Goal: Task Accomplishment & Management: Manage account settings

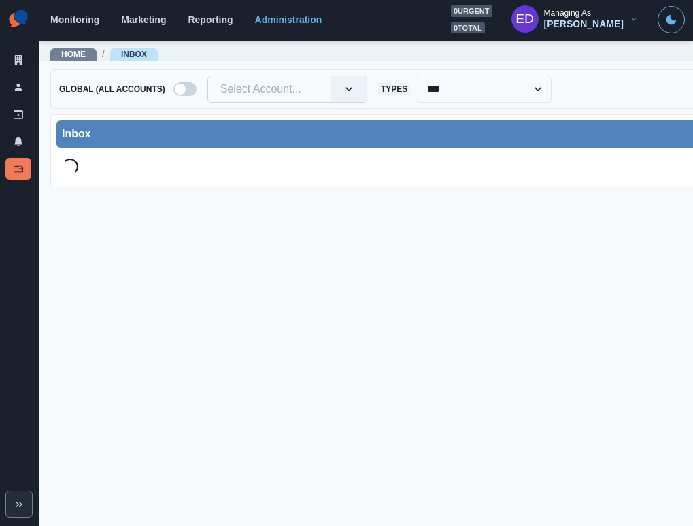
click at [241, 88] on div at bounding box center [269, 89] width 98 height 19
click at [258, 90] on div at bounding box center [269, 89] width 98 height 19
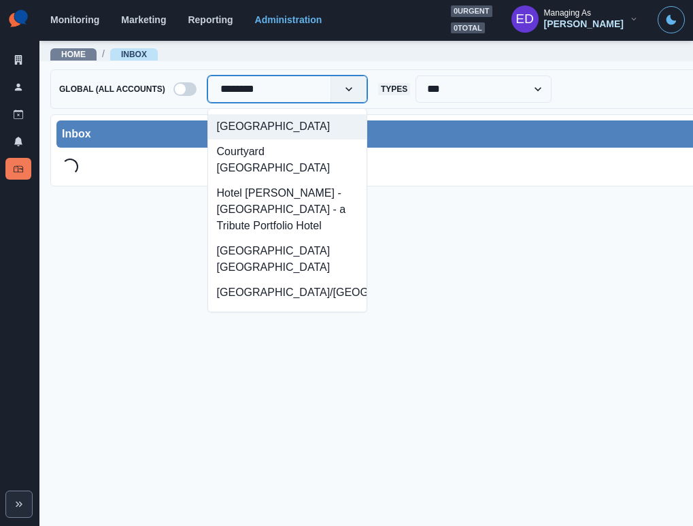
type input "*********"
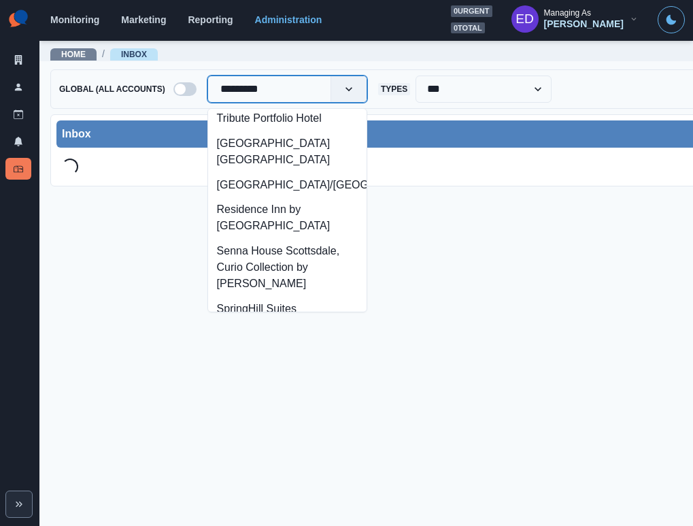
scroll to position [205, 0]
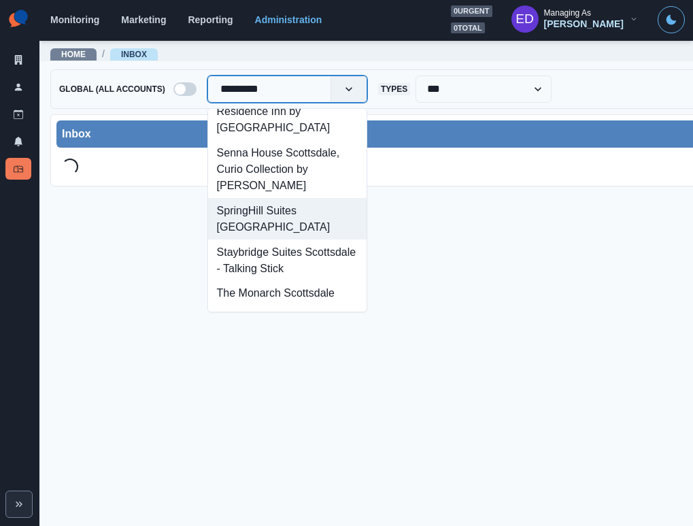
click at [305, 226] on div "SpringHill Suites Scottsdale North" at bounding box center [287, 218] width 158 height 41
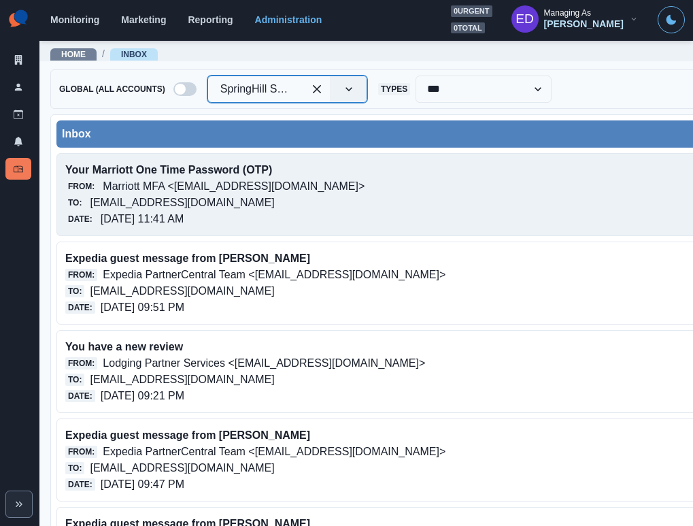
click at [228, 196] on p "springhillsuitesscottsdalenorth@properties.thesocialstation.com" at bounding box center [182, 202] width 184 height 16
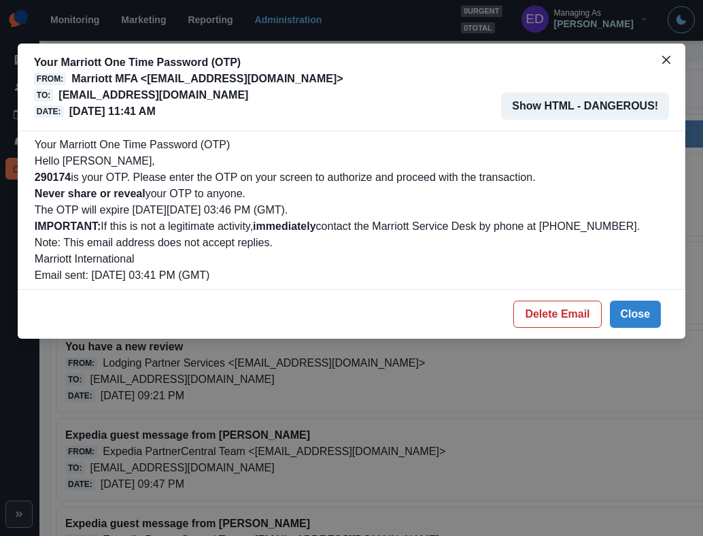
click at [49, 177] on b "290174" at bounding box center [53, 177] width 36 height 12
click at [48, 177] on b "290174" at bounding box center [53, 177] width 36 height 12
copy b "290174"
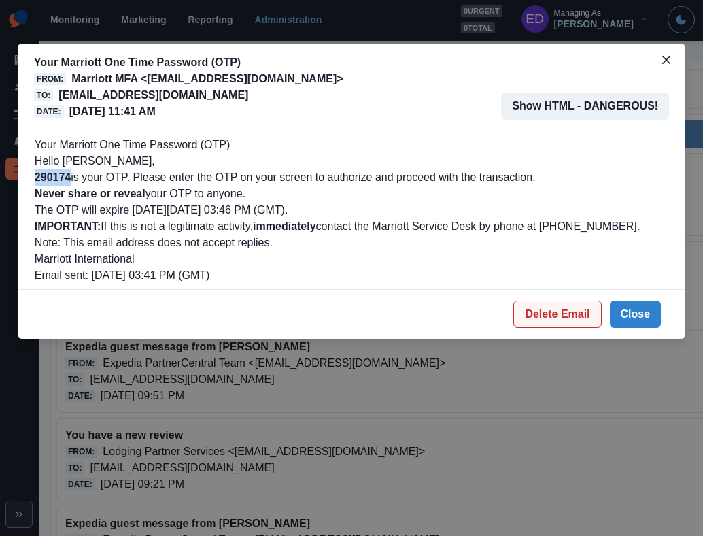
click at [581, 318] on button "Delete Email" at bounding box center [557, 314] width 88 height 27
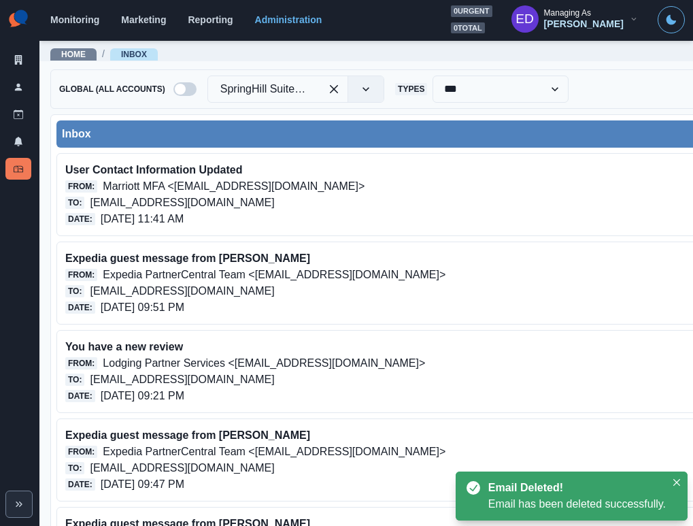
scroll to position [3, 0]
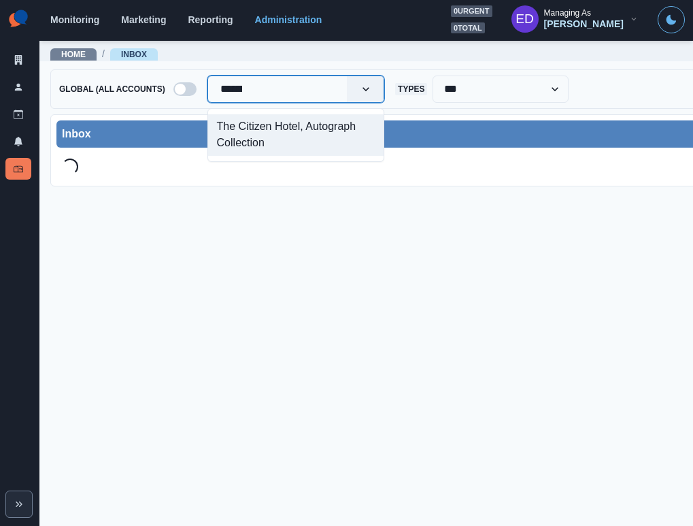
type input "*******"
click at [262, 129] on div "The Citizen Hotel, Autograph Collection" at bounding box center [295, 134] width 175 height 41
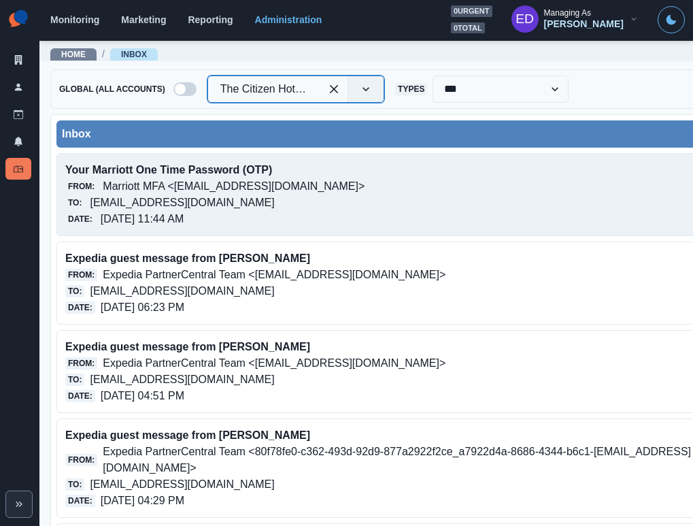
click at [186, 186] on p "Marriott MFA <[EMAIL_ADDRESS][DOMAIN_NAME]>" at bounding box center [234, 186] width 262 height 16
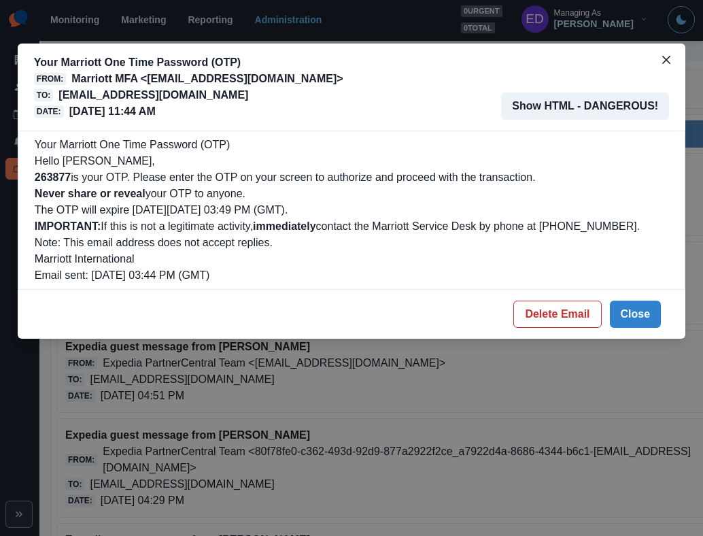
click at [57, 182] on b "263877" at bounding box center [53, 177] width 36 height 12
copy b "263877"
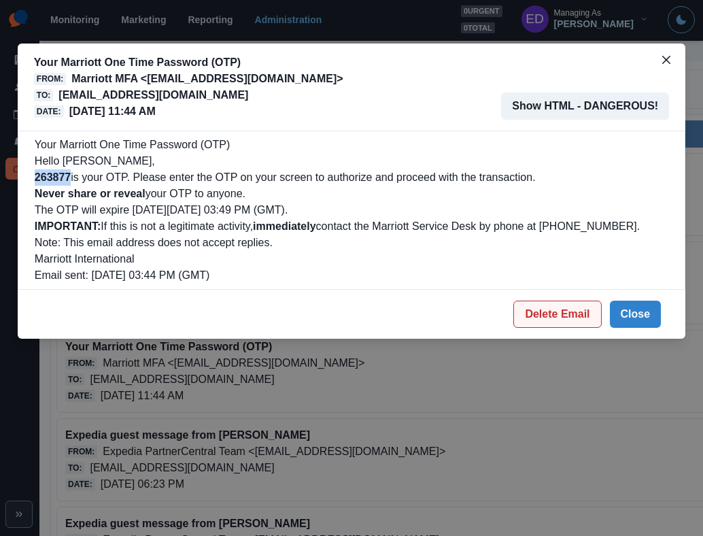
drag, startPoint x: 568, startPoint y: 316, endPoint x: 549, endPoint y: 302, distance: 23.3
click at [567, 315] on button "Delete Email" at bounding box center [557, 314] width 88 height 27
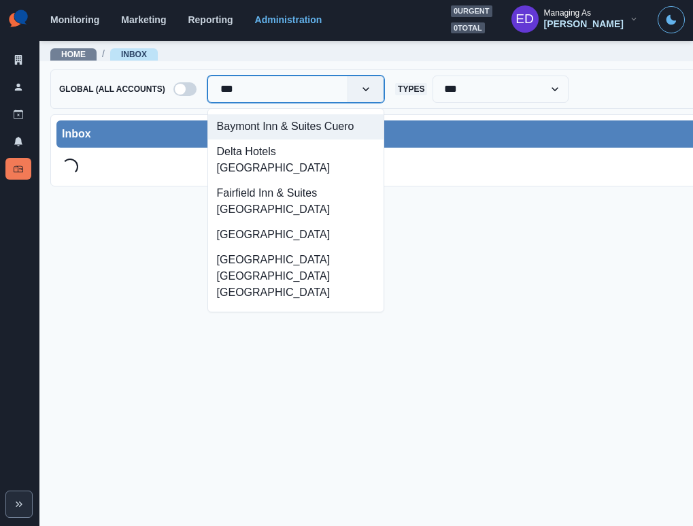
type input "***"
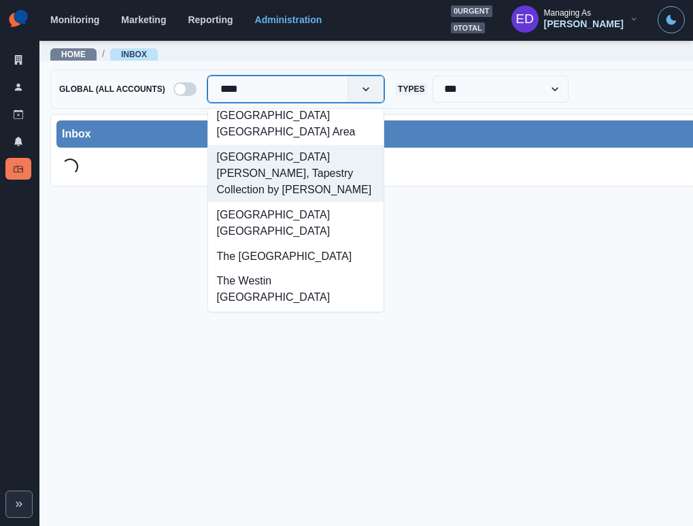
scroll to position [239, 0]
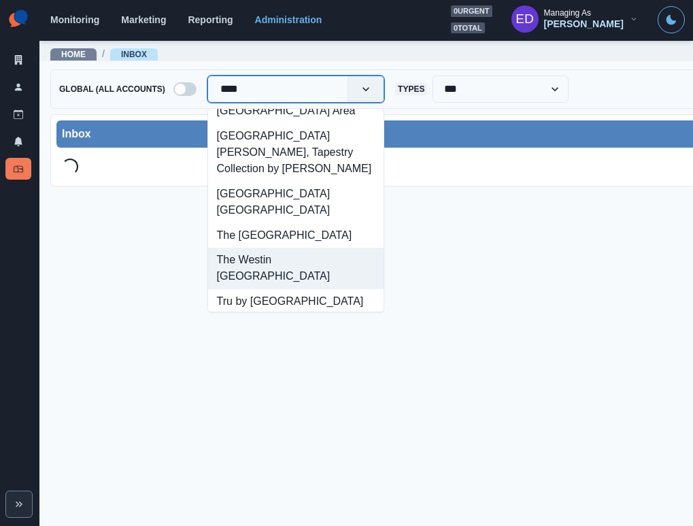
click at [311, 247] on div "The Westin [GEOGRAPHIC_DATA]" at bounding box center [295, 267] width 175 height 41
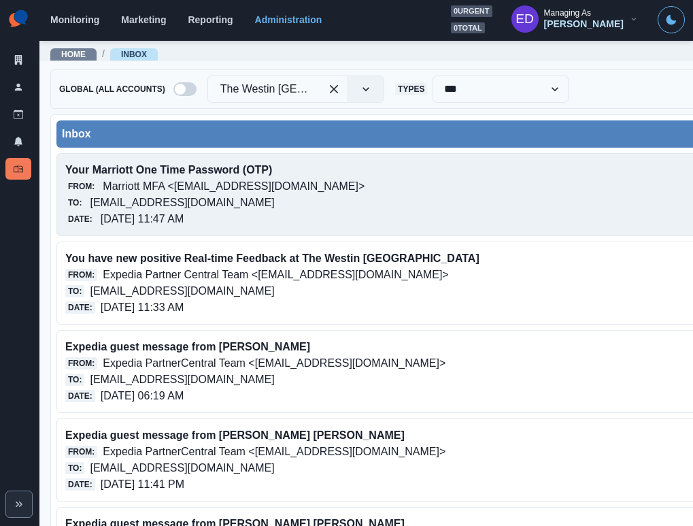
click at [179, 189] on p "Marriott MFA <[EMAIL_ADDRESS][DOMAIN_NAME]>" at bounding box center [234, 186] width 262 height 16
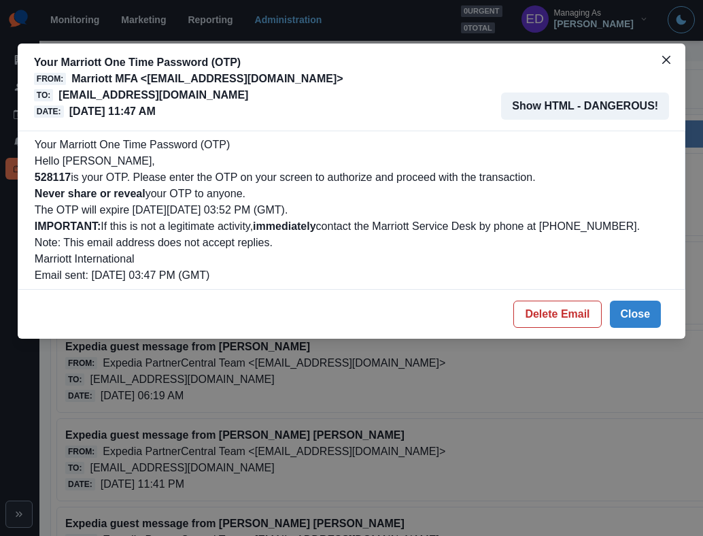
click at [58, 176] on b "528117" at bounding box center [53, 177] width 36 height 12
copy b "528117"
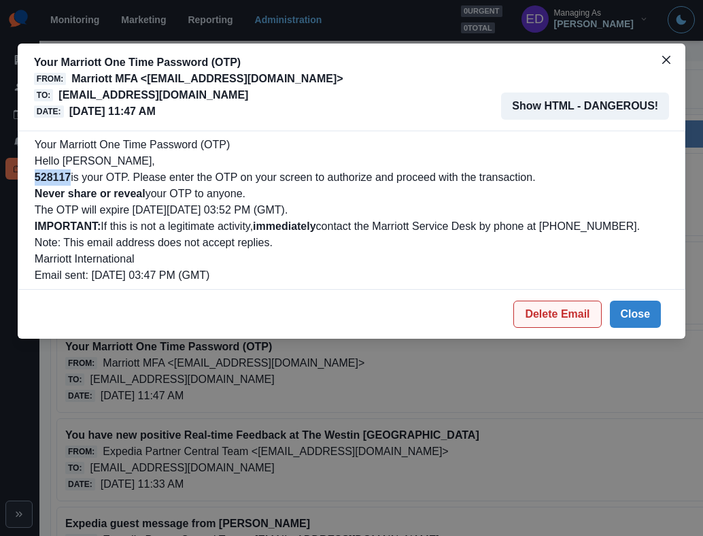
drag, startPoint x: 565, startPoint y: 324, endPoint x: 560, endPoint y: 318, distance: 7.7
click at [565, 324] on button "Delete Email" at bounding box center [557, 314] width 88 height 27
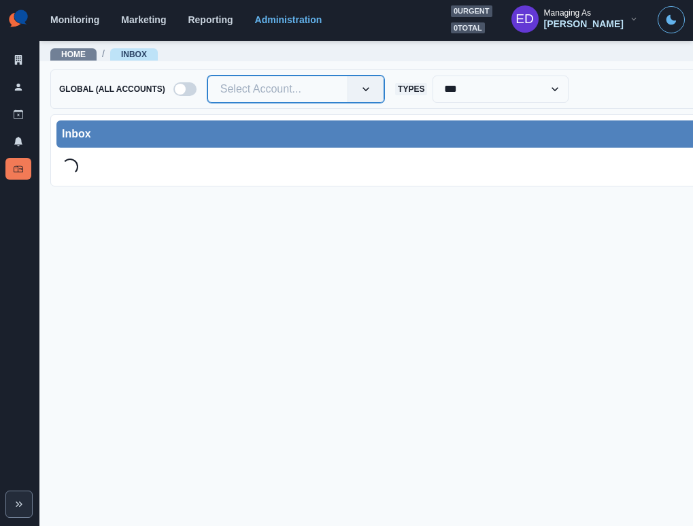
click at [278, 89] on div at bounding box center [277, 89] width 115 height 19
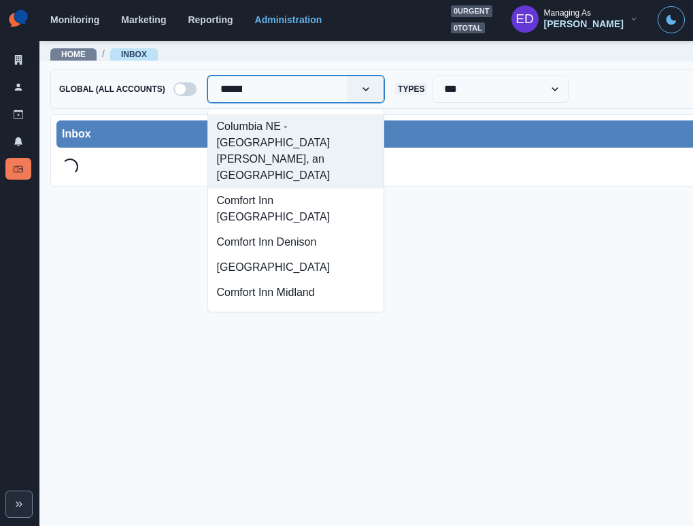
type input "*******"
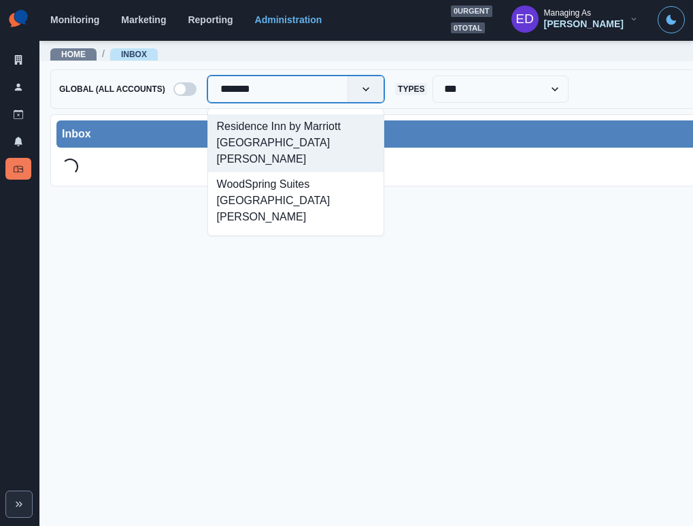
click at [271, 124] on div "Residence Inn by Marriott Fort Collins" at bounding box center [295, 143] width 175 height 58
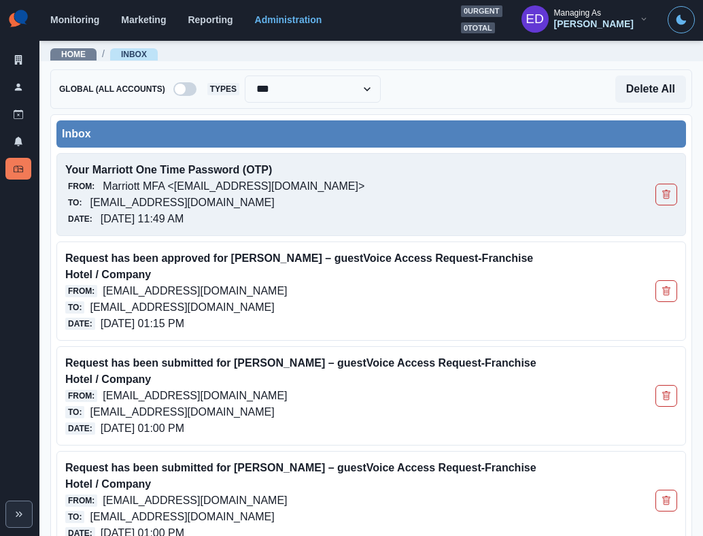
click at [262, 181] on p "Marriott MFA <[EMAIL_ADDRESS][DOMAIN_NAME]>" at bounding box center [234, 186] width 262 height 16
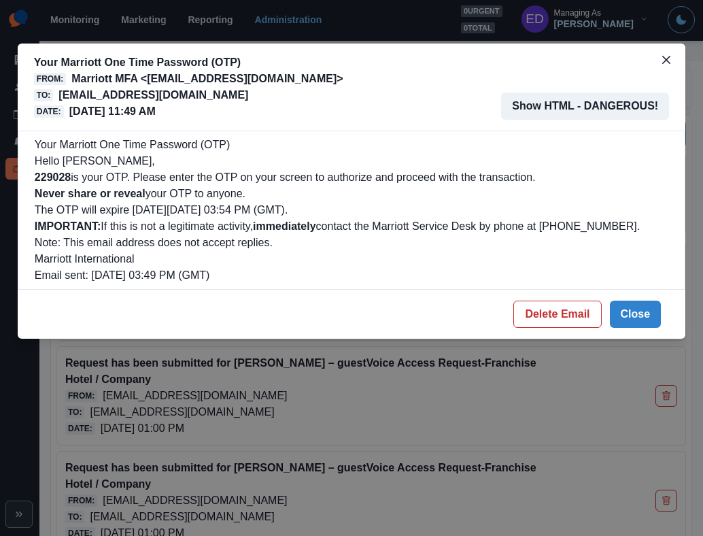
click at [65, 173] on b "229028" at bounding box center [53, 177] width 36 height 12
copy b "229028"
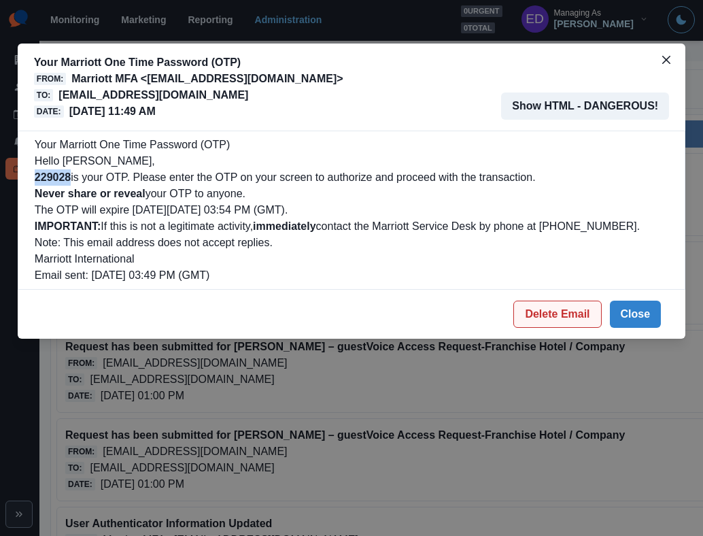
click at [572, 315] on button "Delete Email" at bounding box center [557, 314] width 88 height 27
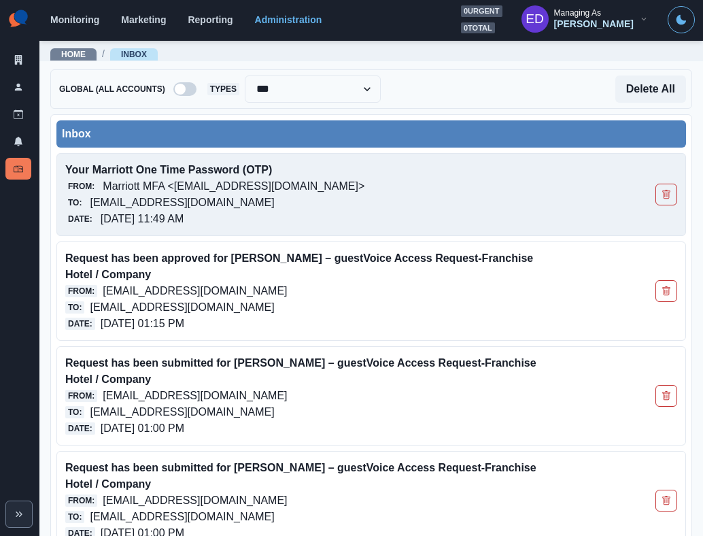
click at [394, 179] on div "From: Marriott MFA <noreply@trustedauth.com>" at bounding box center [310, 186] width 490 height 16
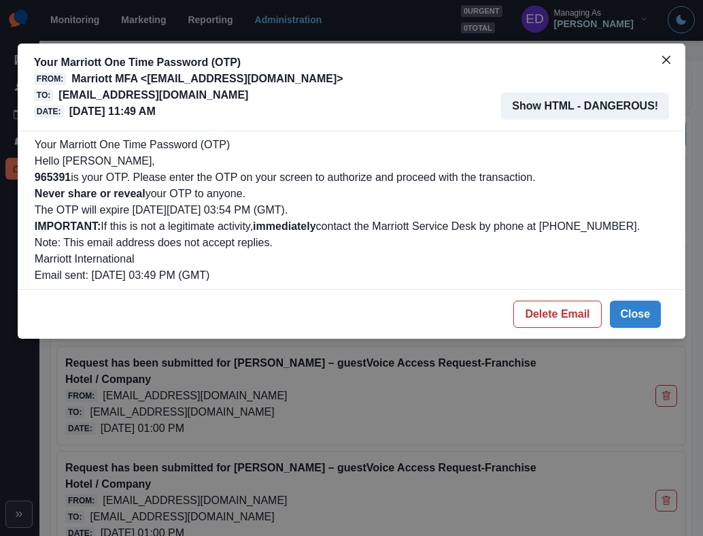
click at [49, 178] on b "965391" at bounding box center [53, 177] width 36 height 12
copy b "965391"
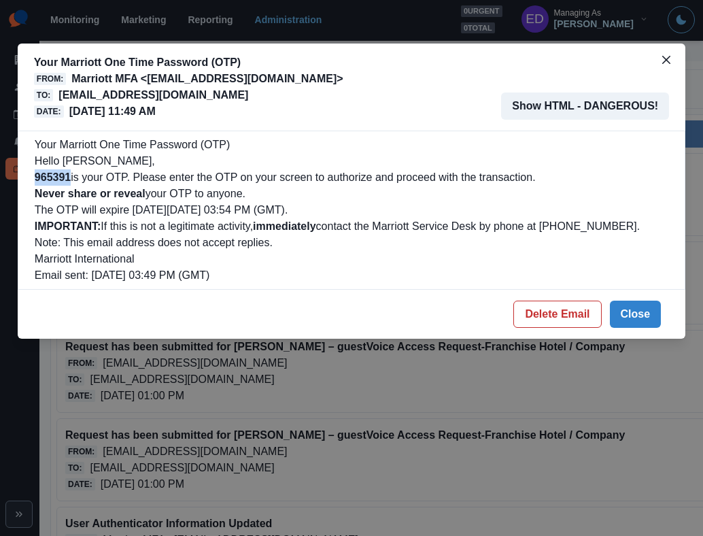
click at [125, 95] on p "[EMAIL_ADDRESS][DOMAIN_NAME]" at bounding box center [153, 95] width 190 height 16
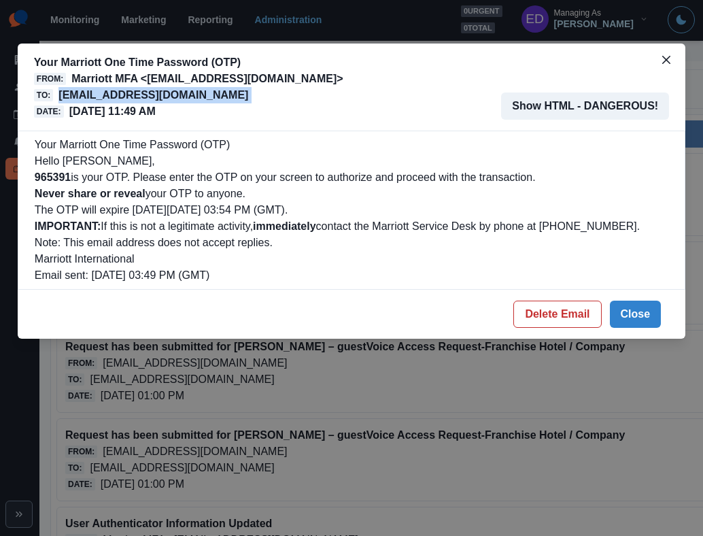
click at [125, 95] on p "[EMAIL_ADDRESS][DOMAIN_NAME]" at bounding box center [153, 95] width 190 height 16
copy p "[EMAIL_ADDRESS][DOMAIN_NAME]"
click at [579, 305] on button "Delete Email" at bounding box center [557, 314] width 88 height 27
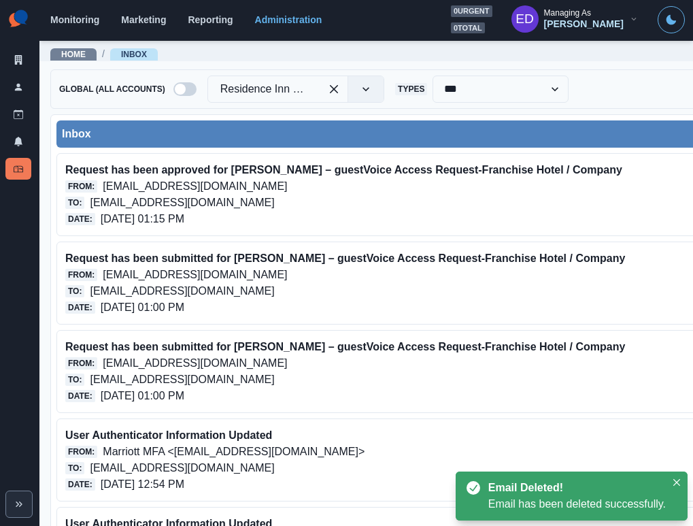
click at [204, 56] on div "Home / Inbox" at bounding box center [508, 50] width 939 height 22
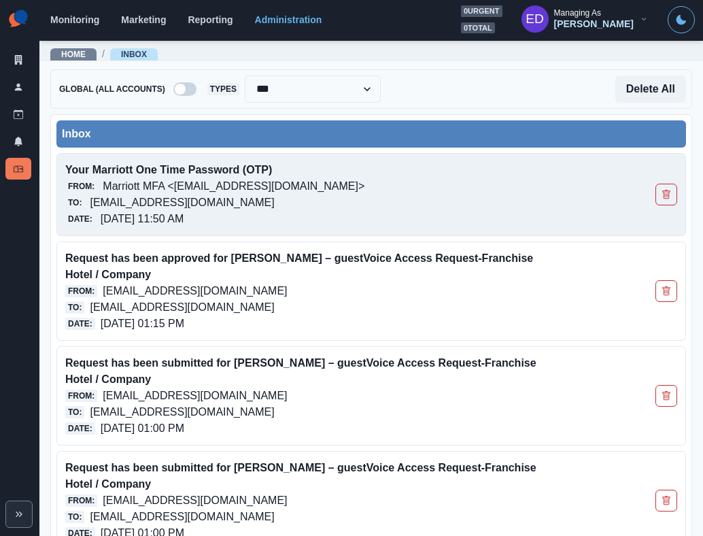
click at [156, 175] on p "Your Marriott One Time Password (OTP)" at bounding box center [310, 170] width 490 height 16
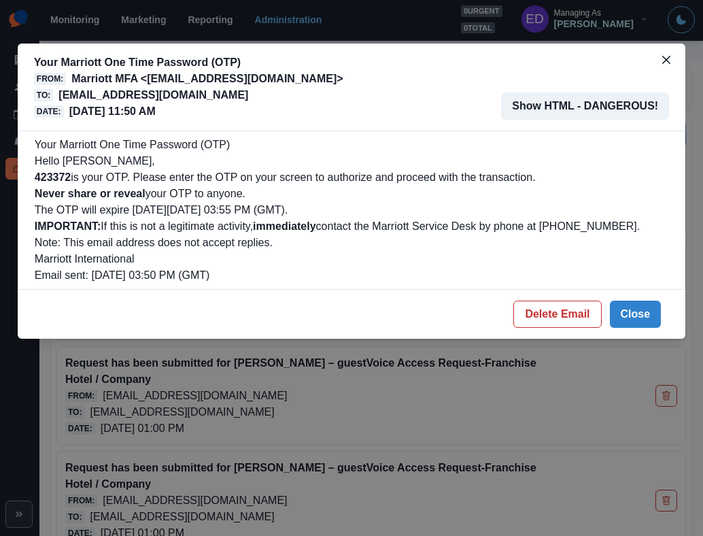
click at [38, 177] on b "423372" at bounding box center [53, 177] width 36 height 12
copy b "423372"
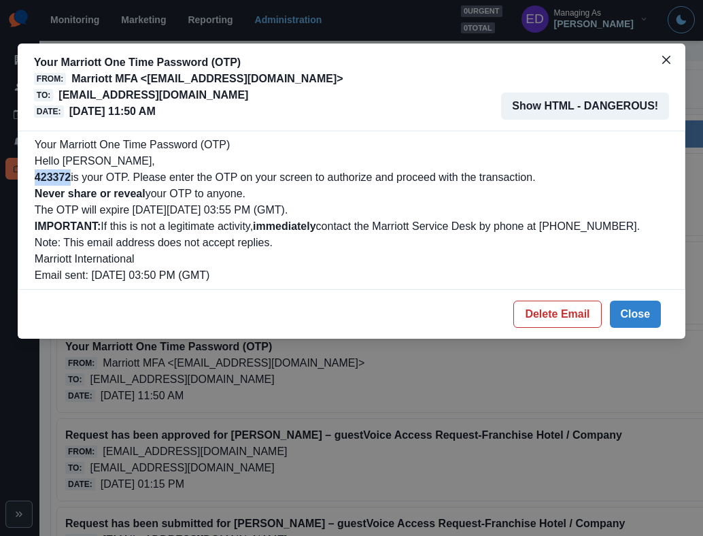
drag, startPoint x: 623, startPoint y: 314, endPoint x: 587, endPoint y: 291, distance: 42.8
click at [623, 314] on button "Close" at bounding box center [636, 314] width 52 height 27
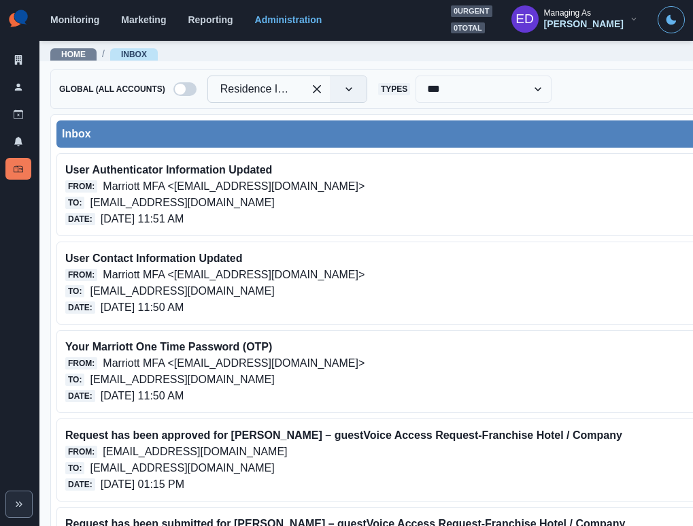
drag, startPoint x: 317, startPoint y: 86, endPoint x: 307, endPoint y: 86, distance: 9.5
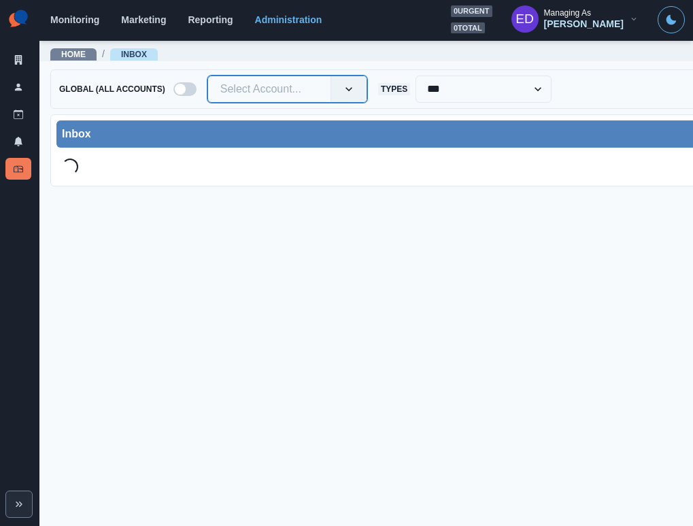
click at [246, 97] on div at bounding box center [269, 89] width 98 height 19
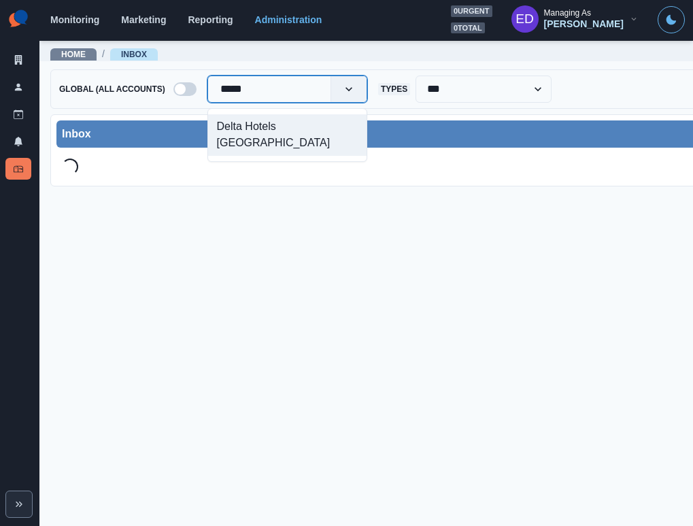
type input "******"
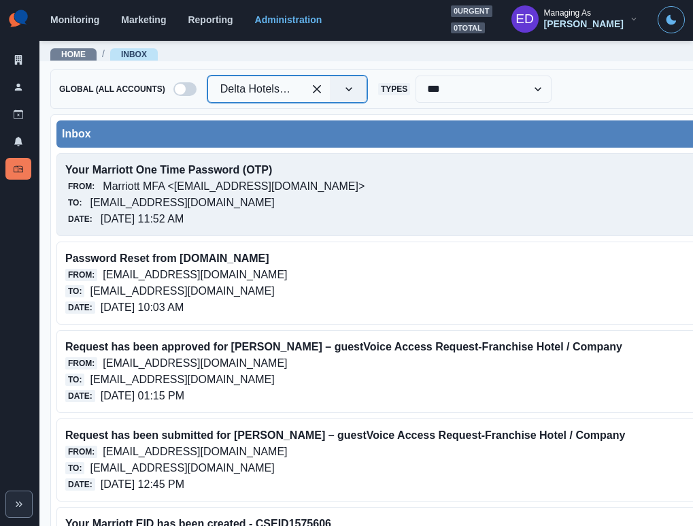
click at [255, 181] on p "Marriott MFA <[EMAIL_ADDRESS][DOMAIN_NAME]>" at bounding box center [234, 186] width 262 height 16
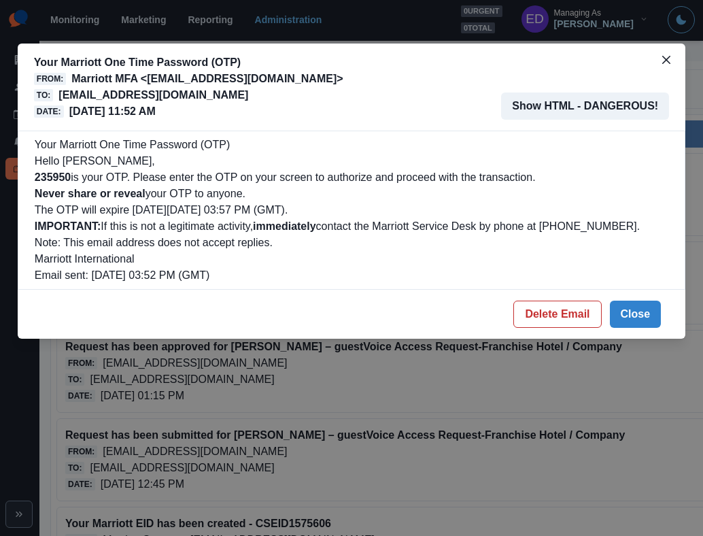
click at [56, 179] on b "235950" at bounding box center [53, 177] width 36 height 12
click at [55, 179] on b "235950" at bounding box center [53, 177] width 36 height 12
copy b "235950"
drag, startPoint x: 557, startPoint y: 312, endPoint x: 516, endPoint y: 297, distance: 43.5
click at [551, 310] on button "Delete Email" at bounding box center [557, 314] width 88 height 27
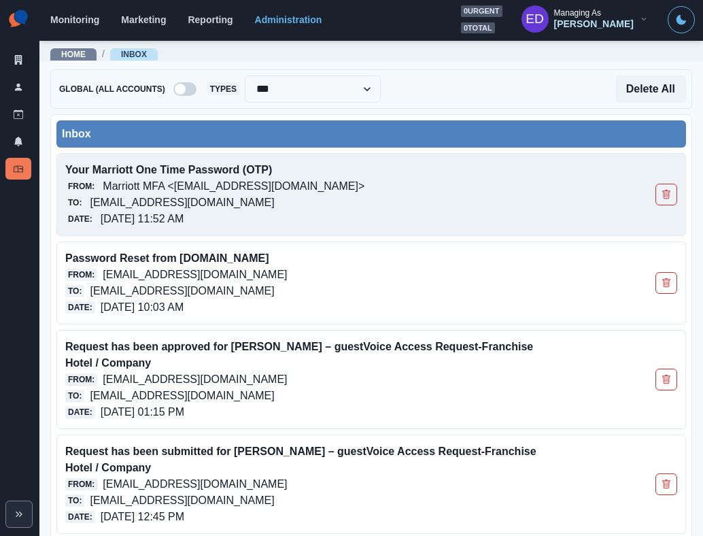
click at [194, 192] on p "Marriott MFA <[EMAIL_ADDRESS][DOMAIN_NAME]>" at bounding box center [234, 186] width 262 height 16
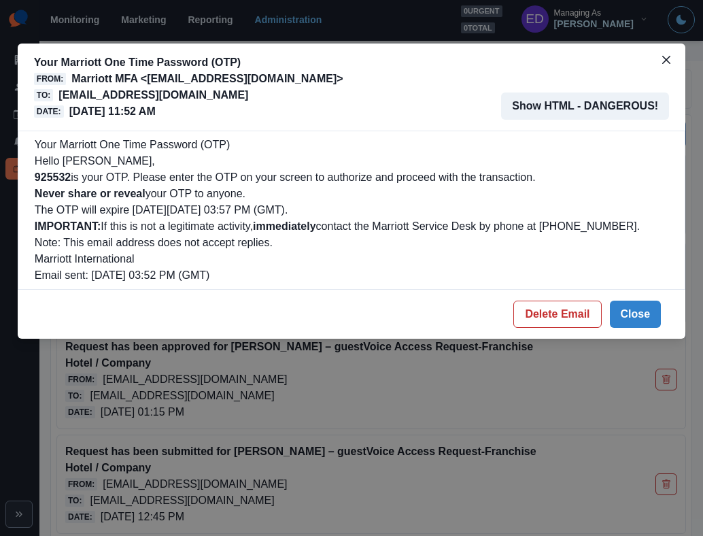
click at [56, 184] on p "925532 is your OTP. Please enter the OTP on your screen to authorize and procee…" at bounding box center [352, 177] width 634 height 16
click at [56, 177] on b "925532" at bounding box center [53, 177] width 36 height 12
copy b "925532"
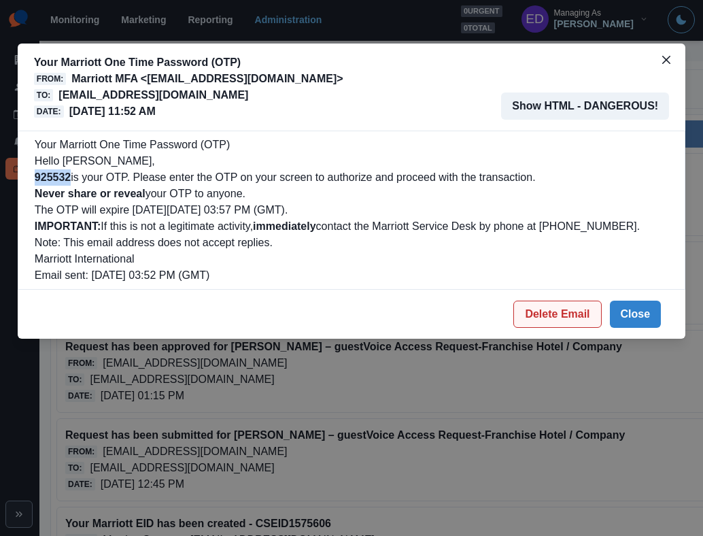
click at [543, 313] on button "Delete Email" at bounding box center [557, 314] width 88 height 27
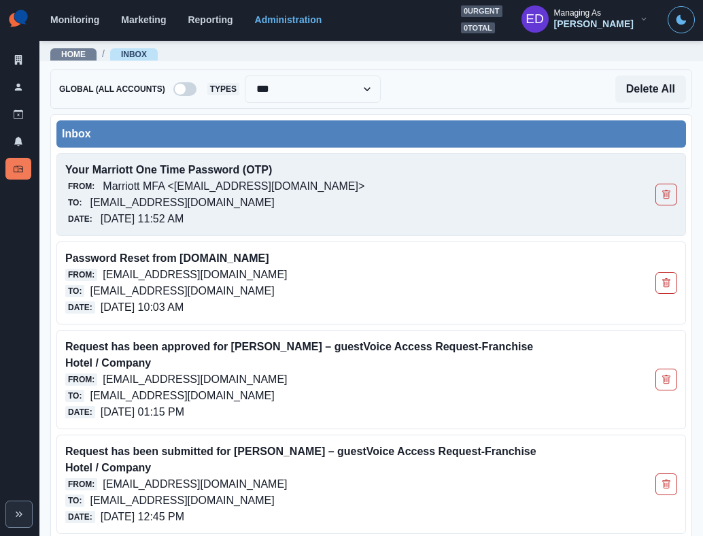
click at [154, 198] on p "[EMAIL_ADDRESS][DOMAIN_NAME]" at bounding box center [182, 202] width 184 height 16
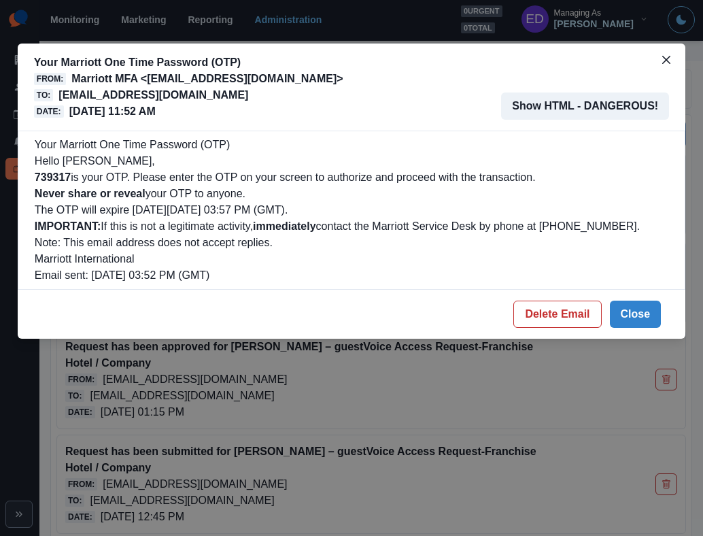
click at [56, 181] on b "739317" at bounding box center [53, 177] width 36 height 12
copy b "739317"
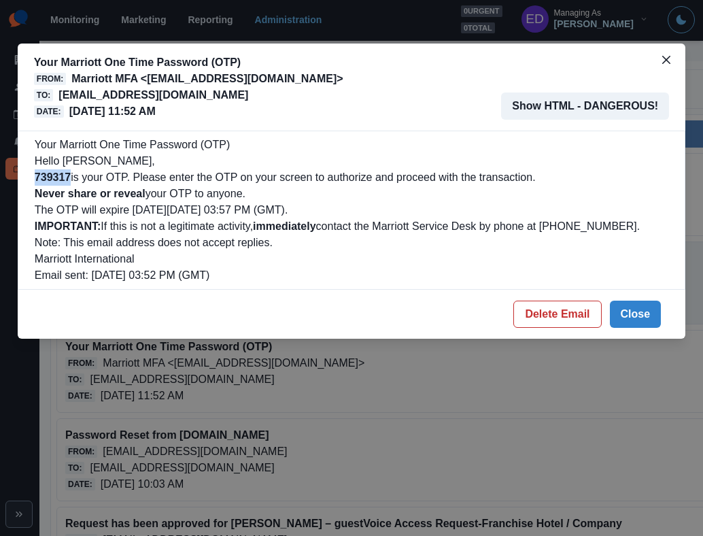
drag, startPoint x: 579, startPoint y: 324, endPoint x: 544, endPoint y: 293, distance: 46.2
click at [579, 324] on button "Delete Email" at bounding box center [557, 314] width 88 height 27
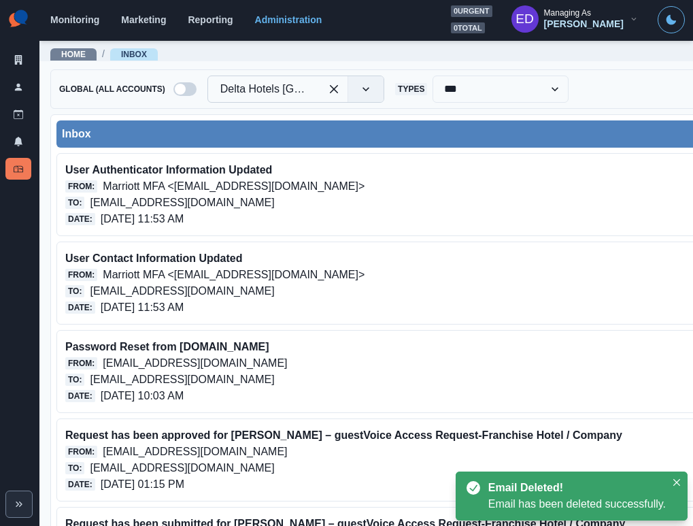
click at [283, 84] on div at bounding box center [264, 89] width 88 height 19
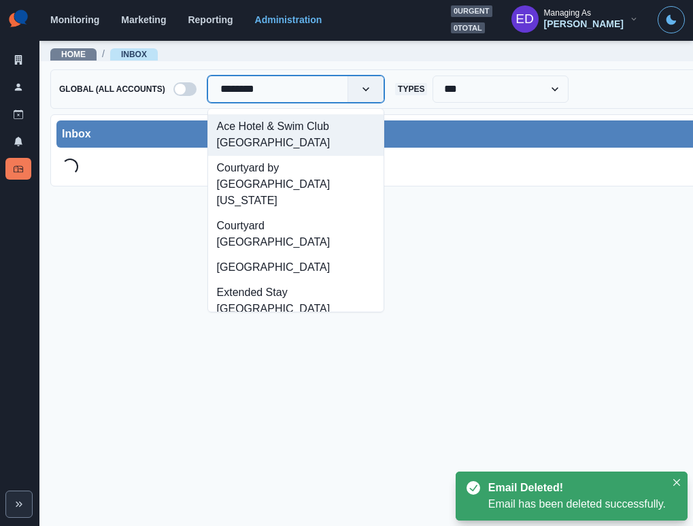
type input "*********"
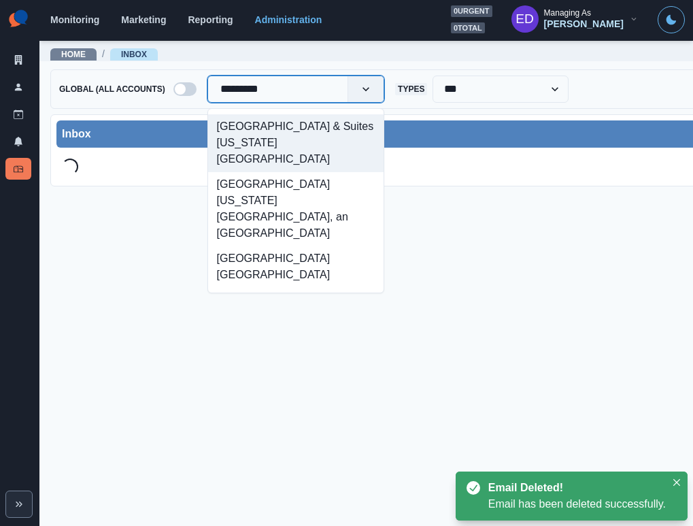
scroll to position [0, 1]
click at [301, 131] on div "[GEOGRAPHIC_DATA] & Suites [US_STATE][GEOGRAPHIC_DATA]" at bounding box center [294, 143] width 175 height 58
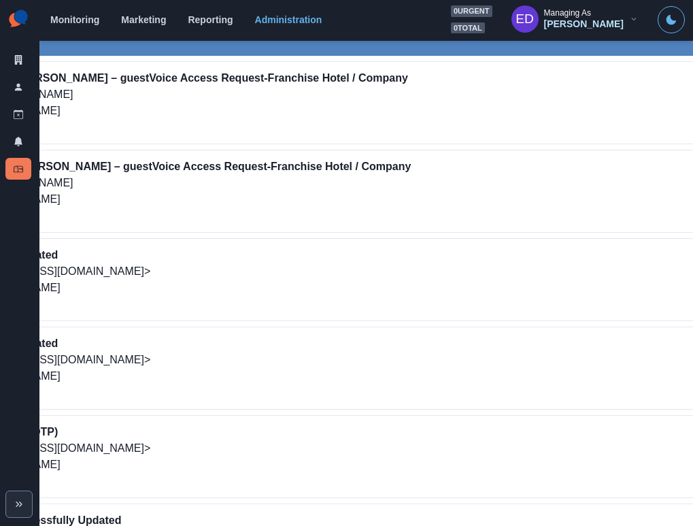
scroll to position [0, 298]
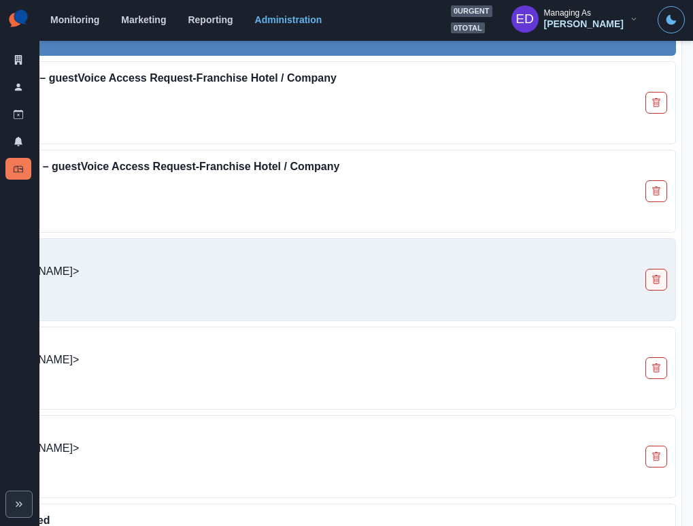
click at [646, 285] on button "Delete Email" at bounding box center [656, 280] width 22 height 22
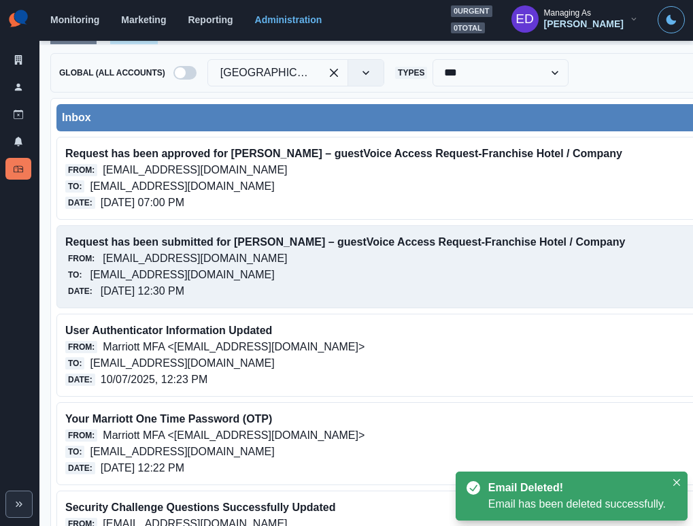
scroll to position [0, 0]
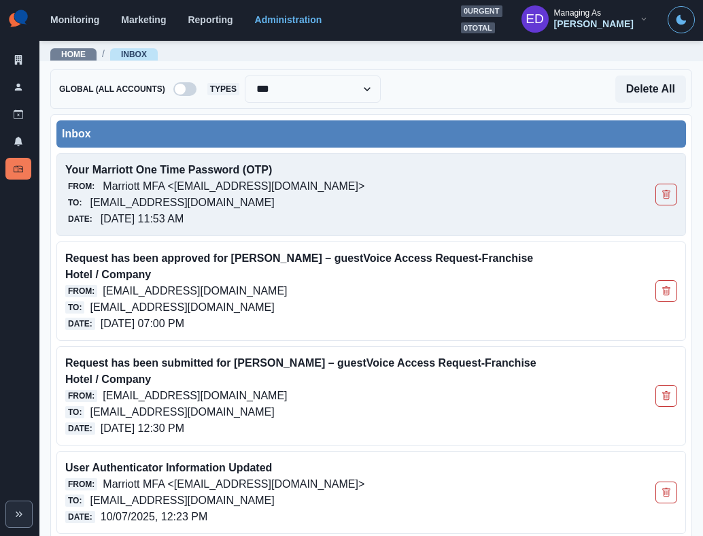
click at [218, 189] on p "Marriott MFA <[EMAIL_ADDRESS][DOMAIN_NAME]>" at bounding box center [234, 186] width 262 height 16
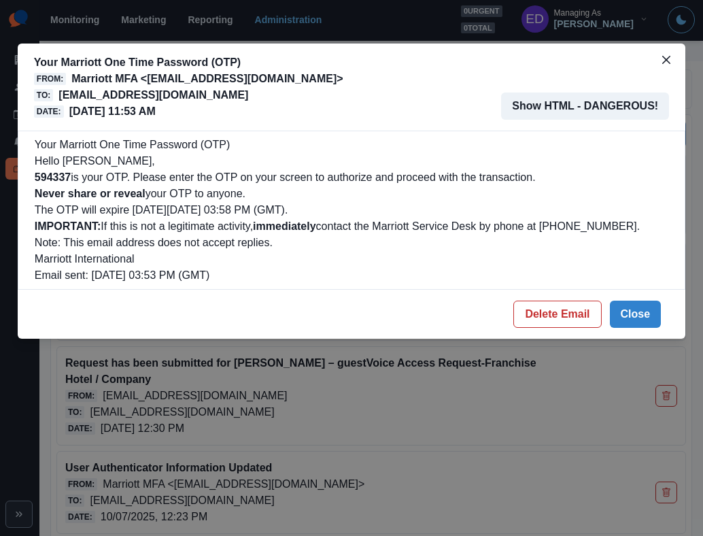
click at [44, 184] on p "594337 is your OTP. Please enter the OTP on your screen to authorize and procee…" at bounding box center [352, 177] width 634 height 16
click at [48, 177] on b "594337" at bounding box center [53, 177] width 36 height 12
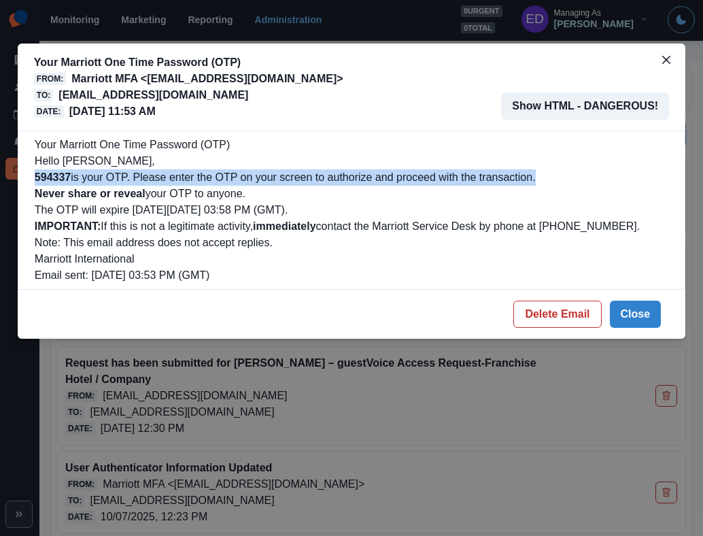
click at [49, 177] on b "594337" at bounding box center [53, 177] width 36 height 12
copy div "594337 is your OTP. Please enter the OTP on your screen to authorize and procee…"
click at [56, 177] on b "594337" at bounding box center [53, 177] width 36 height 12
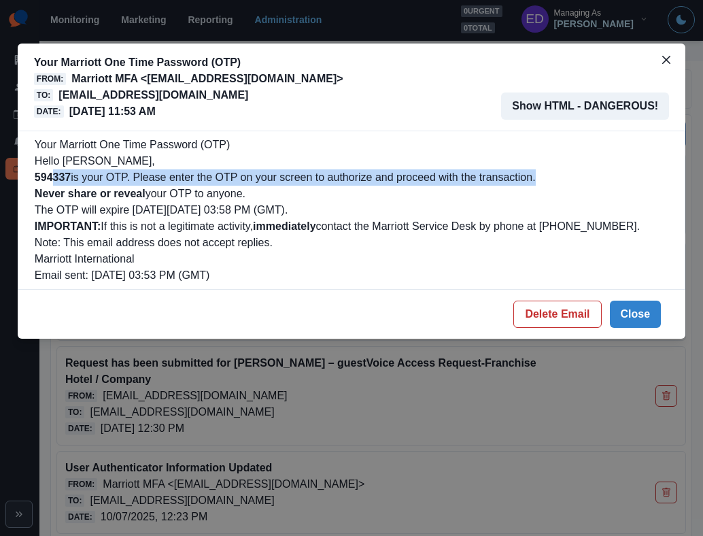
click at [54, 180] on b "594337" at bounding box center [53, 177] width 36 height 12
click at [54, 179] on b "594337" at bounding box center [53, 177] width 36 height 12
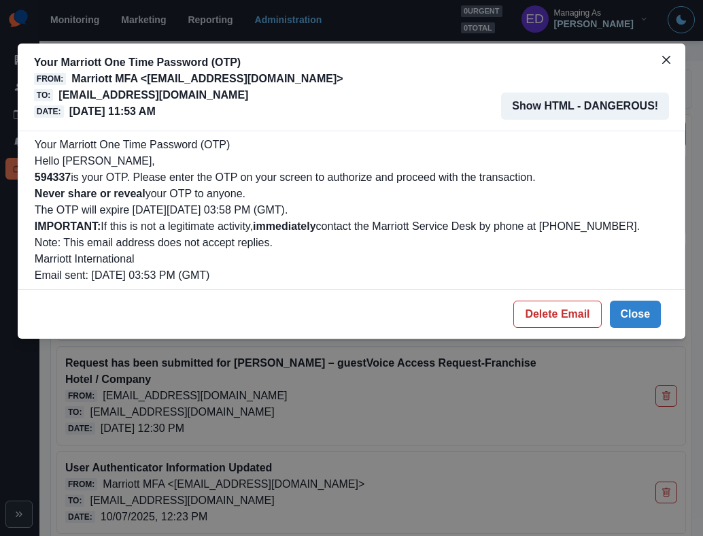
click at [46, 181] on b "594337" at bounding box center [53, 177] width 36 height 12
copy b "594337"
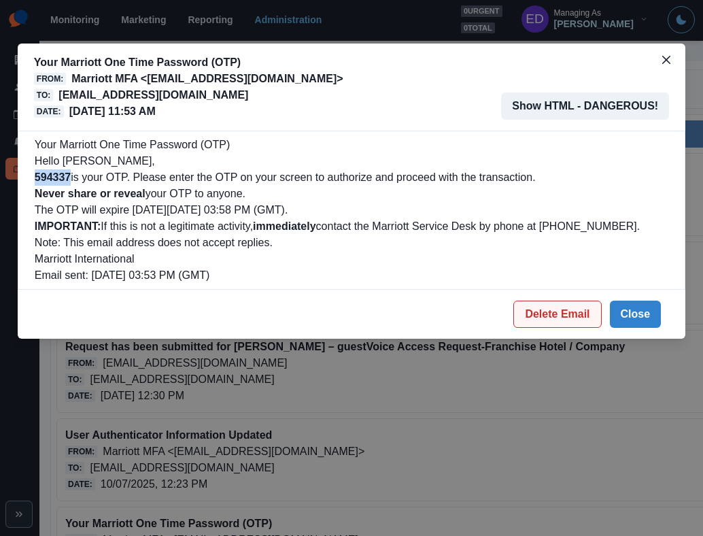
click at [581, 317] on button "Delete Email" at bounding box center [557, 314] width 88 height 27
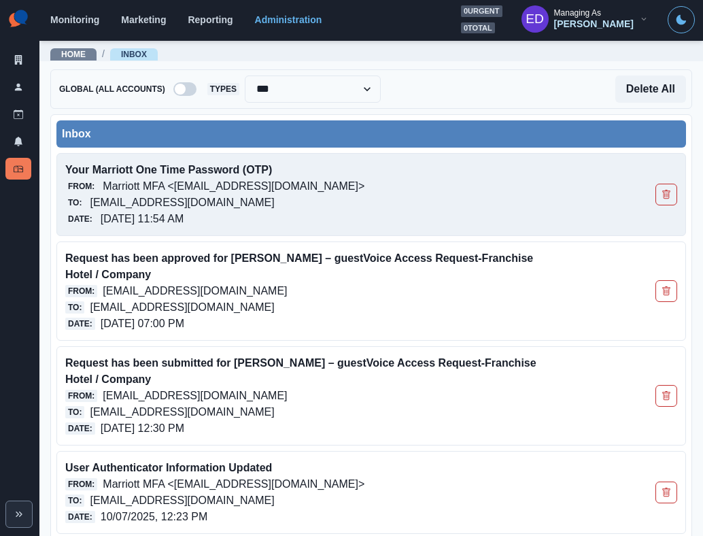
click at [186, 205] on p "[EMAIL_ADDRESS][DOMAIN_NAME]" at bounding box center [182, 202] width 184 height 16
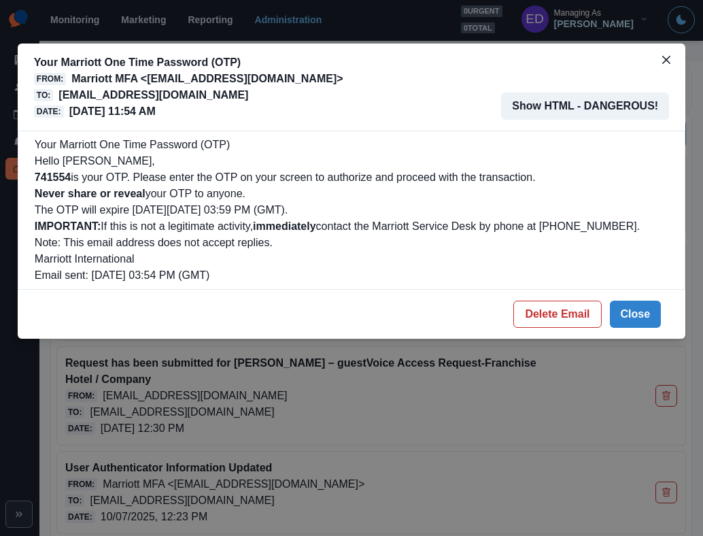
click at [57, 179] on b "741554" at bounding box center [53, 177] width 36 height 12
copy b "741554"
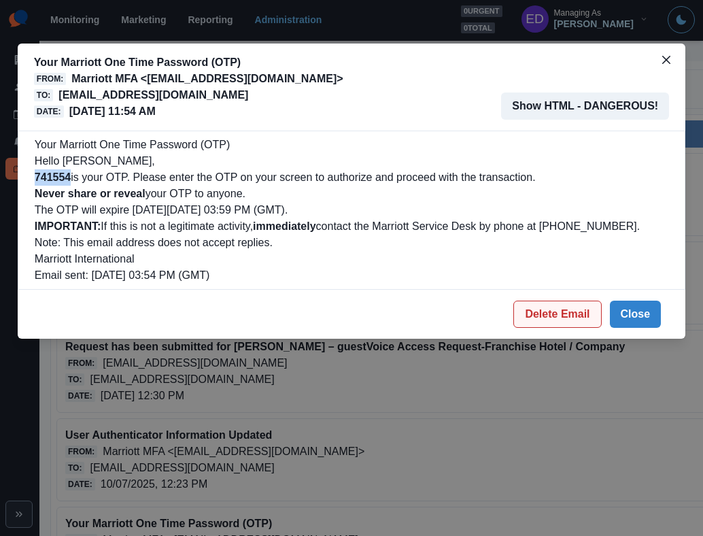
click at [532, 310] on button "Delete Email" at bounding box center [557, 314] width 88 height 27
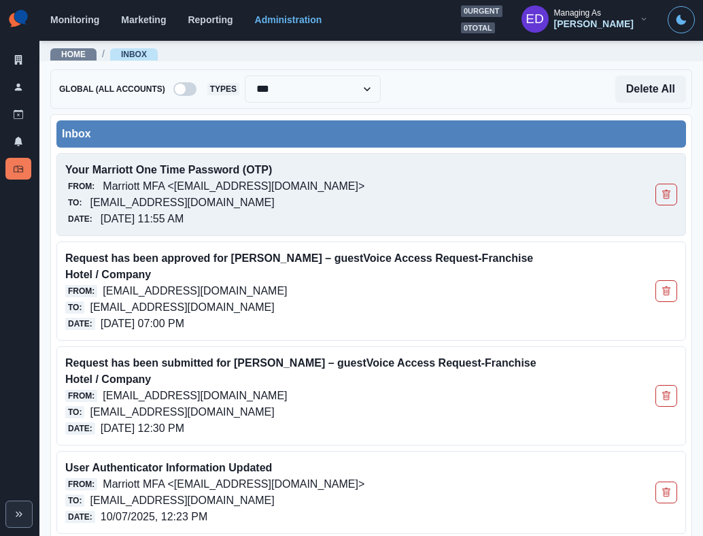
click at [160, 174] on p "Your Marriott One Time Password (OTP)" at bounding box center [310, 170] width 490 height 16
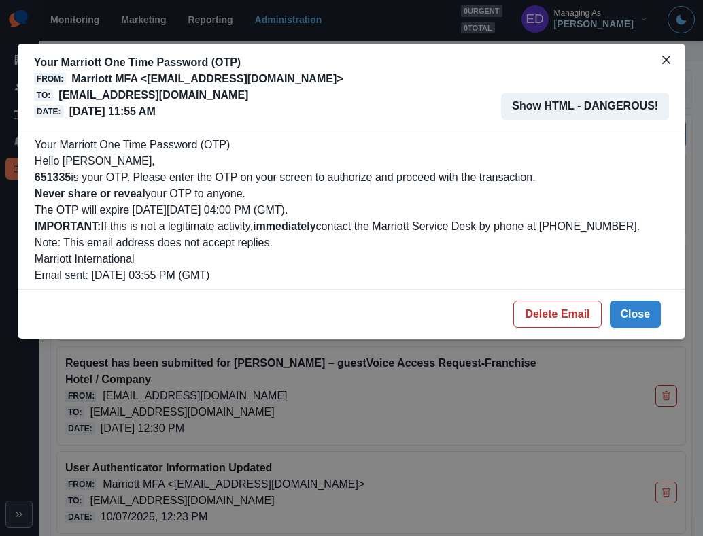
click at [48, 177] on b "651335" at bounding box center [53, 177] width 36 height 12
copy b "651335"
click at [248, 92] on p "[EMAIL_ADDRESS][DOMAIN_NAME]" at bounding box center [153, 95] width 190 height 16
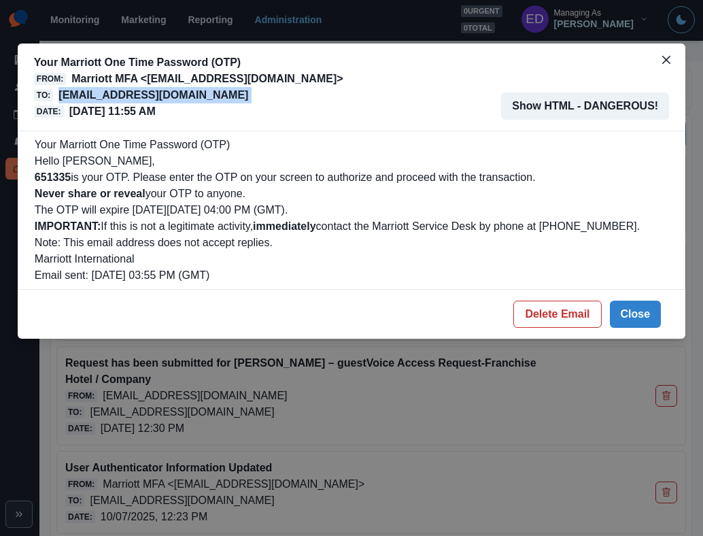
click at [248, 92] on p "[EMAIL_ADDRESS][DOMAIN_NAME]" at bounding box center [153, 95] width 190 height 16
copy p "[EMAIL_ADDRESS][DOMAIN_NAME]"
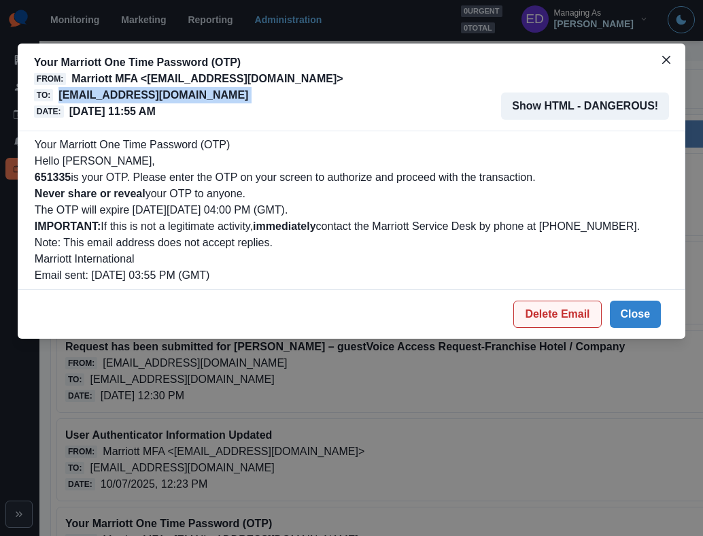
drag, startPoint x: 551, startPoint y: 311, endPoint x: 539, endPoint y: 303, distance: 14.7
click at [548, 309] on button "Delete Email" at bounding box center [557, 314] width 88 height 27
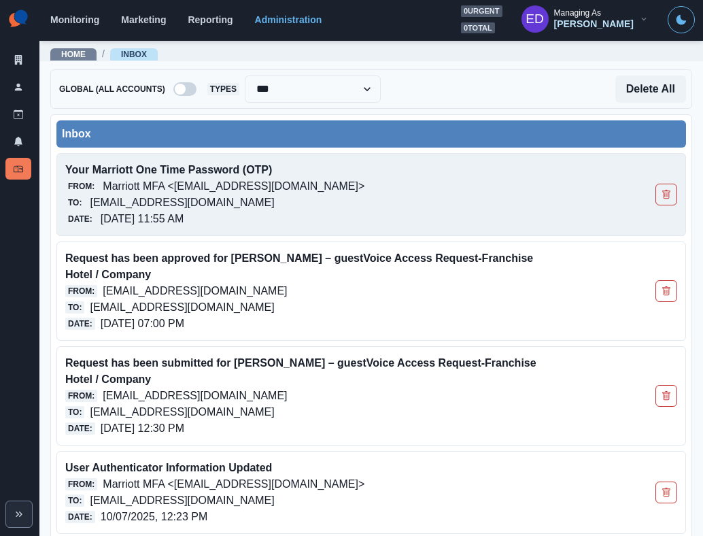
click at [274, 204] on p "[EMAIL_ADDRESS][DOMAIN_NAME]" at bounding box center [182, 202] width 184 height 16
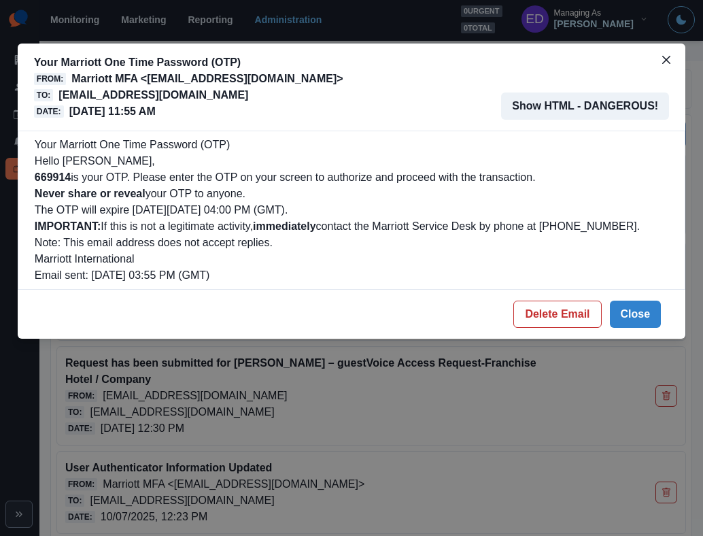
click at [52, 173] on b "669914" at bounding box center [53, 177] width 36 height 12
copy b "669914"
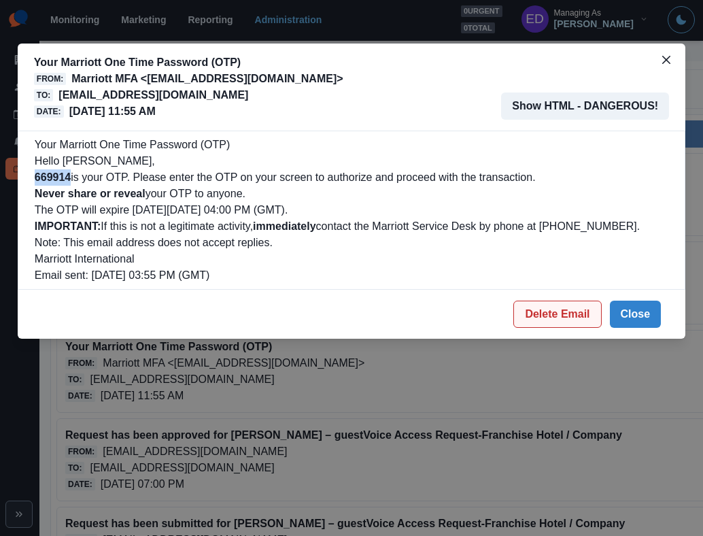
click at [596, 318] on button "Delete Email" at bounding box center [557, 314] width 88 height 27
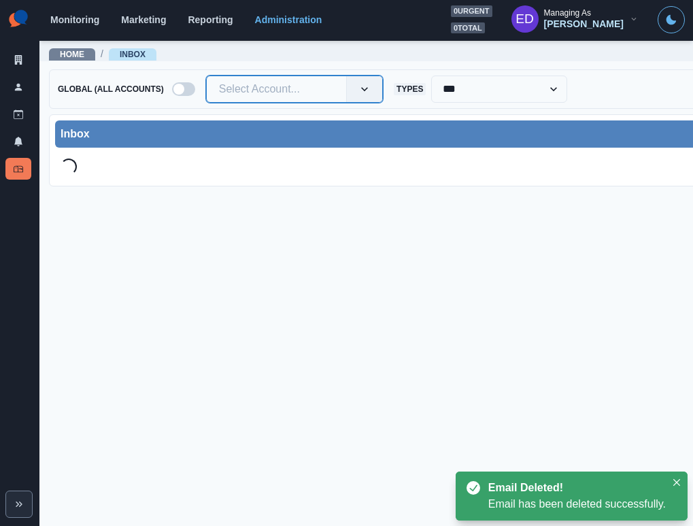
scroll to position [4, 1]
click at [288, 93] on div at bounding box center [276, 89] width 115 height 19
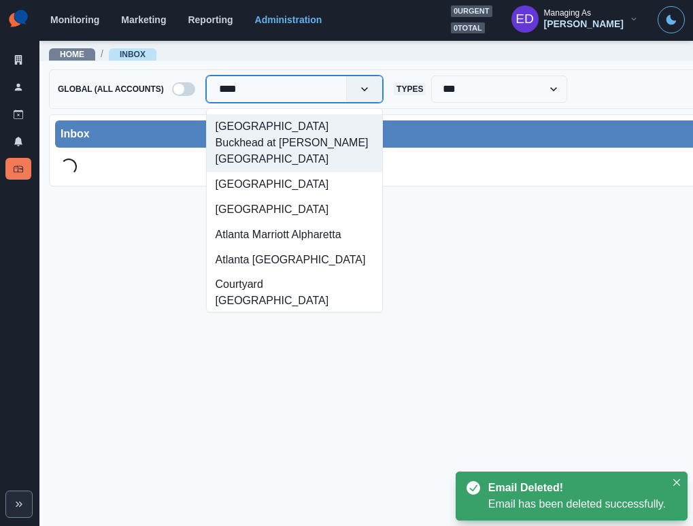
scroll to position [7, 1]
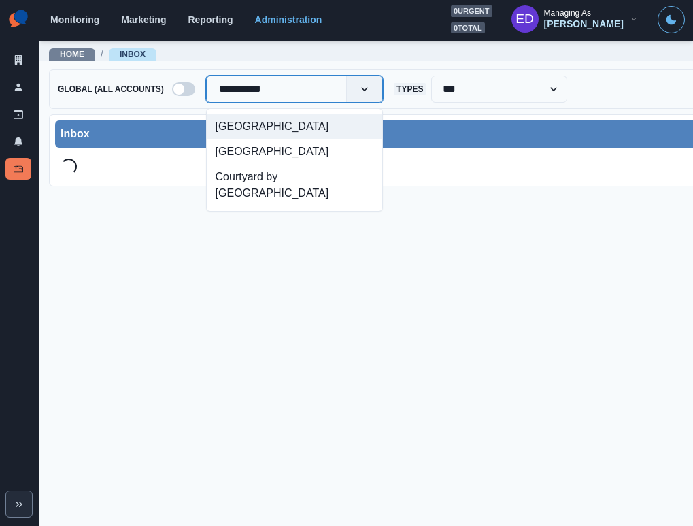
type input "**********"
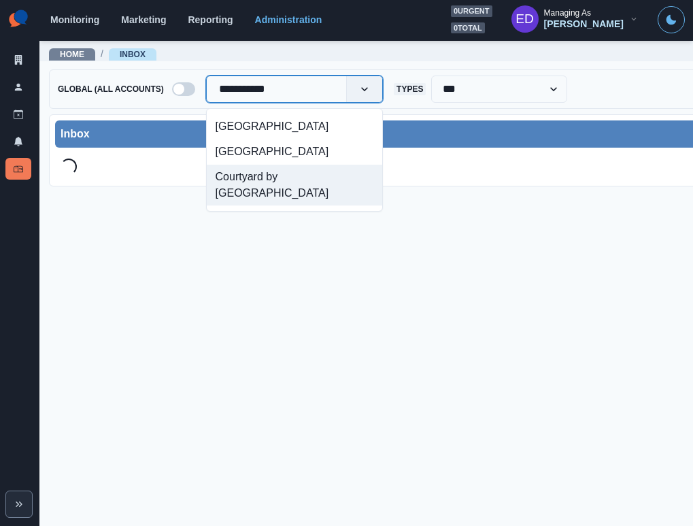
click at [264, 165] on div "Courtyard by [GEOGRAPHIC_DATA]" at bounding box center [294, 185] width 175 height 41
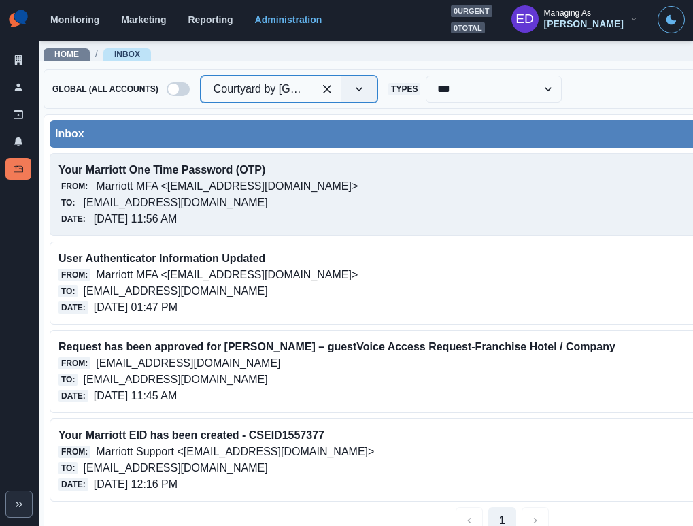
scroll to position [1, 7]
click at [256, 187] on p "Marriott MFA <[EMAIL_ADDRESS][DOMAIN_NAME]>" at bounding box center [227, 186] width 262 height 16
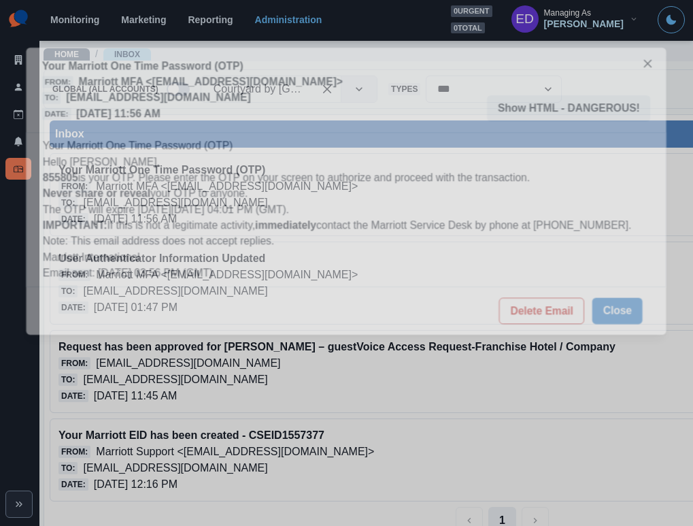
scroll to position [0, 11]
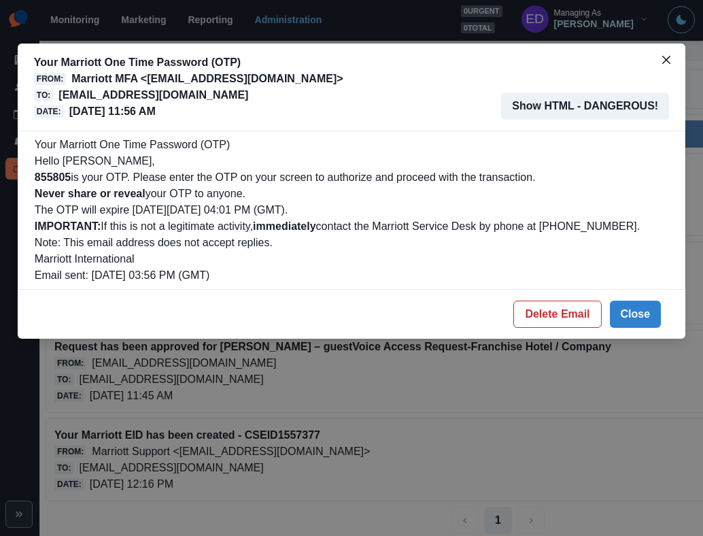
click at [55, 169] on p "855805 is your OTP. Please enter the OTP on your screen to authorize and procee…" at bounding box center [352, 177] width 634 height 16
copy b "855805"
click at [543, 313] on button "Delete Email" at bounding box center [557, 314] width 88 height 27
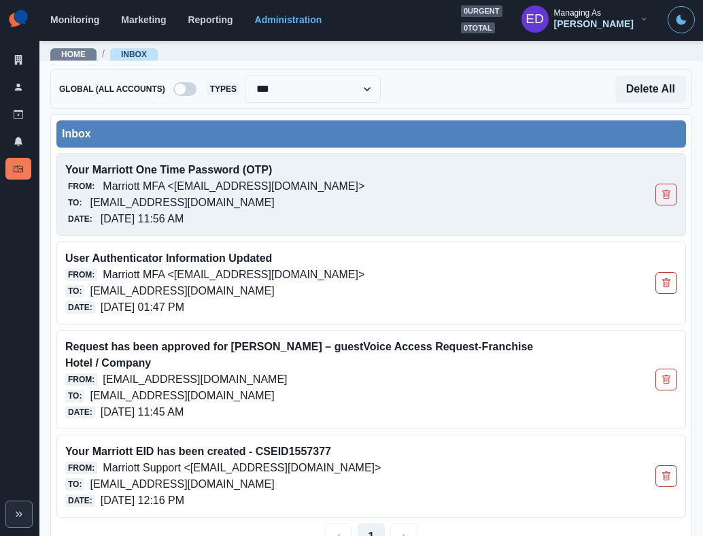
click at [274, 206] on p "[EMAIL_ADDRESS][DOMAIN_NAME]" at bounding box center [182, 202] width 184 height 16
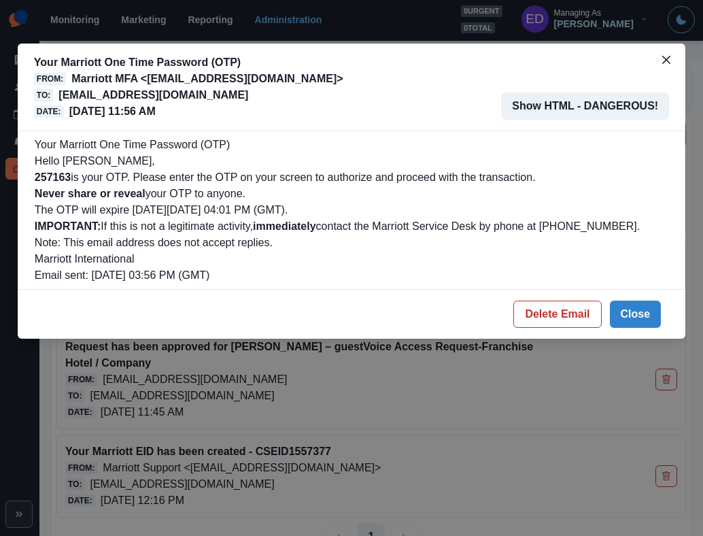
click at [49, 168] on p "Hello [PERSON_NAME]," at bounding box center [352, 161] width 634 height 16
click at [51, 175] on b "257163" at bounding box center [53, 177] width 36 height 12
copy b "257163"
click at [569, 305] on button "Delete Email" at bounding box center [557, 314] width 88 height 27
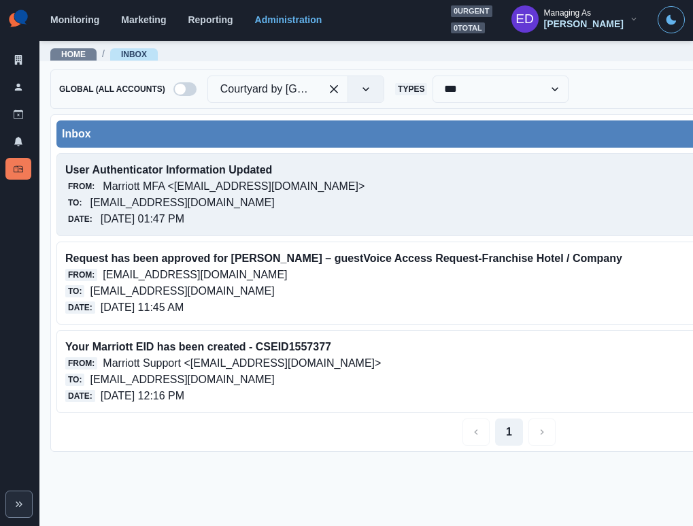
click at [222, 198] on p "[EMAIL_ADDRESS][DOMAIN_NAME]" at bounding box center [182, 202] width 184 height 16
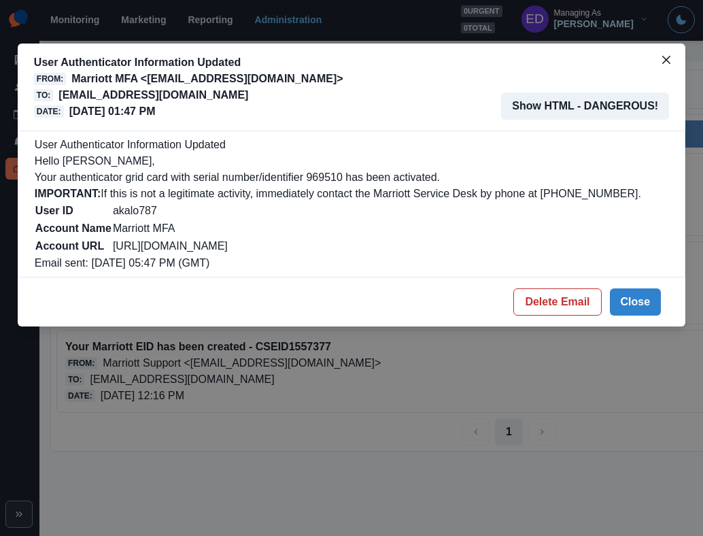
click at [156, 95] on p "[EMAIL_ADDRESS][DOMAIN_NAME]" at bounding box center [153, 95] width 190 height 16
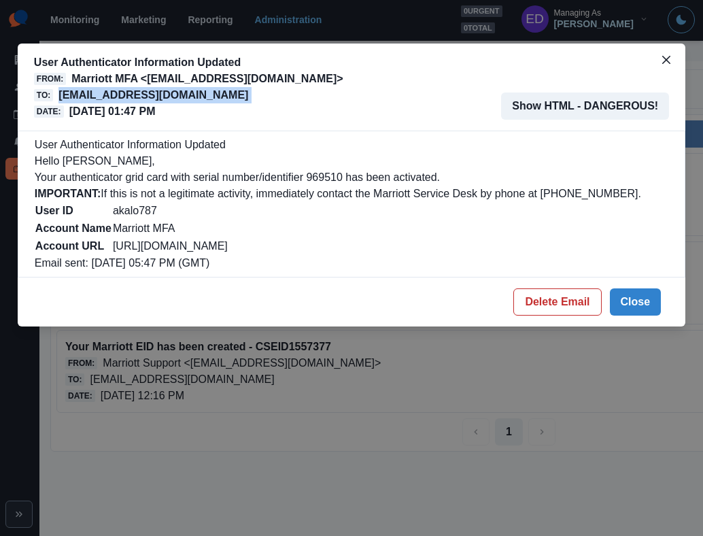
click at [155, 95] on p "[EMAIL_ADDRESS][DOMAIN_NAME]" at bounding box center [153, 95] width 190 height 16
copy p "[EMAIL_ADDRESS][DOMAIN_NAME]"
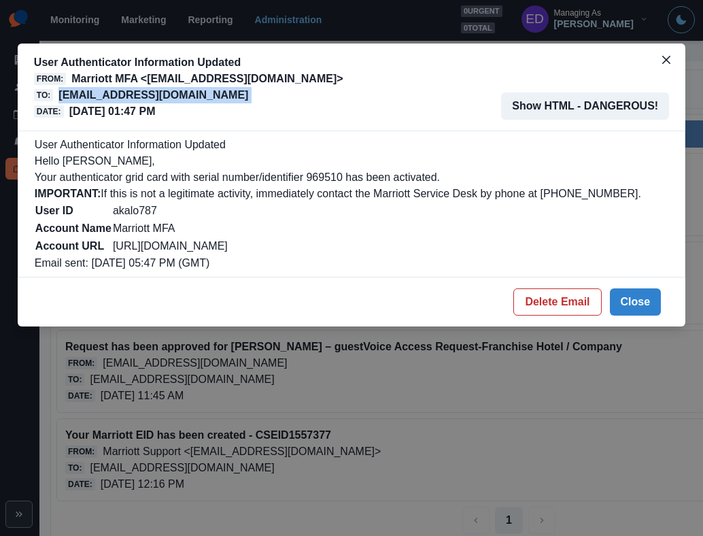
drag, startPoint x: 639, startPoint y: 300, endPoint x: 552, endPoint y: 262, distance: 95.0
click at [639, 300] on button "Close" at bounding box center [636, 301] width 52 height 27
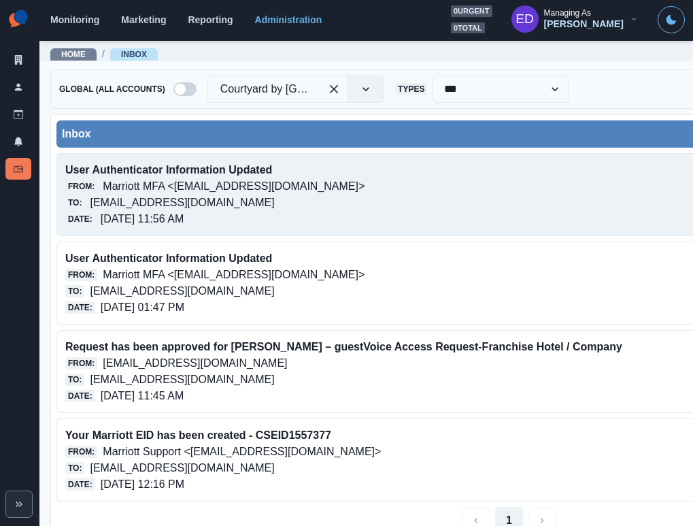
click at [171, 204] on p "[EMAIL_ADDRESS][DOMAIN_NAME]" at bounding box center [182, 202] width 184 height 16
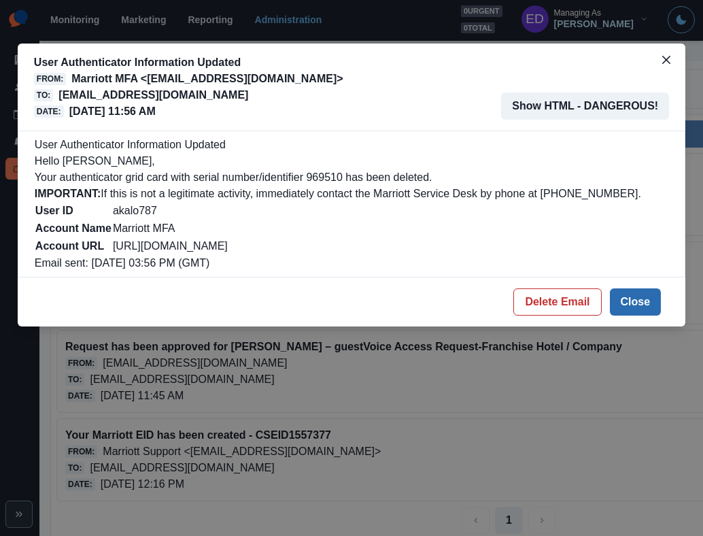
click at [648, 305] on button "Close" at bounding box center [636, 301] width 52 height 27
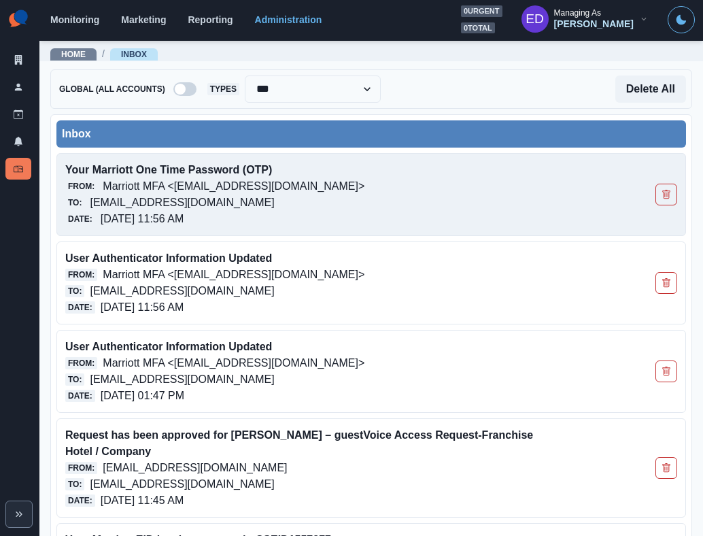
click at [218, 194] on p "[EMAIL_ADDRESS][DOMAIN_NAME]" at bounding box center [182, 202] width 184 height 16
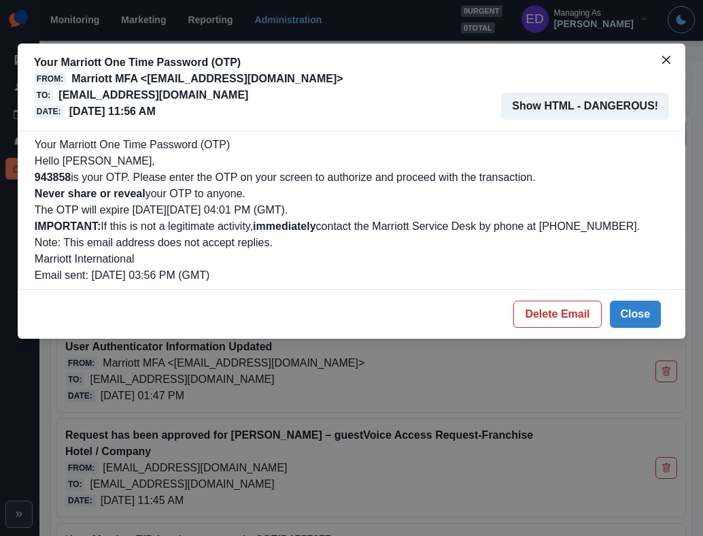
click at [64, 177] on b "943858" at bounding box center [53, 177] width 36 height 12
click at [63, 177] on b "943858" at bounding box center [53, 177] width 36 height 12
copy b "943858"
click at [585, 313] on button "Delete Email" at bounding box center [557, 314] width 88 height 27
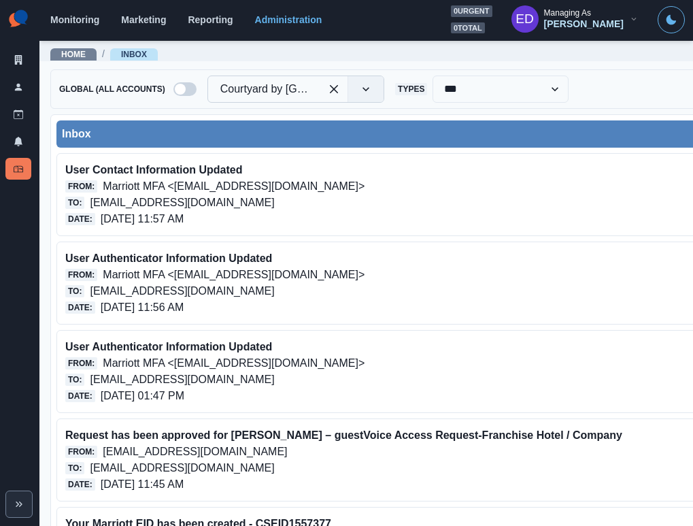
click at [299, 82] on div at bounding box center [264, 89] width 88 height 19
click at [320, 89] on div "Courtyard by Marriott Atlanta Downtown" at bounding box center [264, 89] width 112 height 22
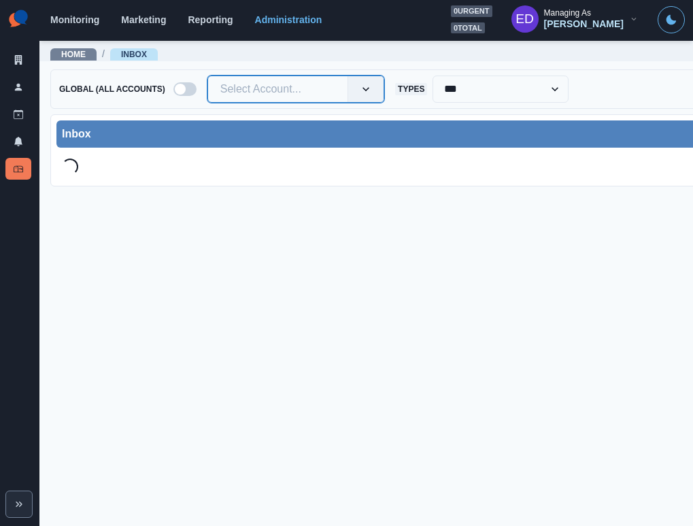
click at [292, 90] on div at bounding box center [277, 89] width 115 height 19
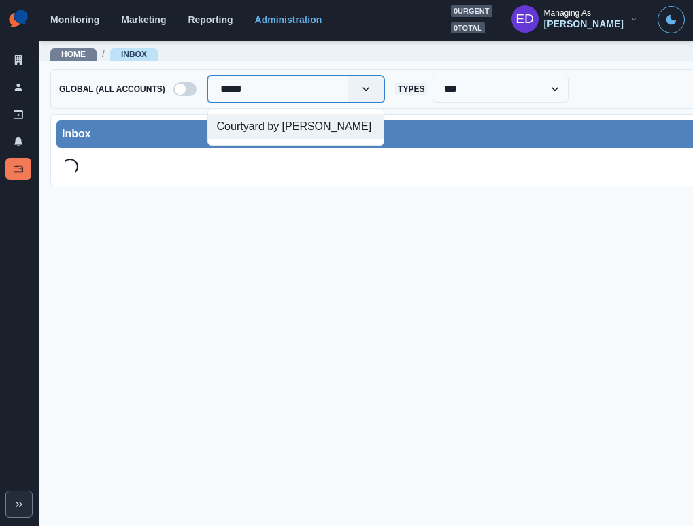
type input "******"
click at [292, 112] on div "Courtyard by [PERSON_NAME]" at bounding box center [295, 126] width 177 height 37
click at [293, 120] on div "Courtyard by [PERSON_NAME]" at bounding box center [295, 126] width 175 height 25
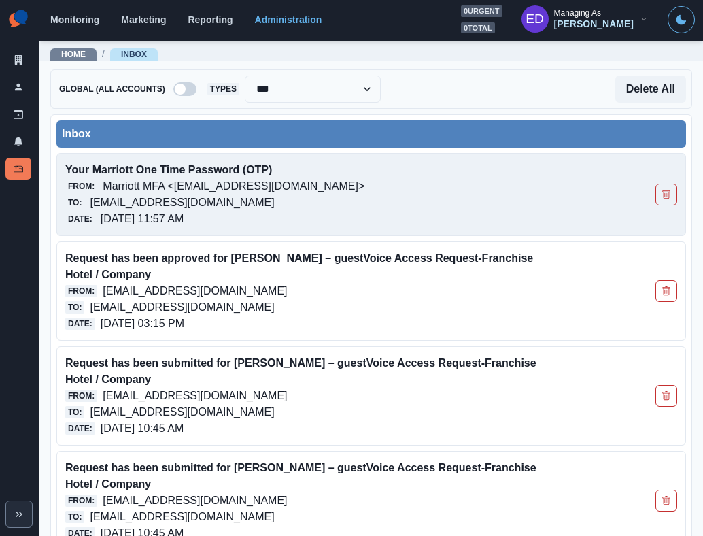
click at [204, 208] on p "[EMAIL_ADDRESS][DOMAIN_NAME]" at bounding box center [182, 202] width 184 height 16
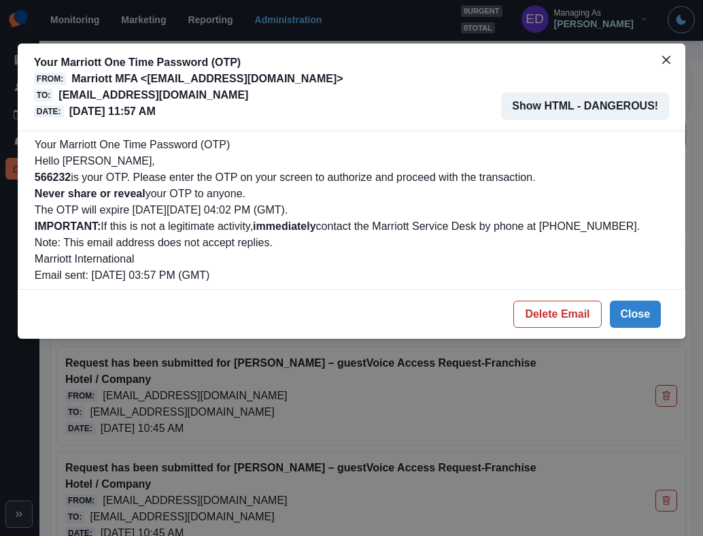
click at [52, 181] on b "566232" at bounding box center [53, 177] width 36 height 12
copy b "566232"
drag, startPoint x: 531, startPoint y: 313, endPoint x: 471, endPoint y: 254, distance: 85.1
click at [530, 313] on button "Delete Email" at bounding box center [557, 314] width 88 height 27
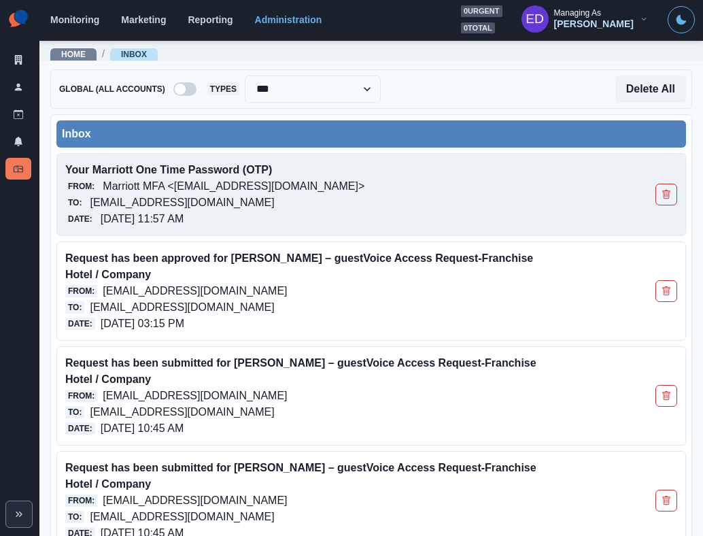
click at [190, 165] on p "Your Marriott One Time Password (OTP)" at bounding box center [310, 170] width 490 height 16
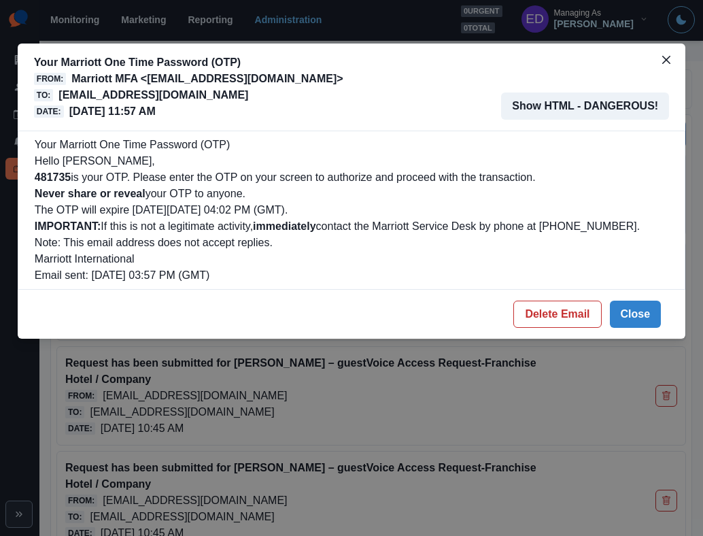
click at [64, 180] on b "481735" at bounding box center [53, 177] width 36 height 12
copy b "481735"
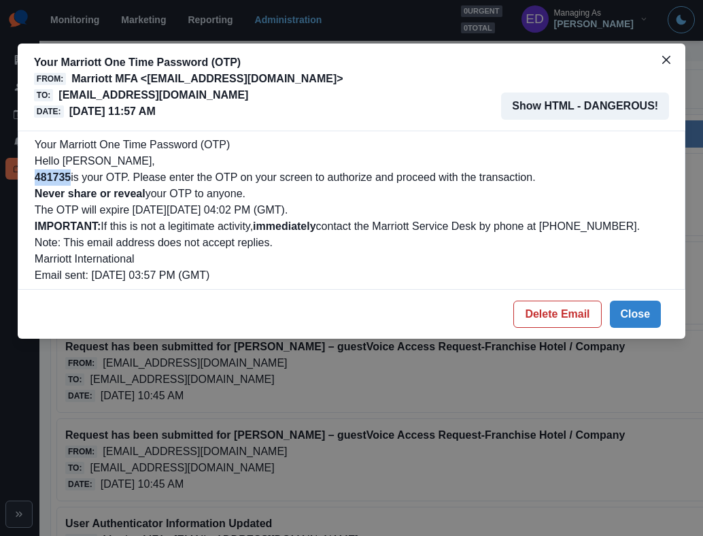
click at [171, 91] on p "courtyardbymarriottnanaimo@properties.thesocialstation.com" at bounding box center [153, 95] width 190 height 16
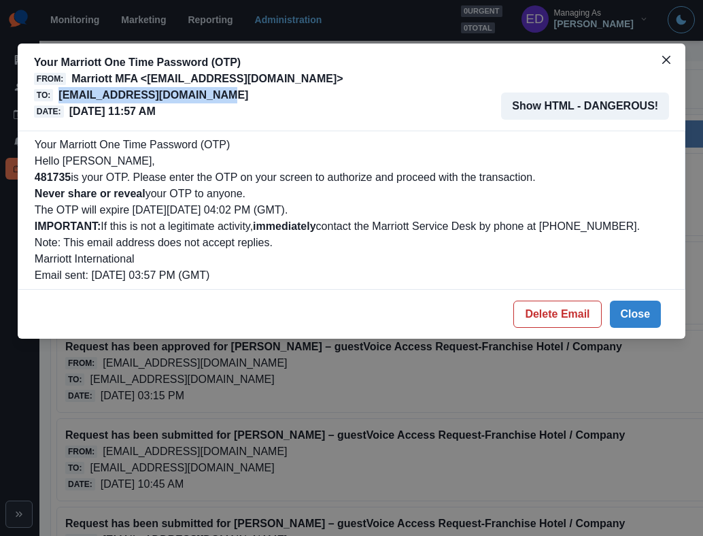
click at [171, 91] on p "courtyardbymarriottnanaimo@properties.thesocialstation.com" at bounding box center [153, 95] width 190 height 16
copy p "courtyardbymarriottnanaimo@properties.thesocialstation.com"
click at [561, 314] on button "Delete Email" at bounding box center [557, 314] width 88 height 27
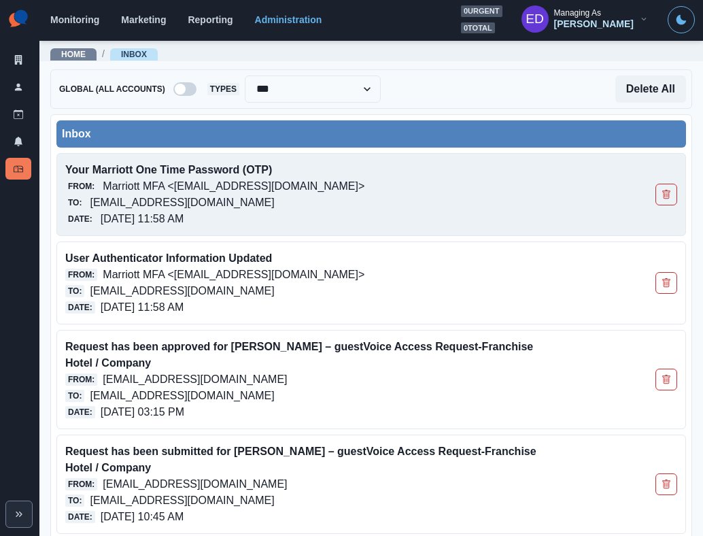
click at [240, 186] on p "Marriott MFA <[EMAIL_ADDRESS][DOMAIN_NAME]>" at bounding box center [234, 186] width 262 height 16
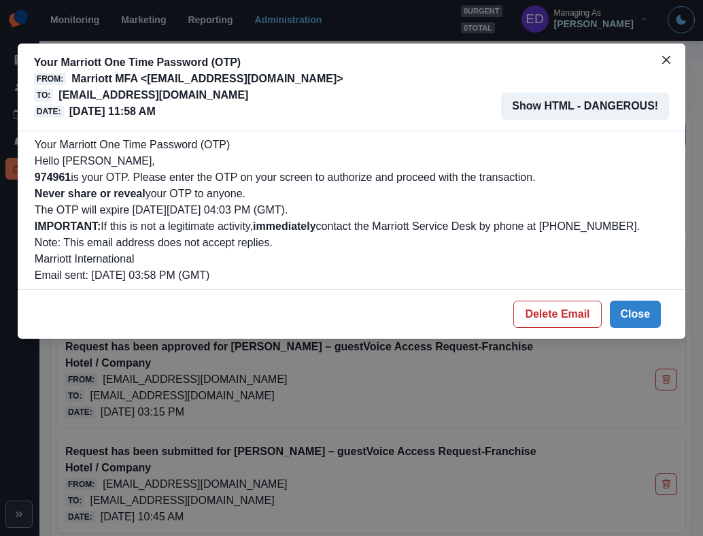
drag, startPoint x: 61, startPoint y: 171, endPoint x: 61, endPoint y: 179, distance: 7.5
click at [61, 173] on b "974961" at bounding box center [53, 177] width 36 height 12
click at [61, 179] on b "974961" at bounding box center [53, 177] width 36 height 12
copy b "974961"
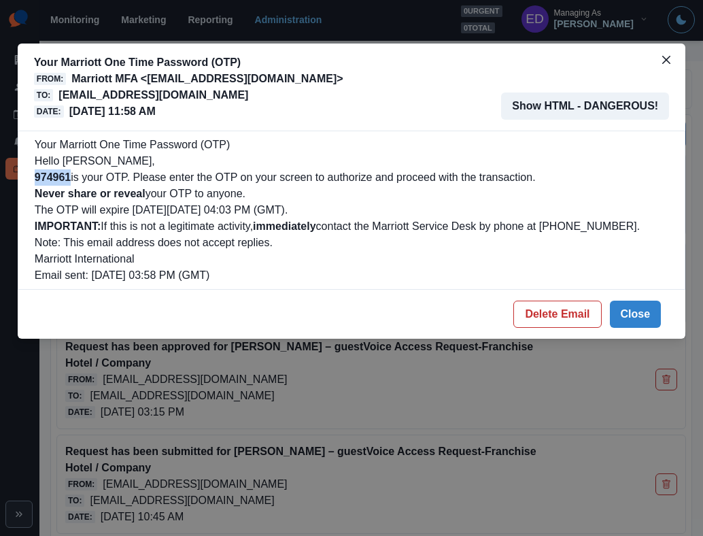
drag, startPoint x: 574, startPoint y: 319, endPoint x: 192, endPoint y: 109, distance: 435.7
click at [574, 319] on button "Delete Email" at bounding box center [557, 314] width 88 height 27
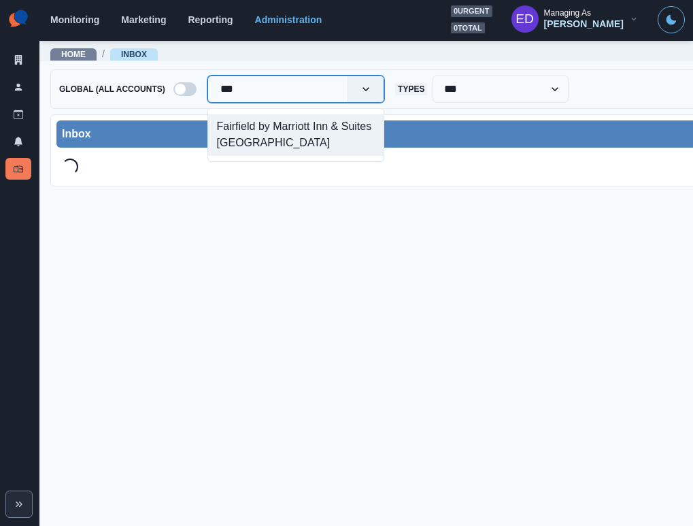
type input "****"
click at [281, 135] on div "Fairfield by Marriott Inn & Suites [GEOGRAPHIC_DATA]" at bounding box center [295, 134] width 175 height 41
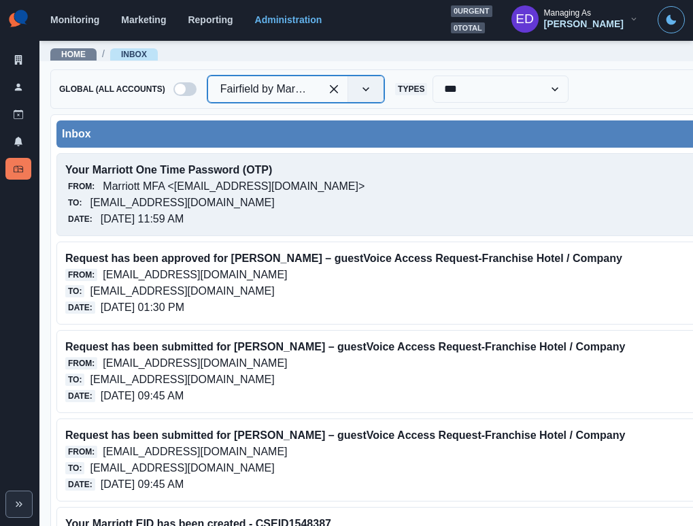
click at [218, 201] on p "[EMAIL_ADDRESS][DOMAIN_NAME]" at bounding box center [182, 202] width 184 height 16
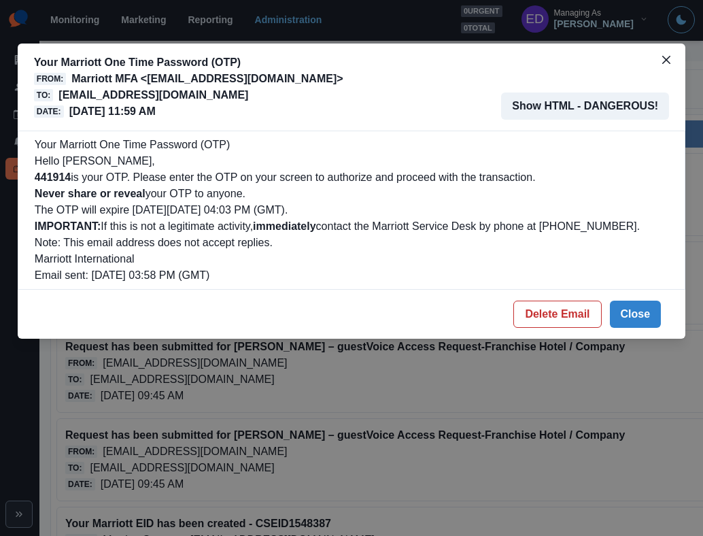
click at [46, 182] on b "441914" at bounding box center [53, 177] width 36 height 12
copy b "441914"
click at [542, 313] on button "Delete Email" at bounding box center [557, 314] width 88 height 27
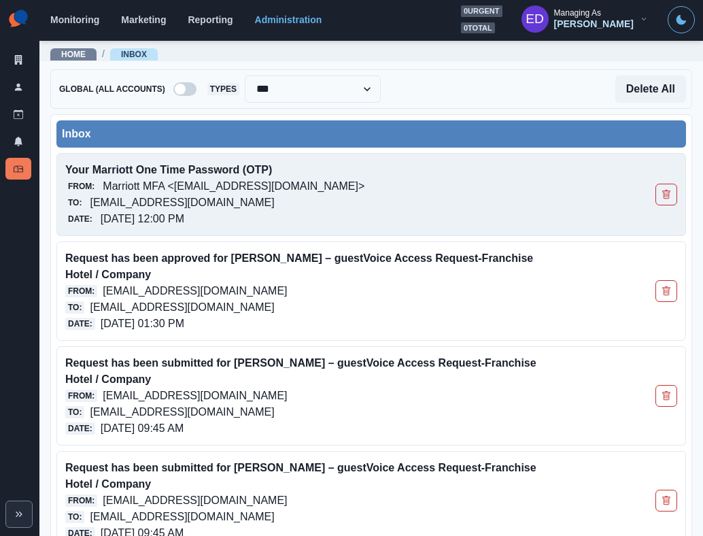
click at [152, 181] on p "Marriott MFA <[EMAIL_ADDRESS][DOMAIN_NAME]>" at bounding box center [234, 186] width 262 height 16
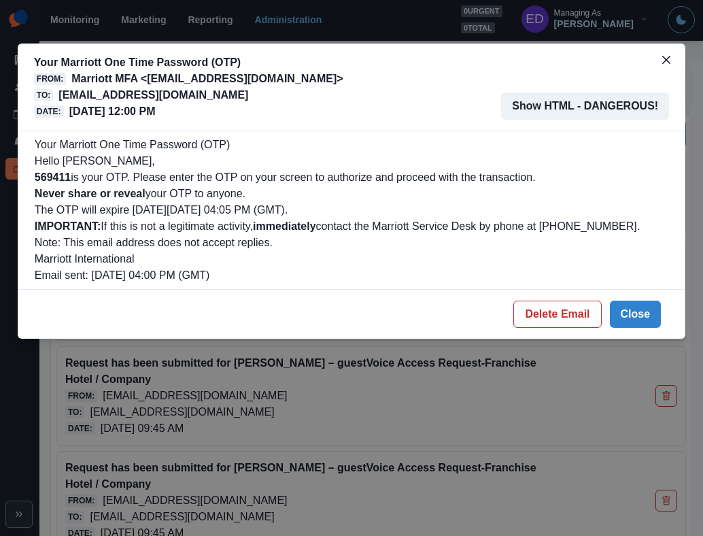
click at [48, 179] on b "569411" at bounding box center [53, 177] width 36 height 12
copy b "569411"
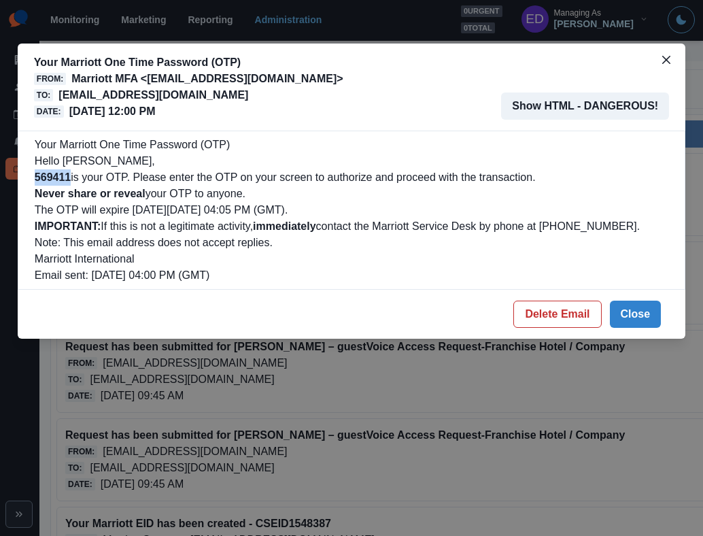
click at [248, 94] on p "fairfieldbymarriottinnsuitesvirginzionnationalpark@properties.thesocialstation.…" at bounding box center [153, 95] width 190 height 16
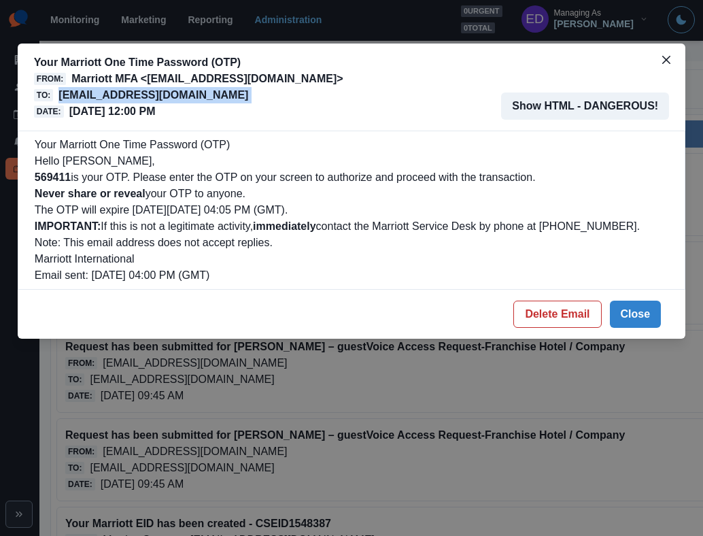
click at [248, 94] on p "fairfieldbymarriottinnsuitesvirginzionnationalpark@properties.thesocialstation.…" at bounding box center [153, 95] width 190 height 16
copy p "fairfieldbymarriottinnsuitesvirginzionnationalpark@properties.thesocialstation.…"
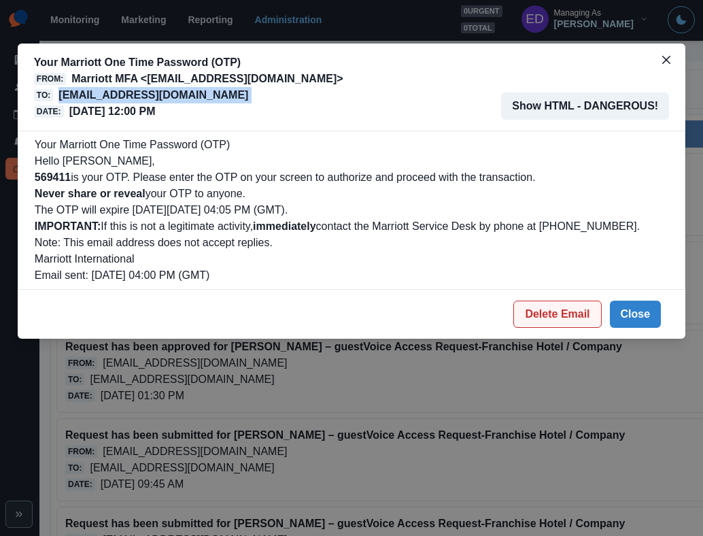
click at [561, 311] on button "Delete Email" at bounding box center [557, 314] width 88 height 27
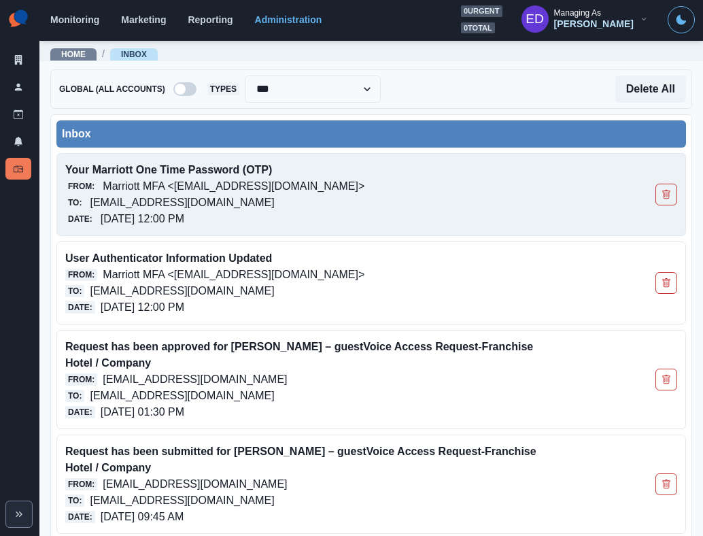
click at [126, 181] on p "Marriott MFA <[EMAIL_ADDRESS][DOMAIN_NAME]>" at bounding box center [234, 186] width 262 height 16
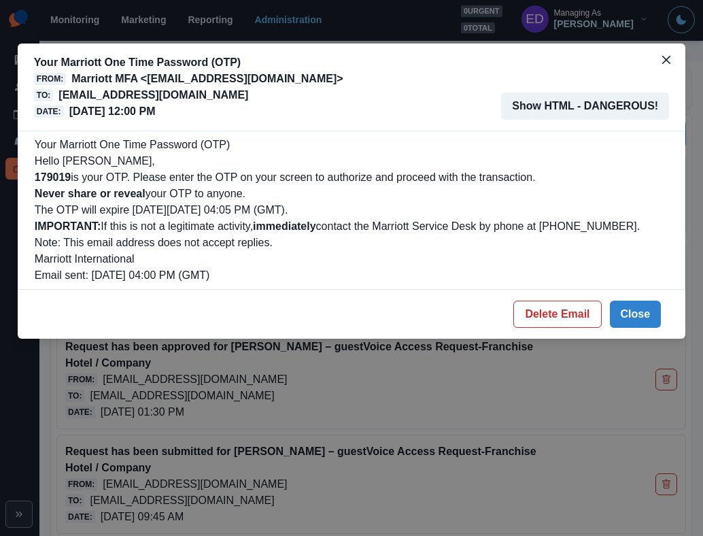
click at [58, 175] on b "179019" at bounding box center [53, 177] width 36 height 12
copy b "179019"
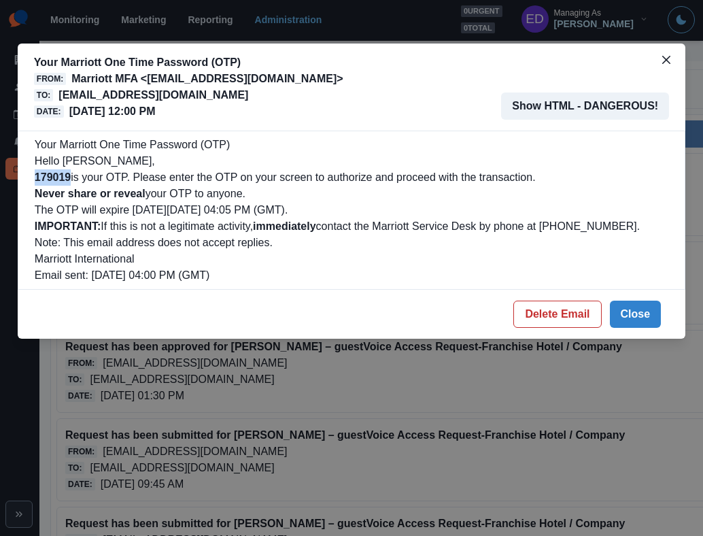
click at [162, 97] on p "[EMAIL_ADDRESS][DOMAIN_NAME]" at bounding box center [153, 95] width 190 height 16
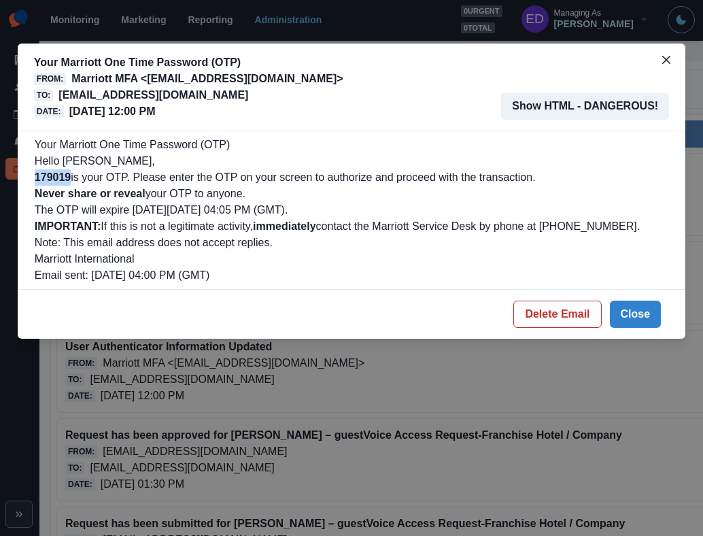
click at [162, 97] on p "[EMAIL_ADDRESS][DOMAIN_NAME]" at bounding box center [153, 95] width 190 height 16
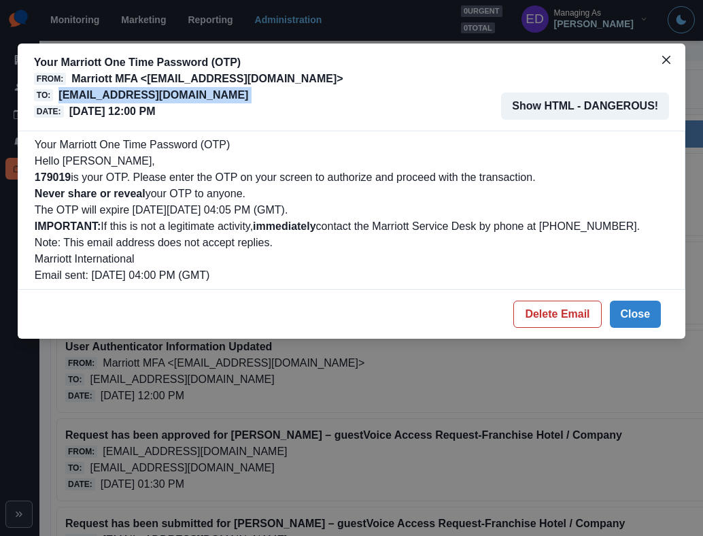
click at [162, 97] on p "[EMAIL_ADDRESS][DOMAIN_NAME]" at bounding box center [153, 95] width 190 height 16
copy p "[EMAIL_ADDRESS][DOMAIN_NAME]"
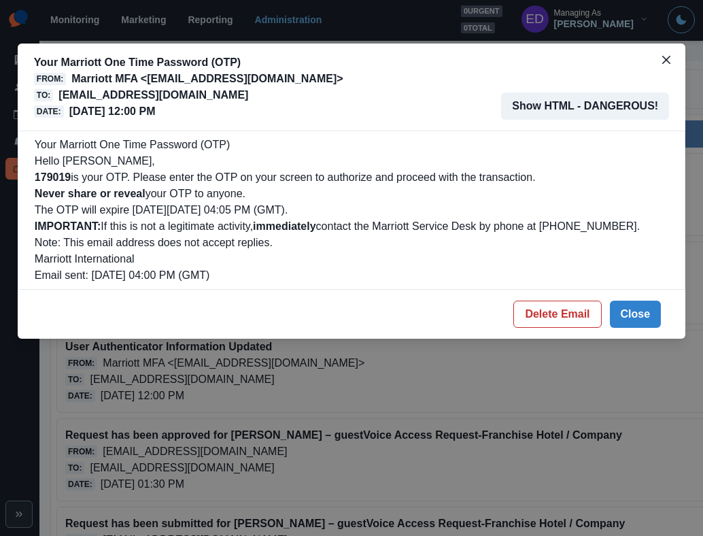
click at [50, 167] on p "Hello [PERSON_NAME]," at bounding box center [352, 161] width 634 height 16
click at [622, 307] on button "Close" at bounding box center [636, 314] width 52 height 27
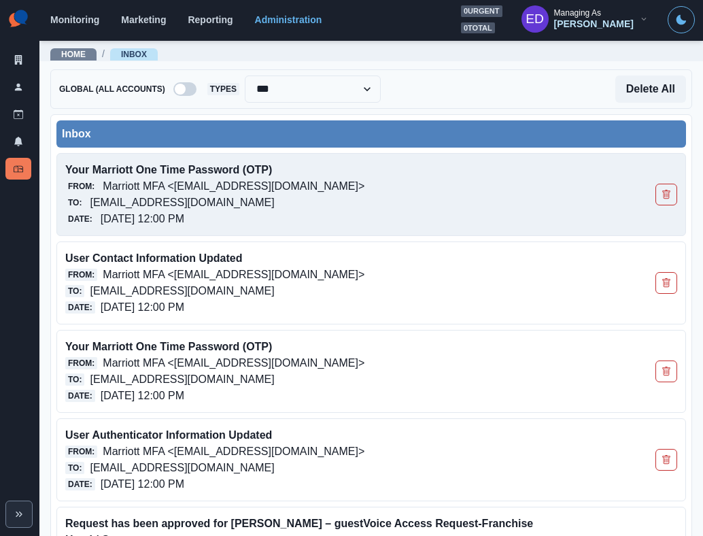
click at [263, 204] on p "[EMAIL_ADDRESS][DOMAIN_NAME]" at bounding box center [182, 202] width 184 height 16
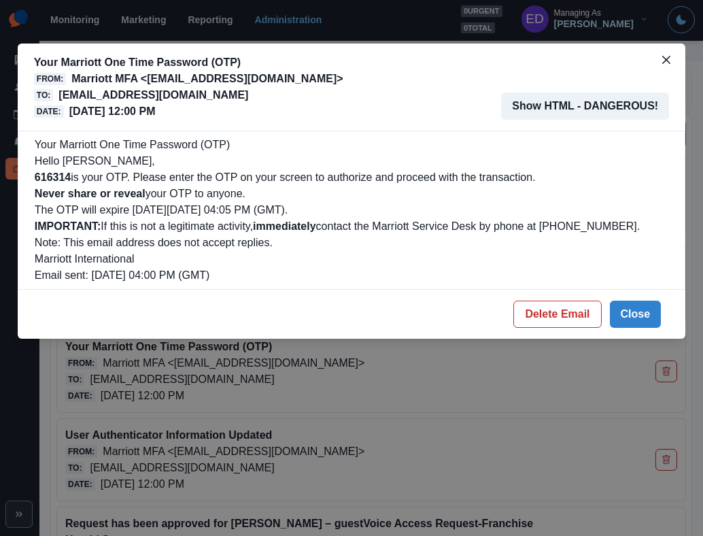
click at [54, 179] on b "616314" at bounding box center [53, 177] width 36 height 12
copy b "616314"
drag, startPoint x: 643, startPoint y: 317, endPoint x: 456, endPoint y: 260, distance: 194.7
click at [643, 317] on button "Close" at bounding box center [636, 314] width 52 height 27
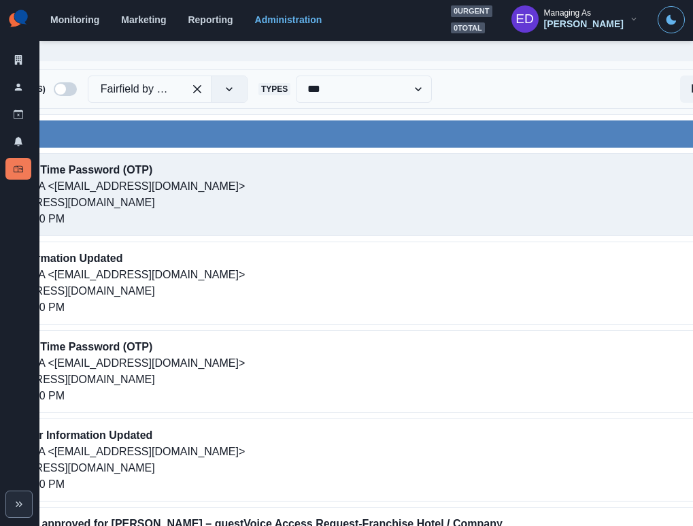
scroll to position [0, 208]
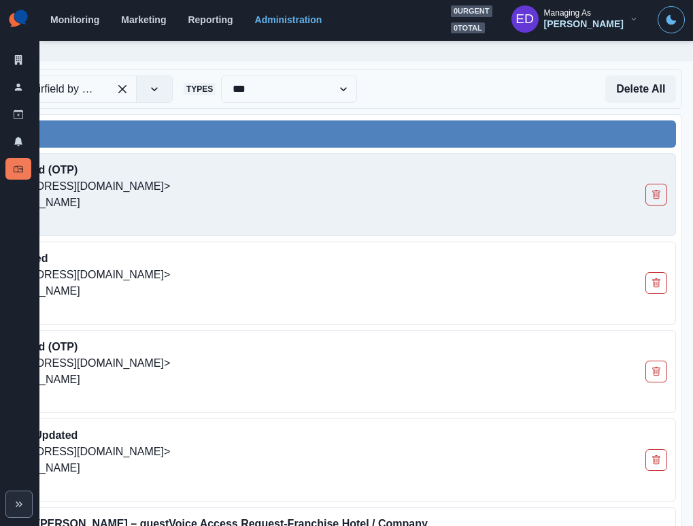
click at [651, 192] on icon "Delete Email" at bounding box center [656, 195] width 10 height 10
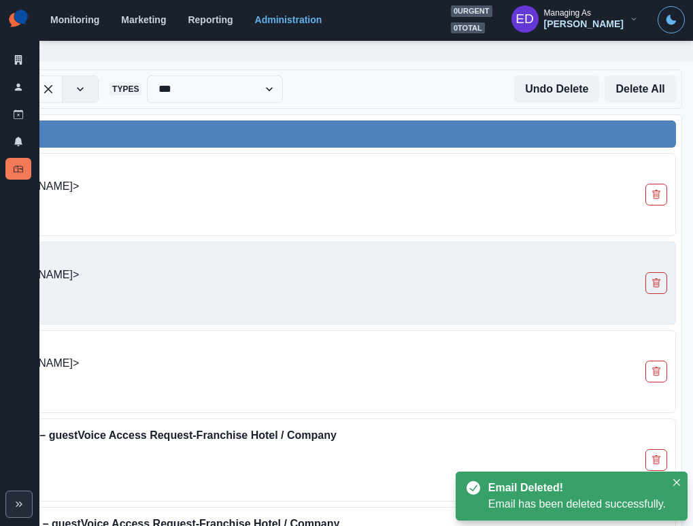
drag, startPoint x: 623, startPoint y: 288, endPoint x: 631, endPoint y: 288, distance: 8.2
click at [631, 288] on div "Your Marriott One Time Password (OTP) From: Marriott MFA <noreply@trustedauth.c…" at bounding box center [223, 282] width 905 height 83
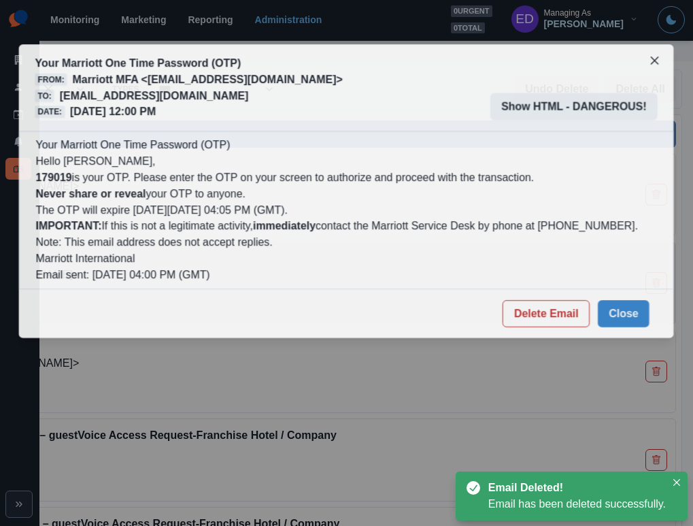
scroll to position [0, 288]
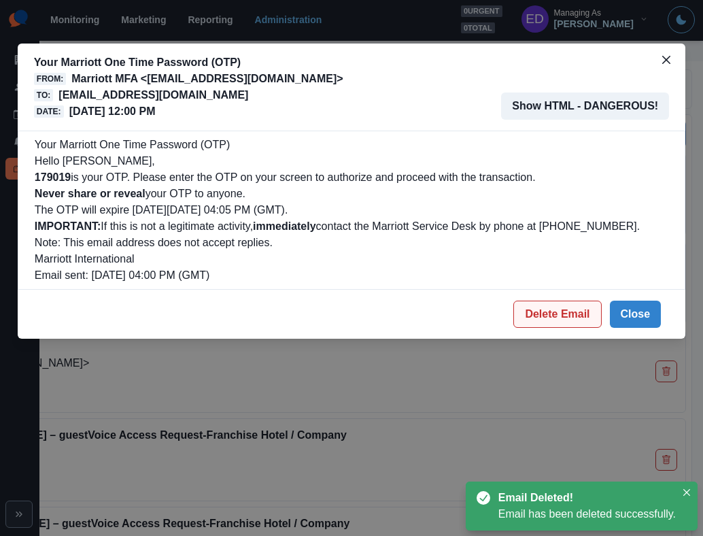
click at [585, 309] on button "Delete Email" at bounding box center [557, 314] width 88 height 27
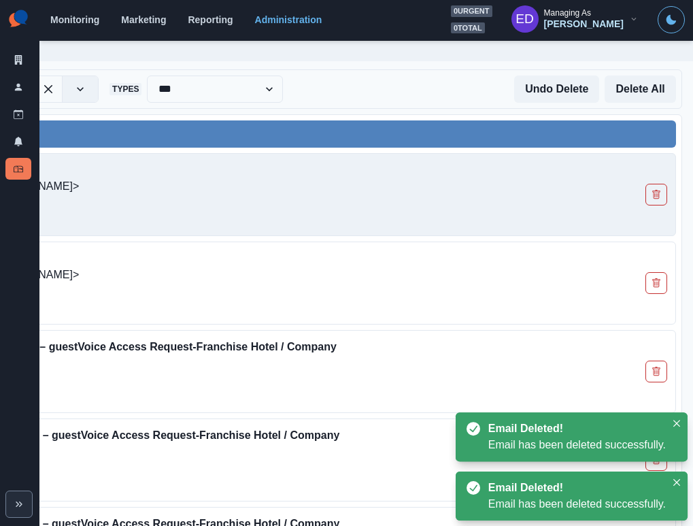
scroll to position [0, 0]
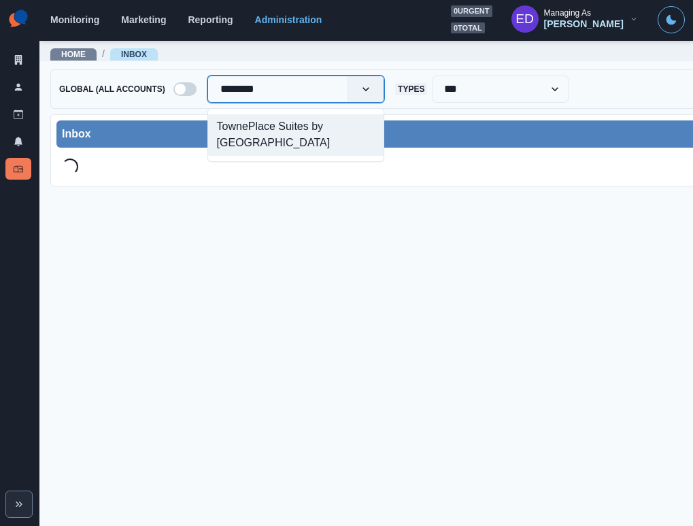
type input "*********"
click at [302, 120] on div "TownePlace Suites by [GEOGRAPHIC_DATA]" at bounding box center [295, 134] width 175 height 41
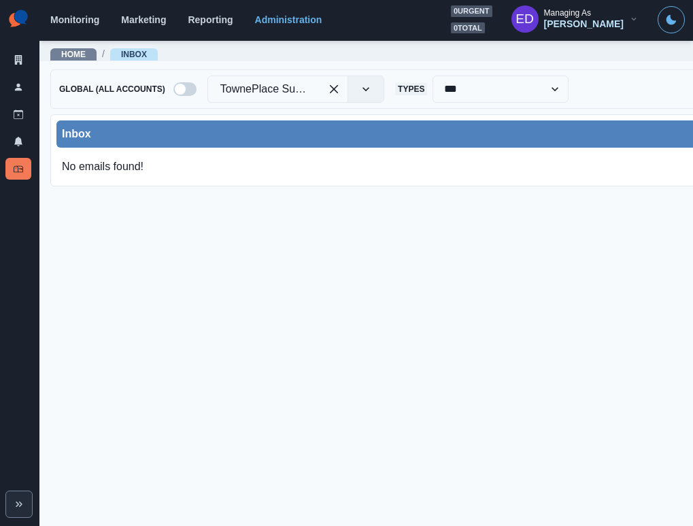
drag, startPoint x: 237, startPoint y: 226, endPoint x: 80, endPoint y: 400, distance: 233.5
click at [237, 226] on main "**********" at bounding box center [508, 282] width 939 height 486
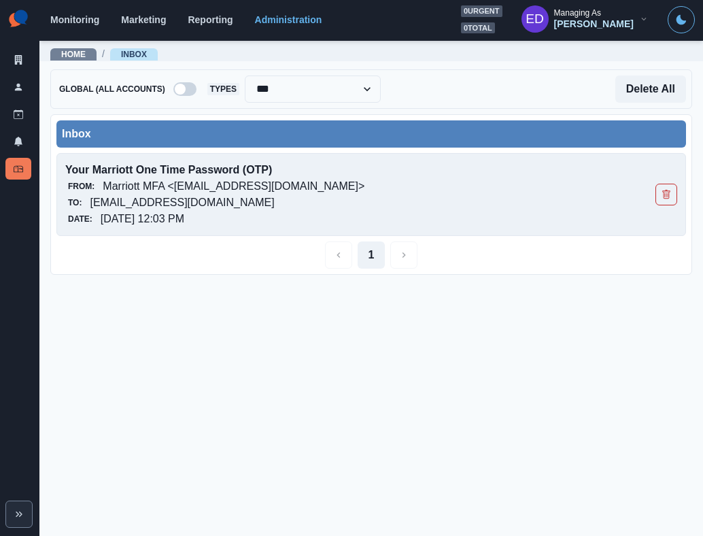
click at [143, 183] on p "Marriott MFA <[EMAIL_ADDRESS][DOMAIN_NAME]>" at bounding box center [234, 186] width 262 height 16
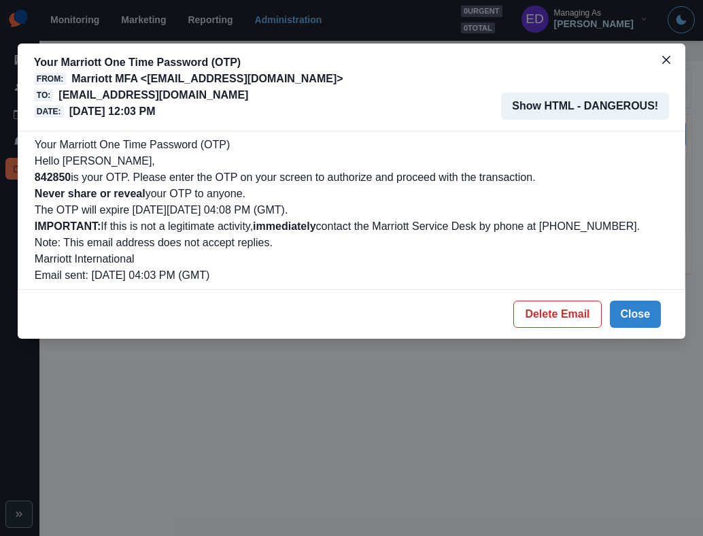
click at [50, 171] on b "842850" at bounding box center [53, 177] width 36 height 12
click at [62, 180] on b "842850" at bounding box center [53, 177] width 36 height 12
copy b "842850"
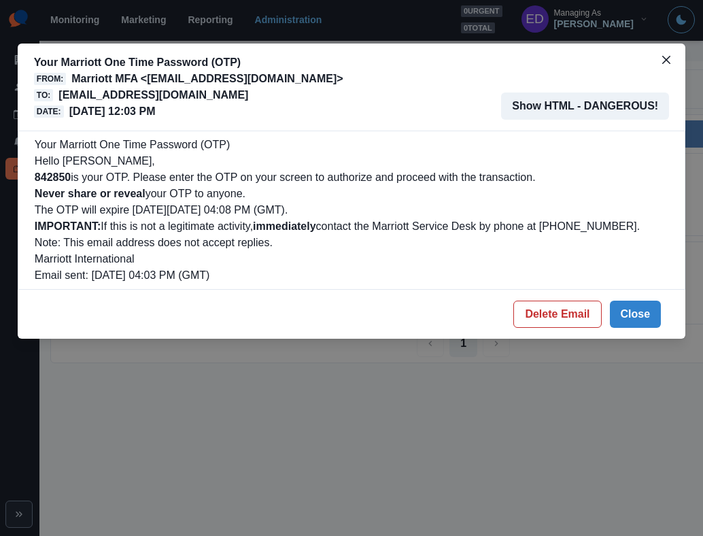
click at [362, 250] on p "Note: This email address does not accept replies." at bounding box center [352, 243] width 634 height 16
click at [541, 316] on button "Delete Email" at bounding box center [557, 314] width 88 height 27
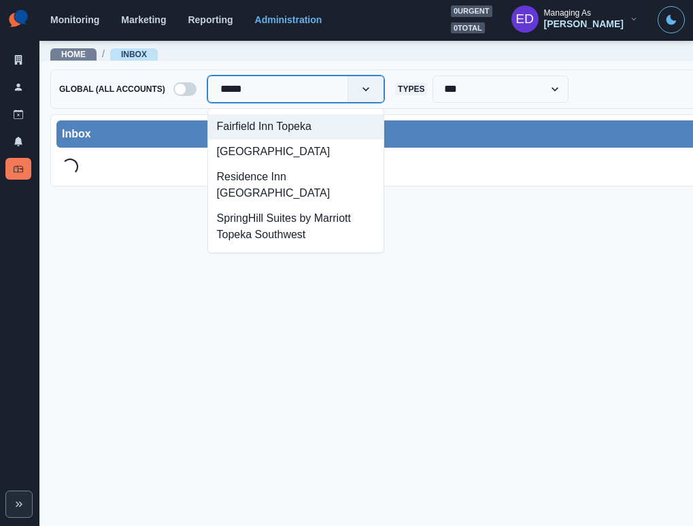
type input "******"
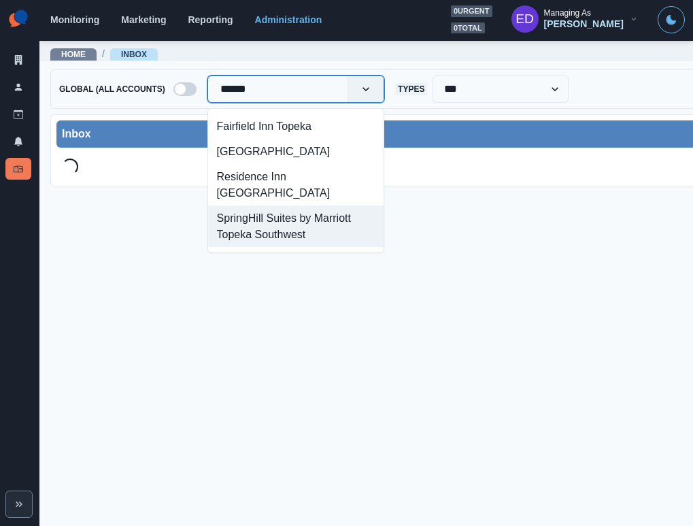
click at [277, 211] on div "SpringHill Suites by Marriott Topeka Southwest" at bounding box center [295, 225] width 175 height 41
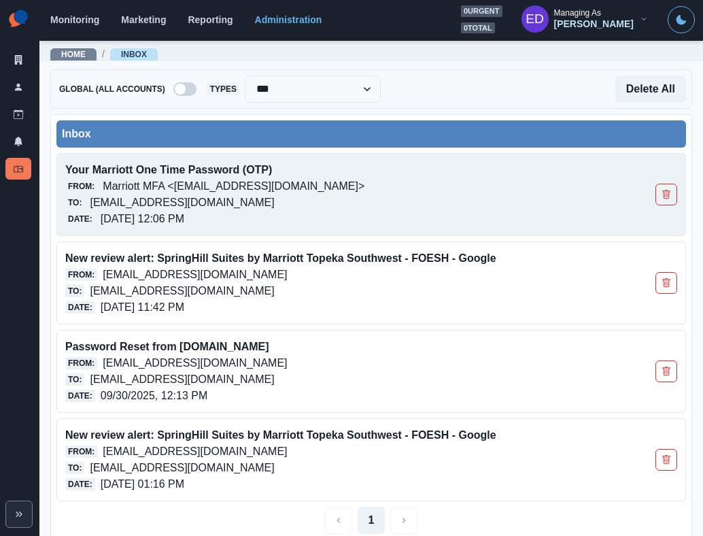
click at [226, 193] on p "Marriott MFA <[EMAIL_ADDRESS][DOMAIN_NAME]>" at bounding box center [234, 186] width 262 height 16
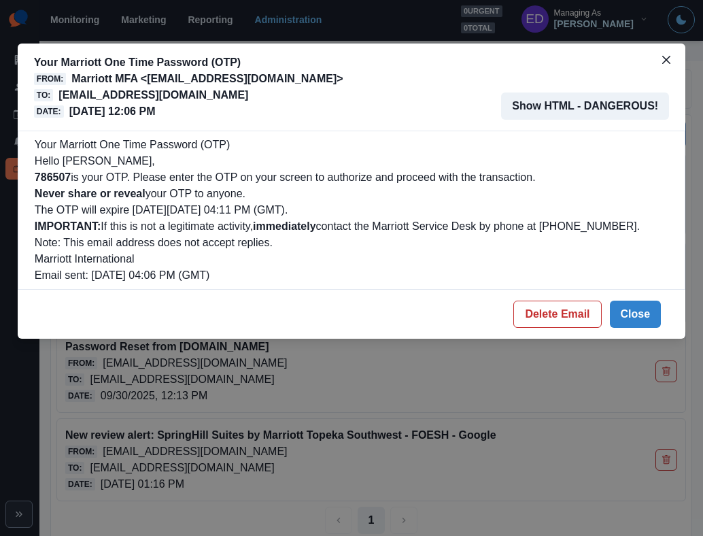
click at [48, 180] on b "786507" at bounding box center [53, 177] width 36 height 12
copy b "786507"
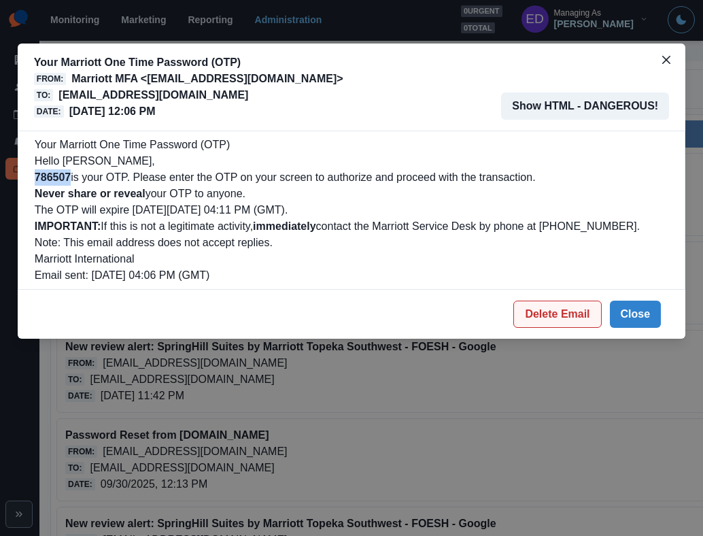
click at [576, 308] on button "Delete Email" at bounding box center [557, 314] width 88 height 27
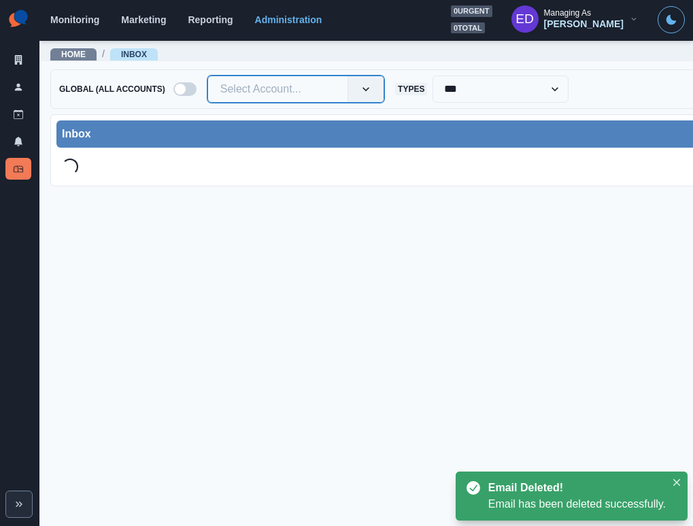
drag, startPoint x: 336, startPoint y: 86, endPoint x: 317, endPoint y: 105, distance: 26.4
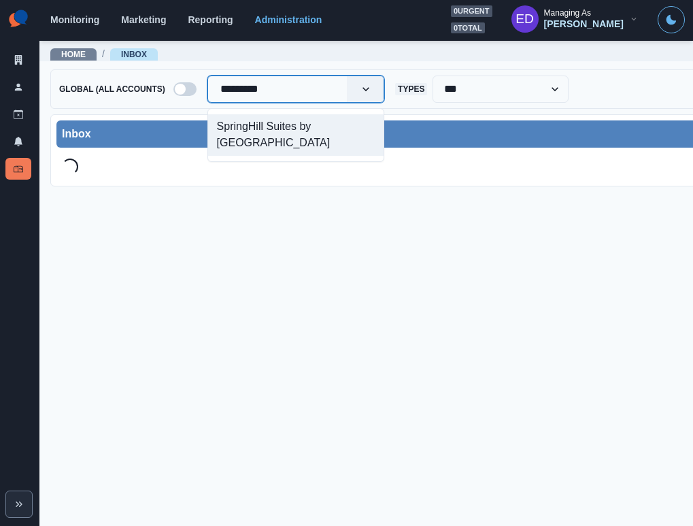
type input "**********"
click at [313, 127] on div "SpringHill Suites by [GEOGRAPHIC_DATA]" at bounding box center [295, 134] width 175 height 41
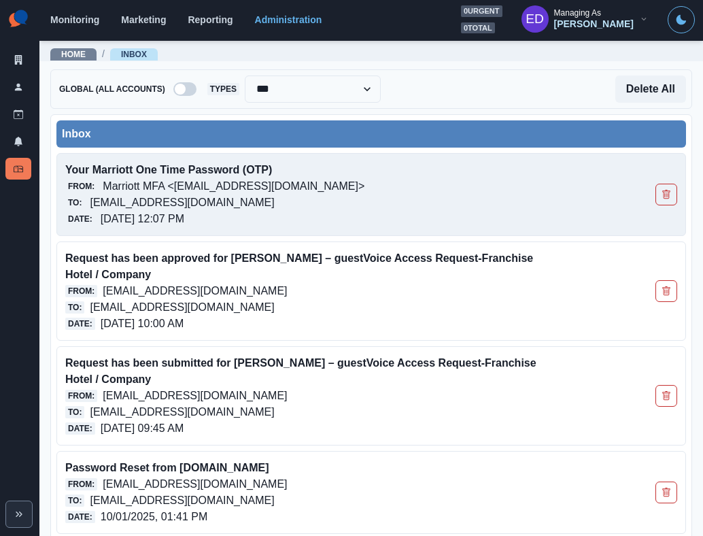
click at [283, 190] on p "Marriott MFA <[EMAIL_ADDRESS][DOMAIN_NAME]>" at bounding box center [234, 186] width 262 height 16
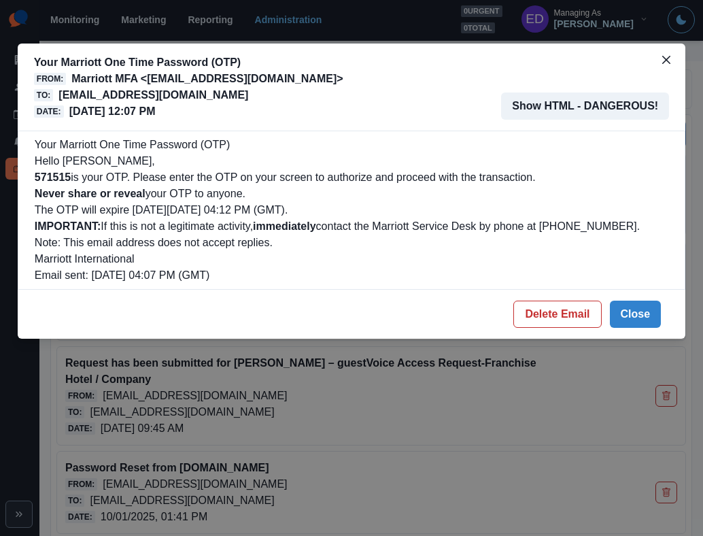
click at [51, 177] on b "571515" at bounding box center [53, 177] width 36 height 12
copy b "571515"
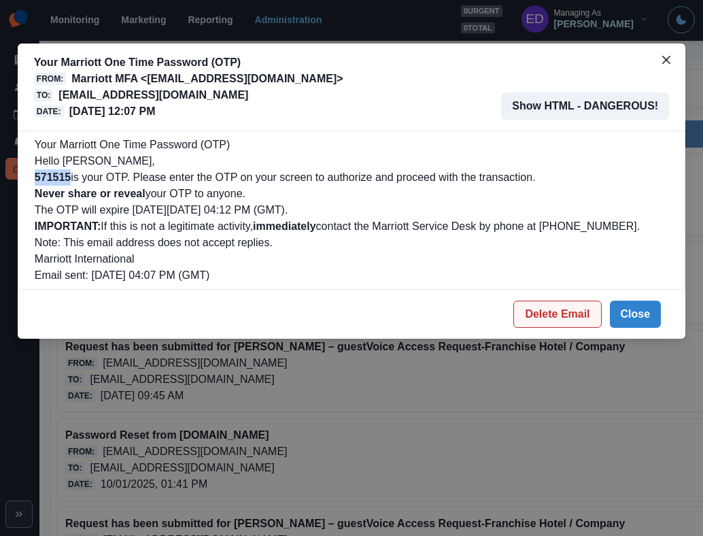
click at [551, 313] on button "Delete Email" at bounding box center [557, 314] width 88 height 27
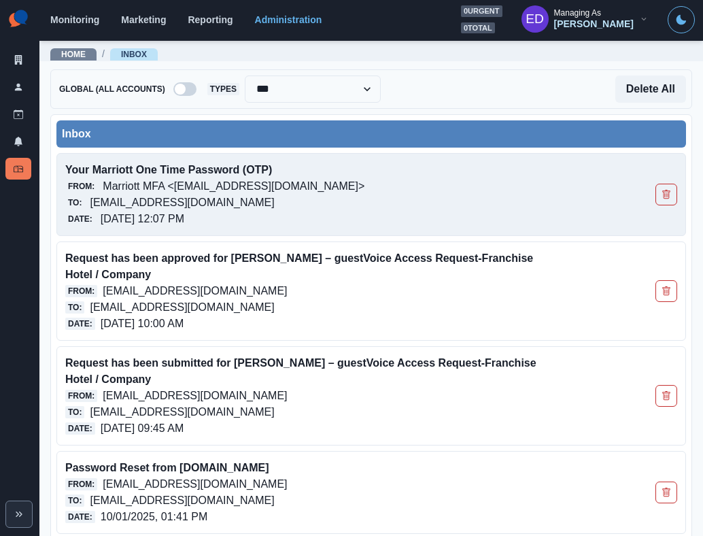
click at [180, 182] on p "Marriott MFA <[EMAIL_ADDRESS][DOMAIN_NAME]>" at bounding box center [234, 186] width 262 height 16
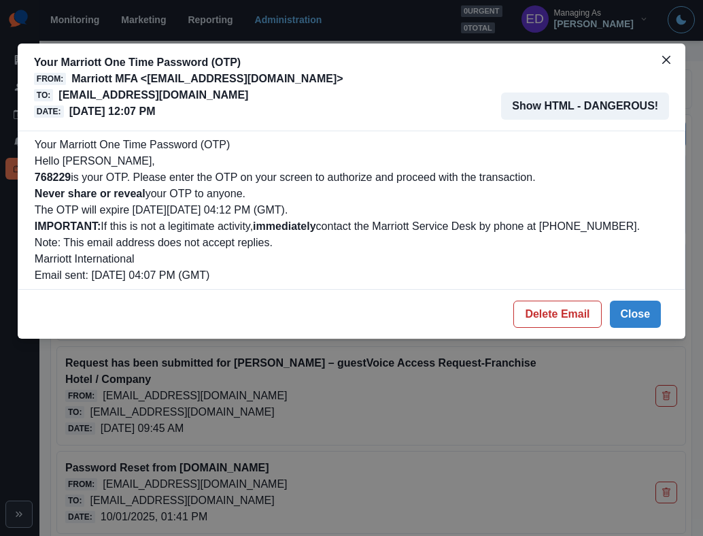
click at [55, 172] on b "768229" at bounding box center [53, 177] width 36 height 12
copy b "768229"
click at [164, 95] on p "[EMAIL_ADDRESS][DOMAIN_NAME]" at bounding box center [153, 95] width 190 height 16
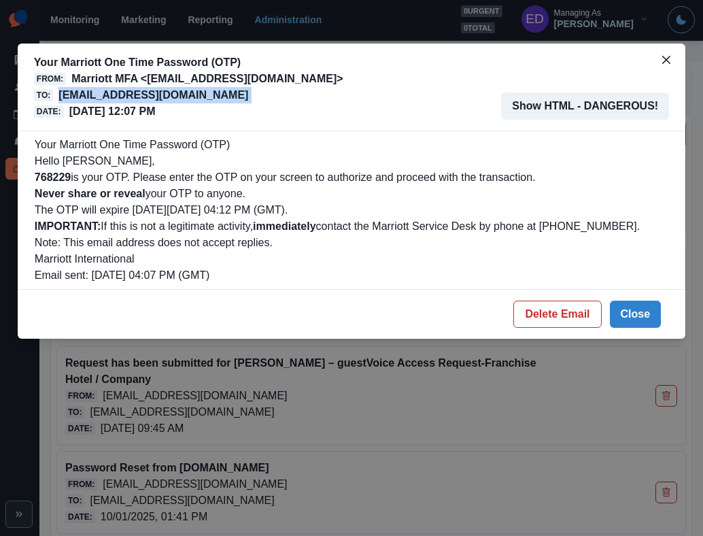
click at [164, 95] on p "[EMAIL_ADDRESS][DOMAIN_NAME]" at bounding box center [153, 95] width 190 height 16
copy p "[EMAIL_ADDRESS][DOMAIN_NAME]"
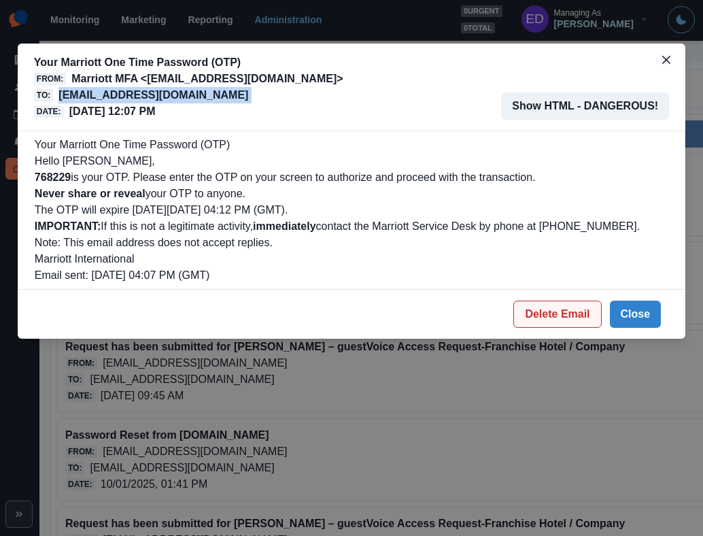
click at [551, 309] on button "Delete Email" at bounding box center [557, 314] width 88 height 27
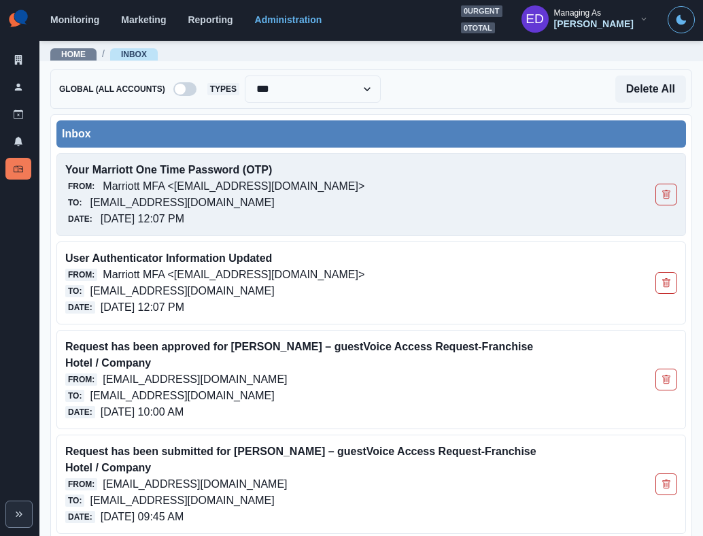
click at [196, 198] on p "springhillsuitesbymarriottchicagolincolnshire@properties.thesocialstation.com" at bounding box center [182, 202] width 184 height 16
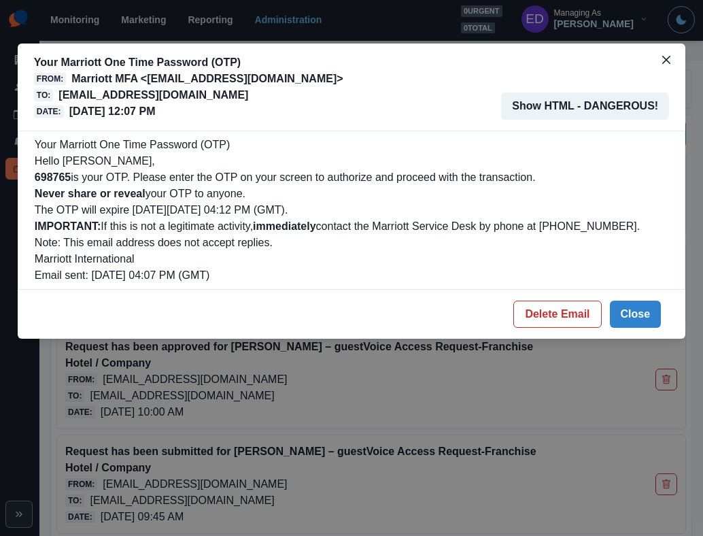
click at [53, 177] on b "698765" at bounding box center [53, 177] width 36 height 12
copy b "698765"
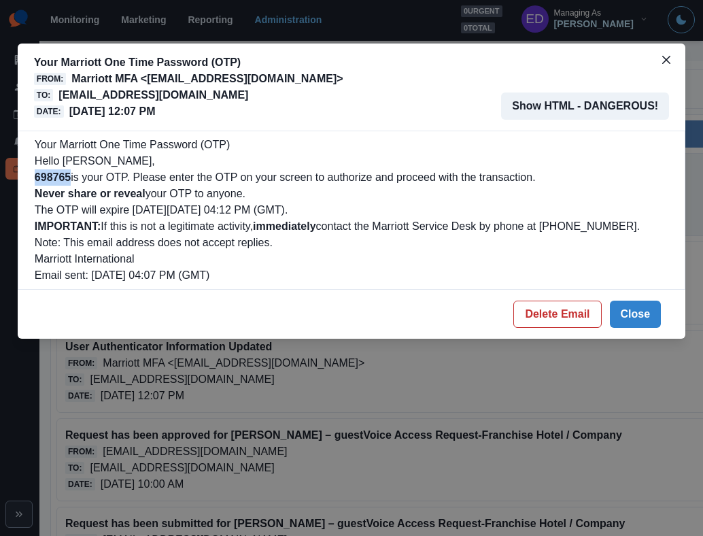
drag, startPoint x: 554, startPoint y: 313, endPoint x: 432, endPoint y: 207, distance: 161.5
click at [554, 313] on button "Delete Email" at bounding box center [557, 314] width 88 height 27
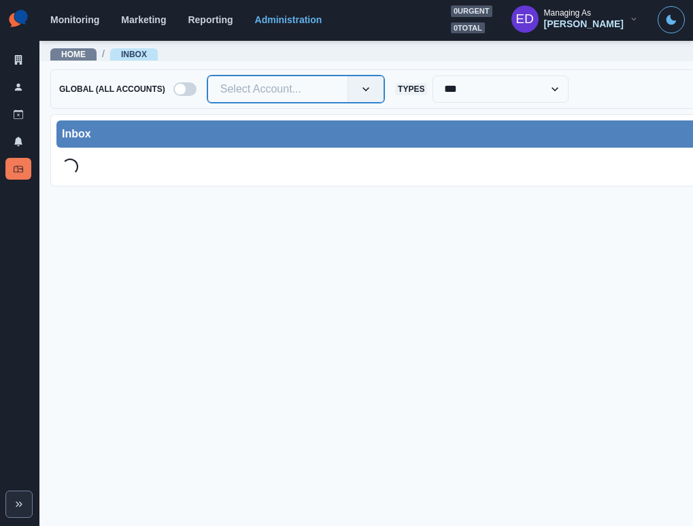
click at [255, 88] on div at bounding box center [277, 89] width 115 height 19
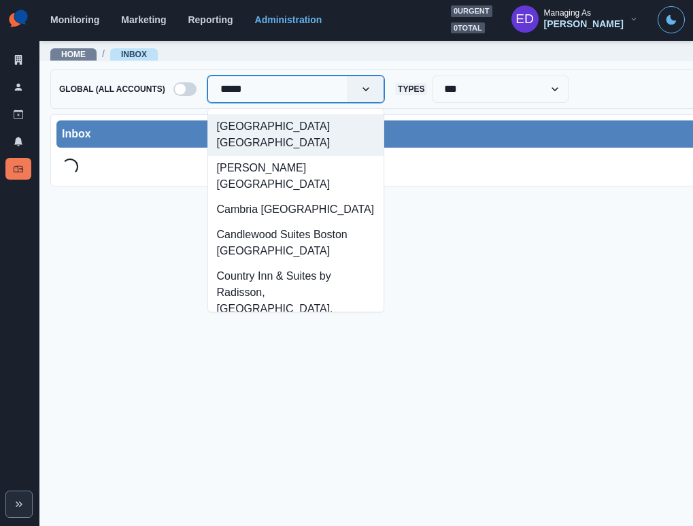
type input "******"
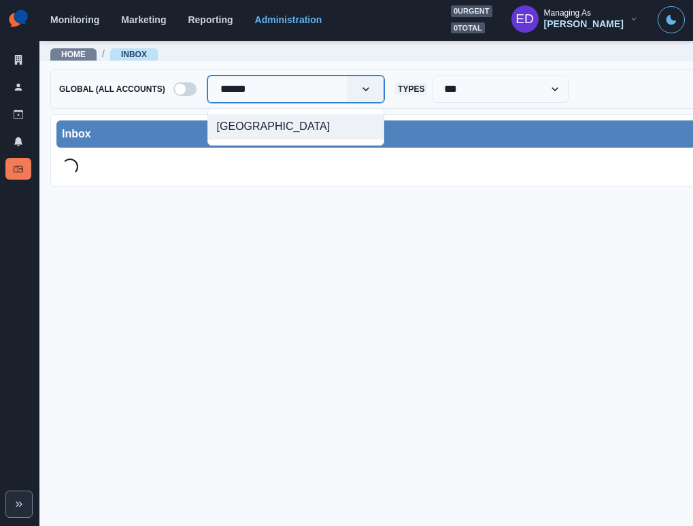
drag, startPoint x: 275, startPoint y: 155, endPoint x: 277, endPoint y: 145, distance: 10.4
click at [275, 139] on div "Sheraton Chicago Northbrook Hotel" at bounding box center [295, 126] width 175 height 25
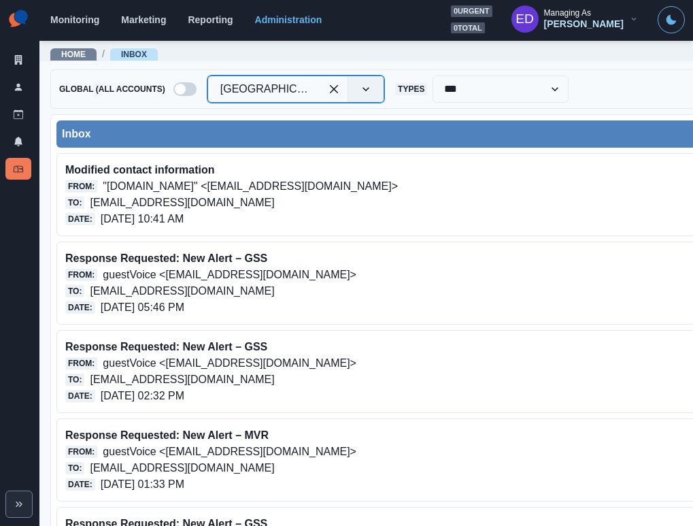
scroll to position [1, 0]
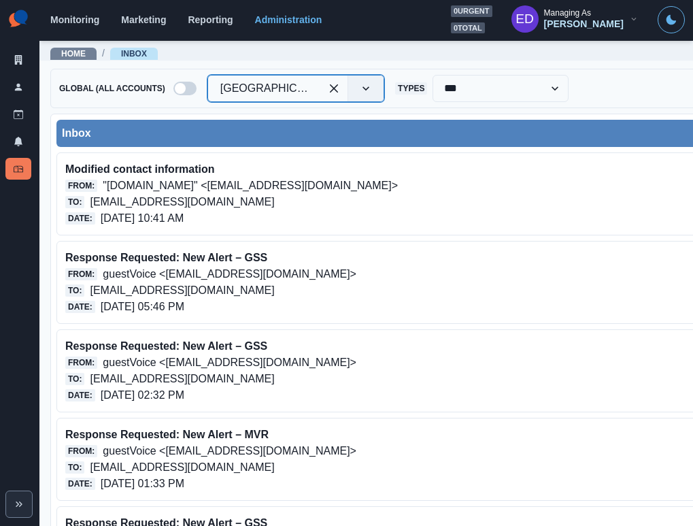
click at [243, 129] on div "Inbox" at bounding box center [509, 133] width 894 height 16
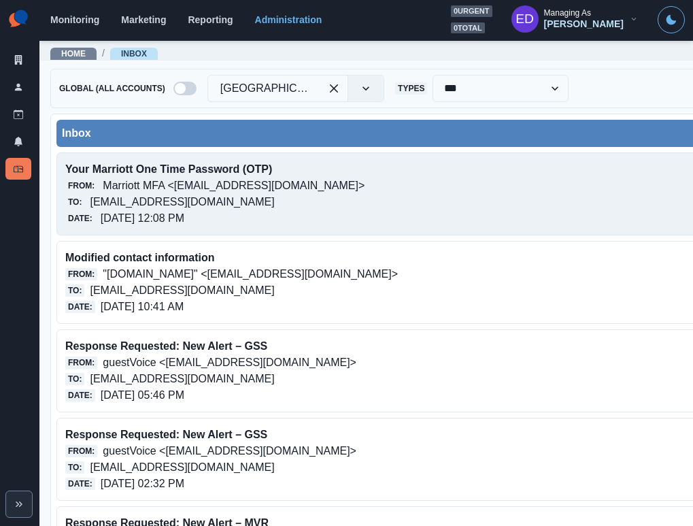
click at [274, 195] on p "sheratonchicagonorthbrookhotel@properties.thesocialstation.com" at bounding box center [182, 202] width 184 height 16
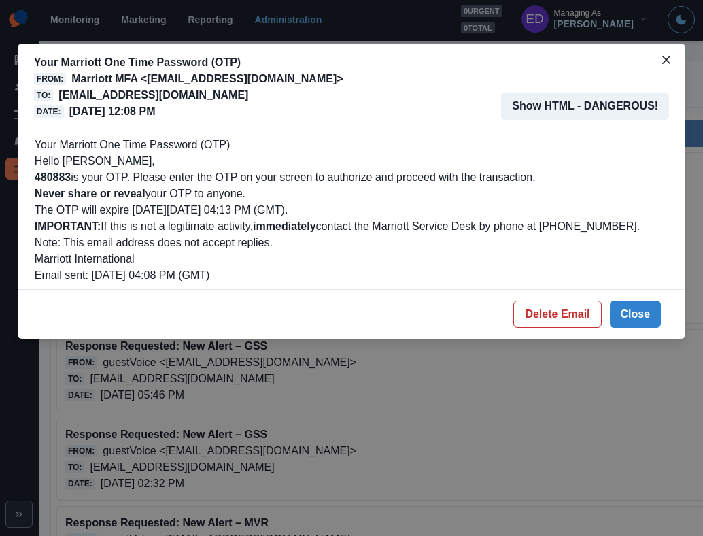
click at [60, 177] on b "480883" at bounding box center [53, 177] width 36 height 12
copy b "480883"
click at [547, 311] on button "Delete Email" at bounding box center [557, 314] width 88 height 27
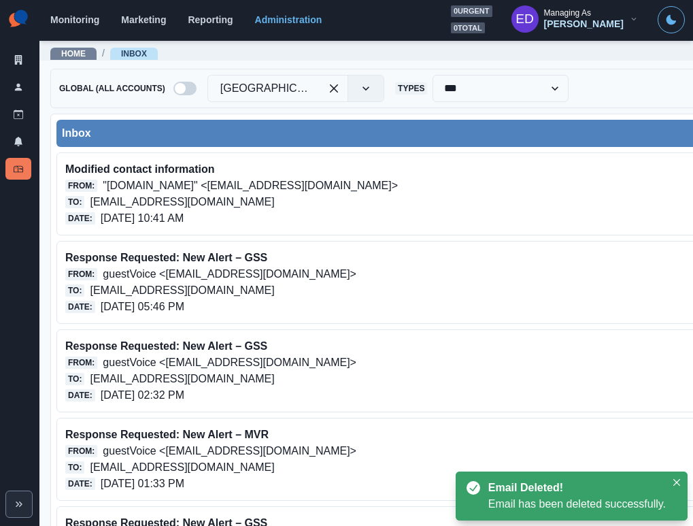
scroll to position [0, 0]
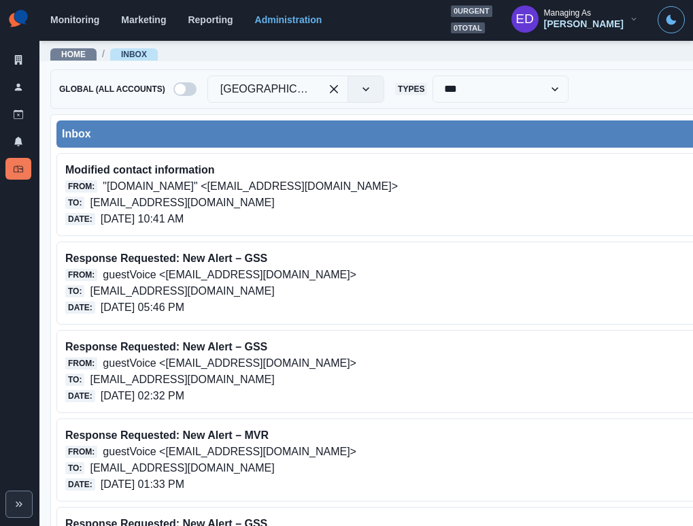
click at [235, 137] on div "Inbox" at bounding box center [509, 134] width 894 height 16
click at [264, 136] on div "Inbox" at bounding box center [509, 134] width 894 height 16
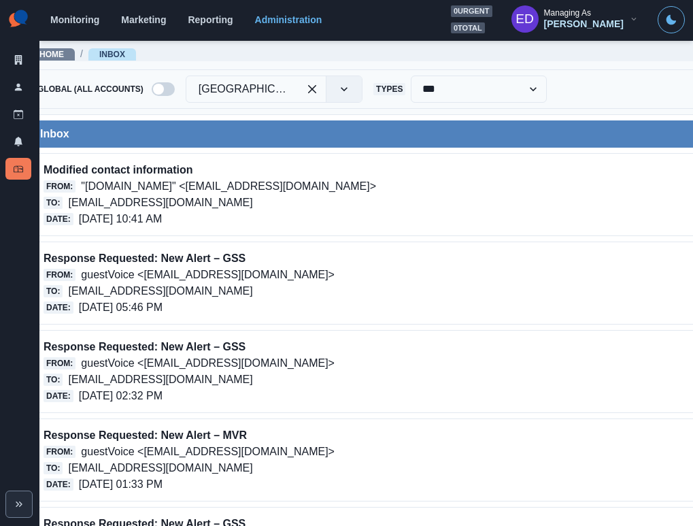
scroll to position [1, 0]
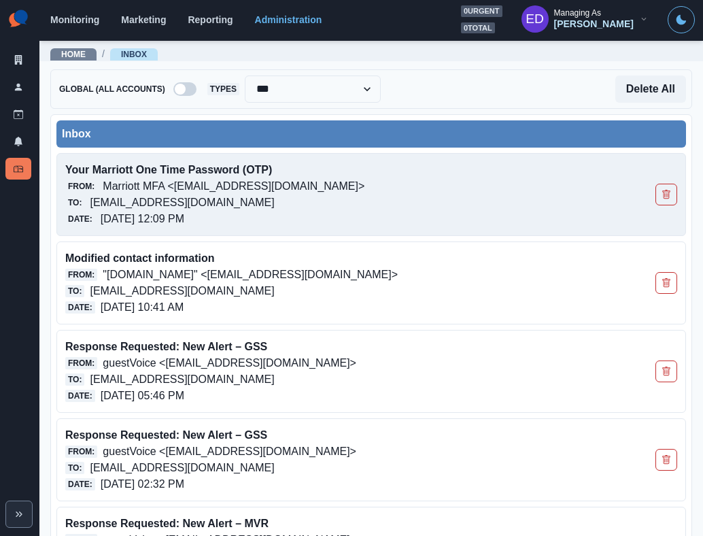
click at [205, 190] on p "Marriott MFA <[EMAIL_ADDRESS][DOMAIN_NAME]>" at bounding box center [234, 186] width 262 height 16
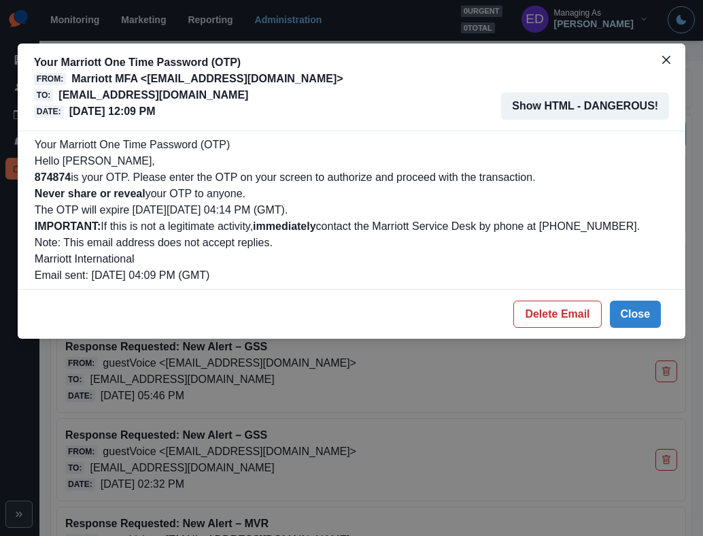
click at [63, 169] on p "874874 is your OTP. Please enter the OTP on your screen to authorize and procee…" at bounding box center [352, 177] width 634 height 16
click at [63, 173] on b "874874" at bounding box center [53, 177] width 36 height 12
click at [248, 93] on p "[EMAIL_ADDRESS][DOMAIN_NAME]" at bounding box center [153, 95] width 190 height 16
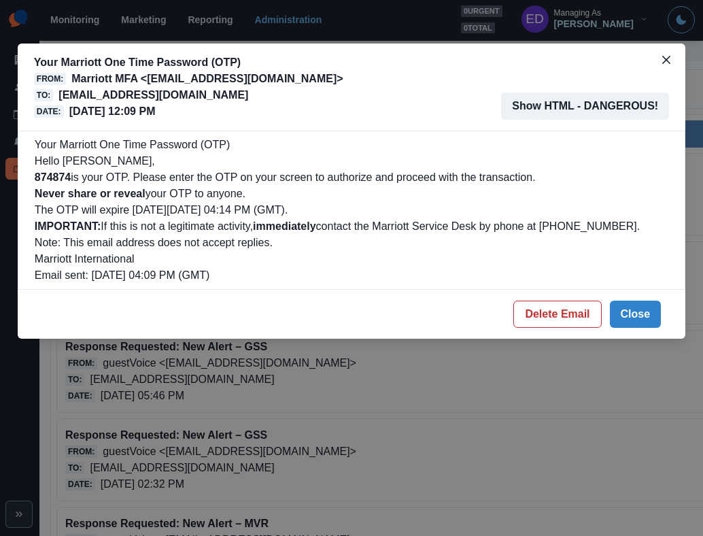
click at [248, 93] on p "[EMAIL_ADDRESS][DOMAIN_NAME]" at bounding box center [153, 95] width 190 height 16
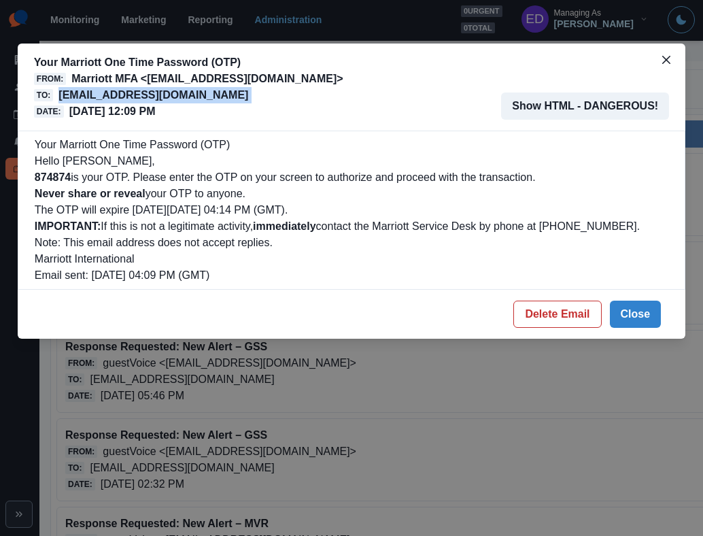
click at [248, 93] on p "[EMAIL_ADDRESS][DOMAIN_NAME]" at bounding box center [153, 95] width 190 height 16
copy p "[EMAIL_ADDRESS][DOMAIN_NAME]"
click at [569, 316] on button "Delete Email" at bounding box center [557, 314] width 88 height 27
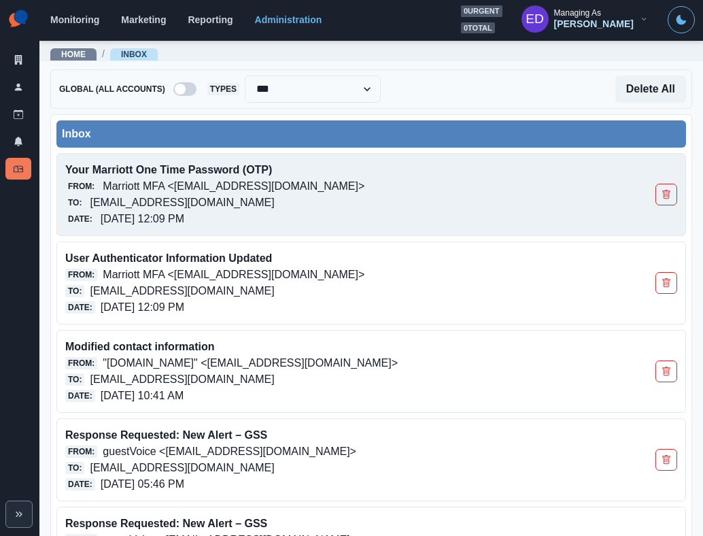
click at [274, 199] on p "[EMAIL_ADDRESS][DOMAIN_NAME]" at bounding box center [182, 202] width 184 height 16
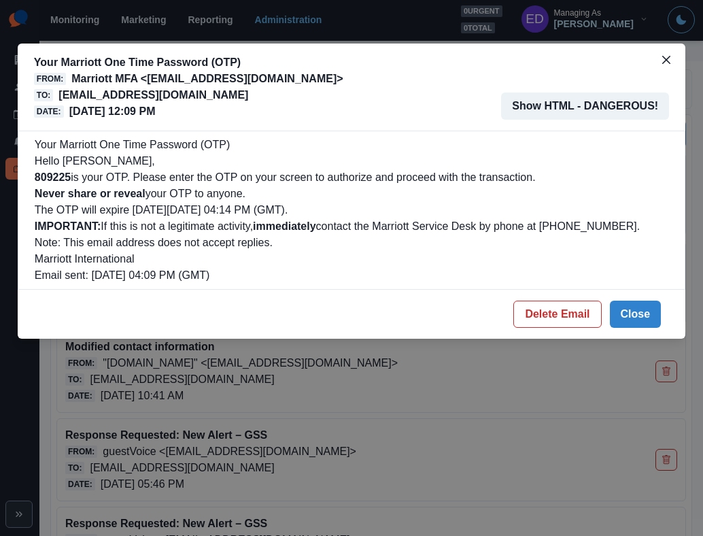
click at [54, 175] on b "809225" at bounding box center [53, 177] width 36 height 12
copy b "809225"
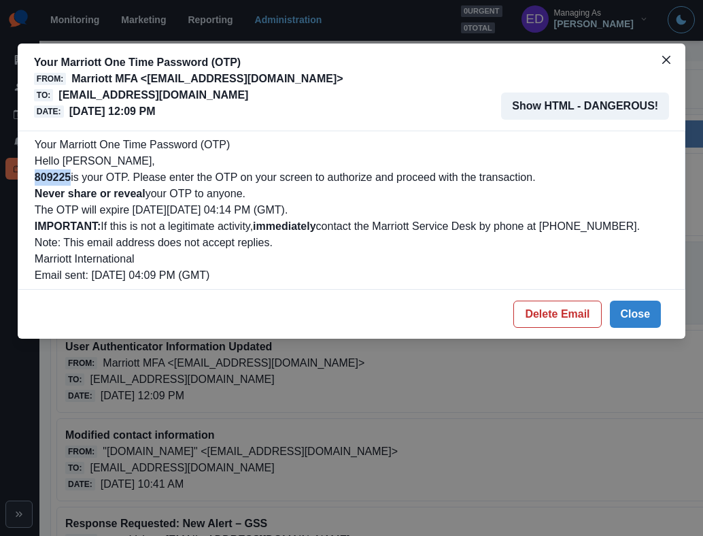
click at [581, 316] on button "Delete Email" at bounding box center [557, 314] width 88 height 27
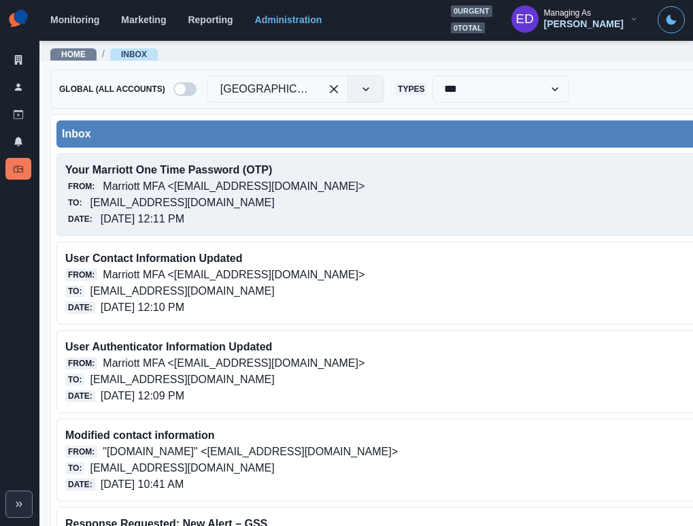
scroll to position [5, 0]
click at [243, 194] on p "[EMAIL_ADDRESS][DOMAIN_NAME]" at bounding box center [182, 202] width 184 height 16
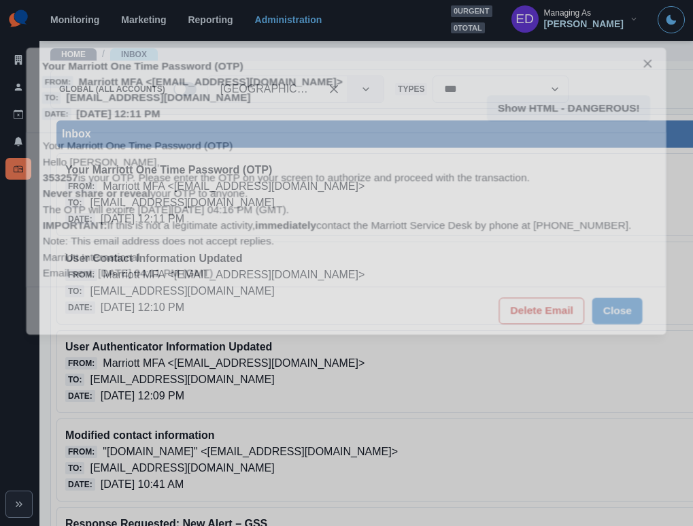
scroll to position [0, 0]
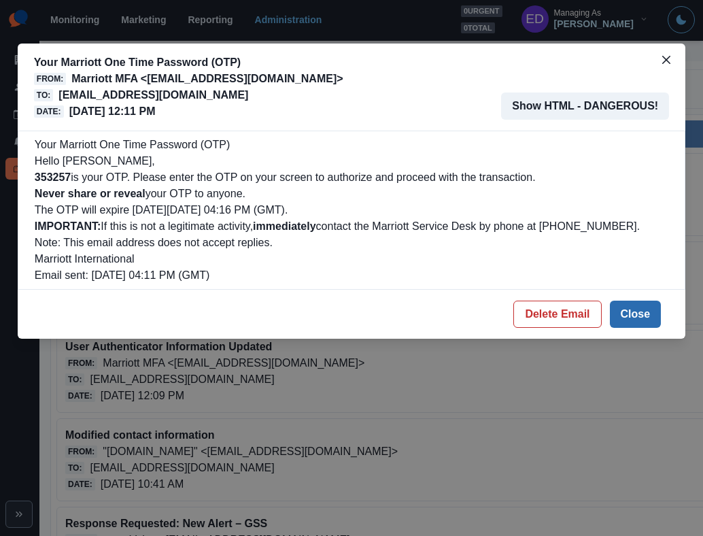
click at [648, 317] on button "Close" at bounding box center [636, 314] width 52 height 27
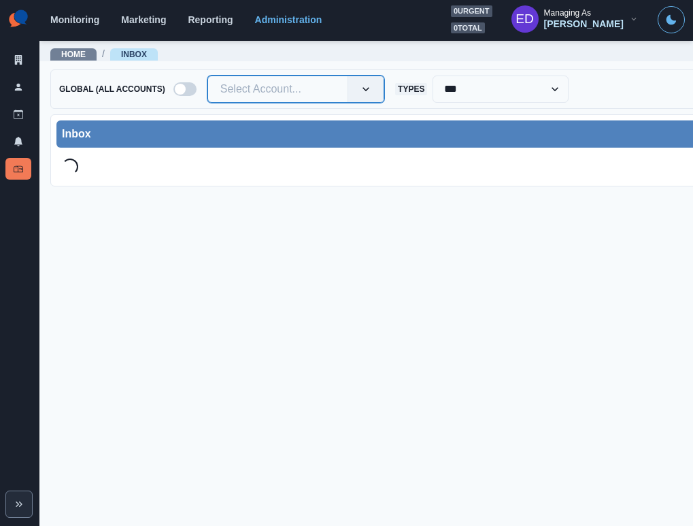
click at [257, 90] on div at bounding box center [277, 89] width 115 height 19
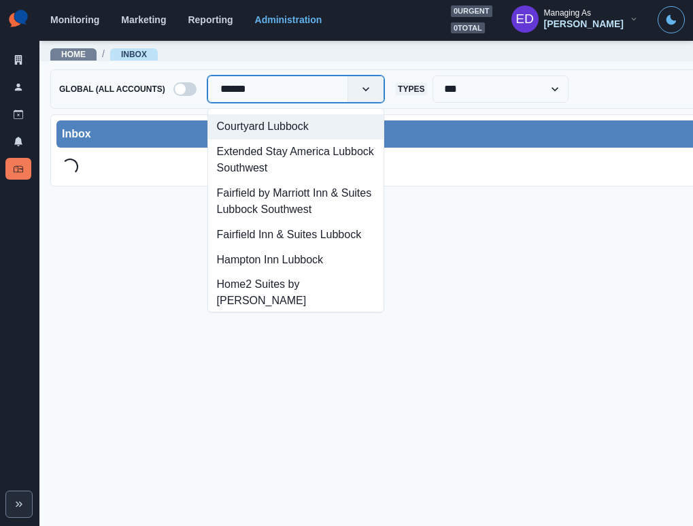
type input "*******"
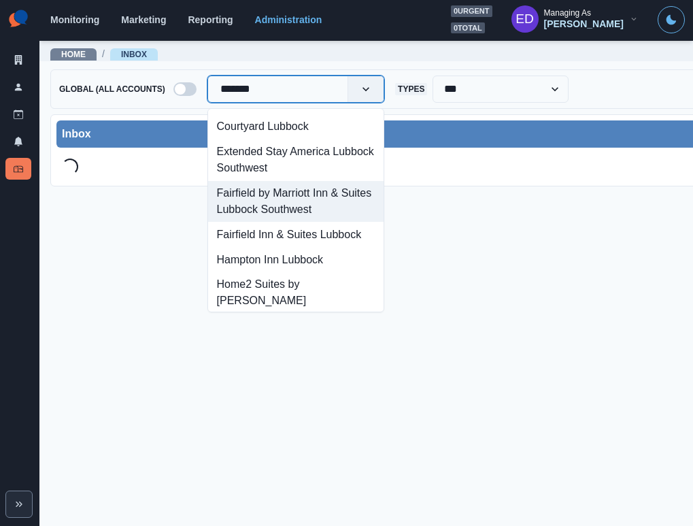
click at [300, 205] on div "Fairfield by Marriott Inn & Suites Lubbock Southwest" at bounding box center [295, 201] width 175 height 41
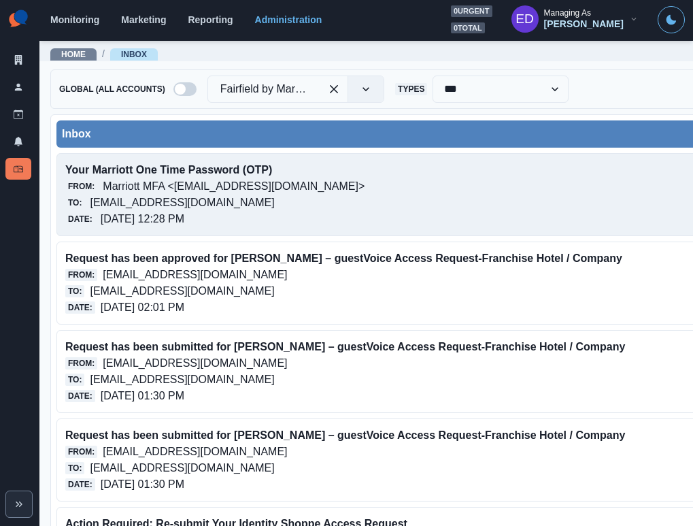
click at [247, 156] on div "Your Marriott One Time Password (OTP) From: Marriott MFA <[EMAIL_ADDRESS][DOMAI…" at bounding box center [508, 194] width 905 height 83
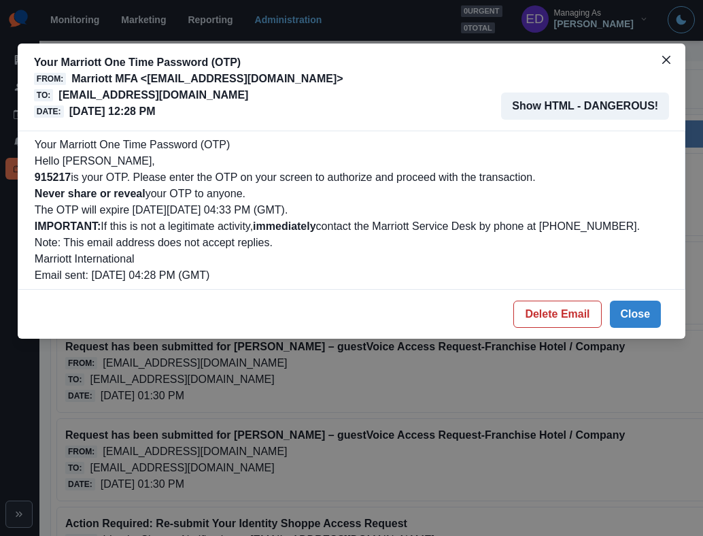
click at [65, 176] on b "915217" at bounding box center [53, 177] width 36 height 12
copy b "915217"
drag, startPoint x: 581, startPoint y: 315, endPoint x: 575, endPoint y: 310, distance: 7.8
click at [581, 314] on button "Delete Email" at bounding box center [557, 314] width 88 height 27
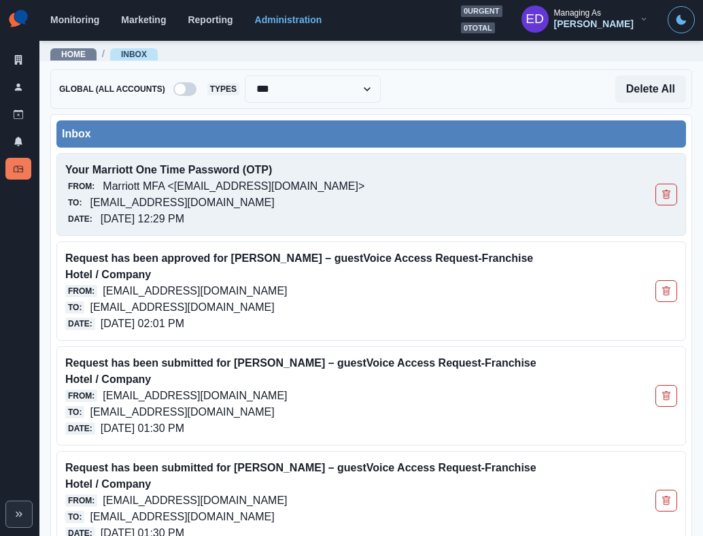
click at [233, 195] on p "[EMAIL_ADDRESS][DOMAIN_NAME]" at bounding box center [182, 202] width 184 height 16
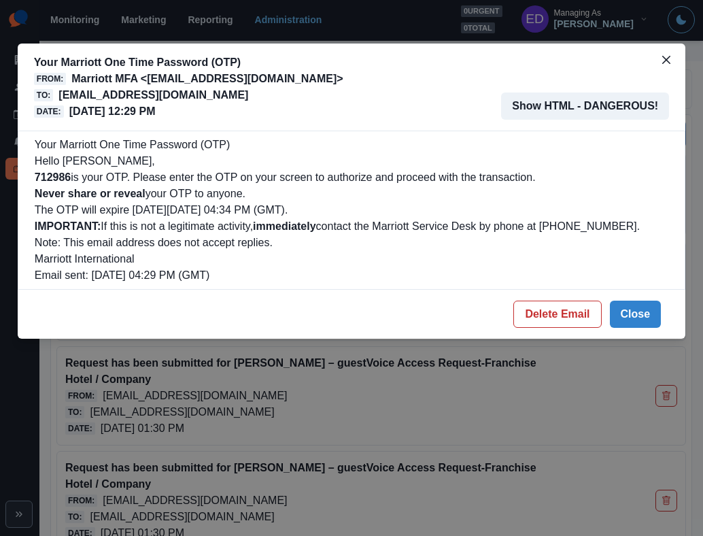
click at [44, 171] on b "712986" at bounding box center [53, 177] width 36 height 12
click at [59, 172] on b "712986" at bounding box center [53, 177] width 36 height 12
copy b "712986"
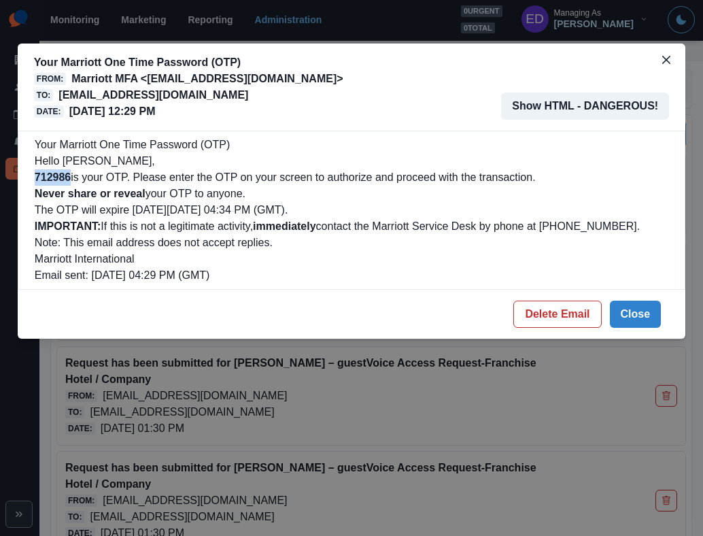
click at [248, 94] on p "[EMAIL_ADDRESS][DOMAIN_NAME]" at bounding box center [153, 95] width 190 height 16
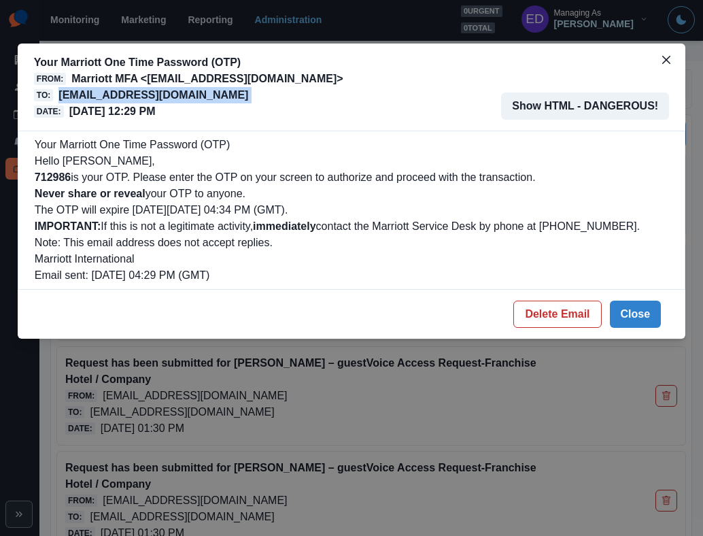
click at [248, 94] on p "[EMAIL_ADDRESS][DOMAIN_NAME]" at bounding box center [153, 95] width 190 height 16
copy p "[EMAIL_ADDRESS][DOMAIN_NAME]"
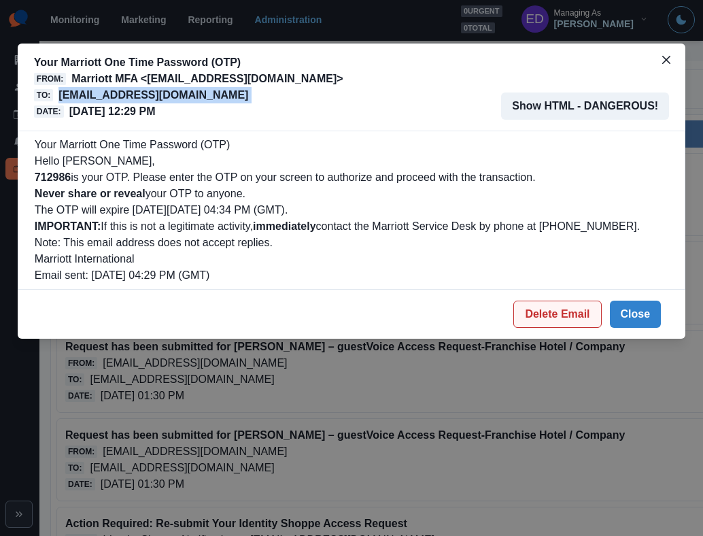
click at [575, 307] on button "Delete Email" at bounding box center [557, 314] width 88 height 27
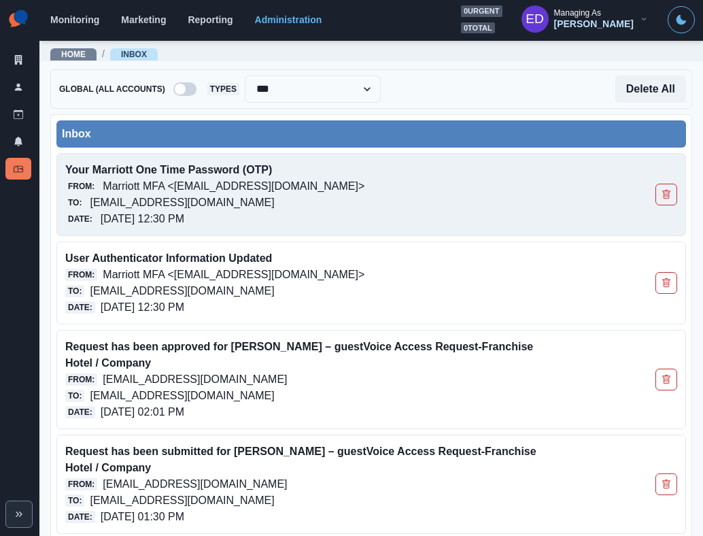
click at [175, 216] on p "[DATE] 12:30 PM" at bounding box center [143, 219] width 84 height 16
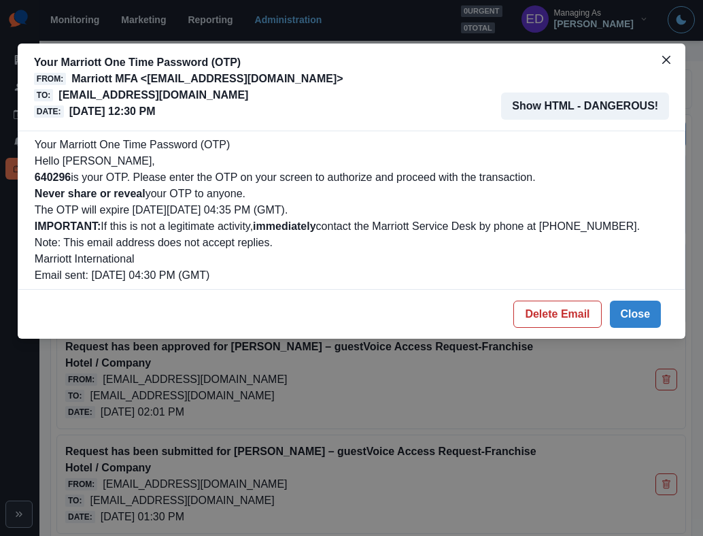
click at [60, 181] on b "640296" at bounding box center [53, 177] width 36 height 12
copy b "640296"
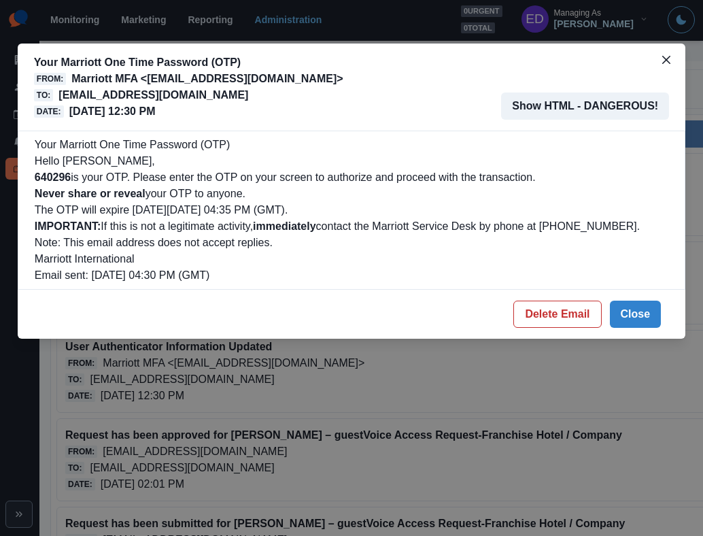
click at [541, 298] on footer "Delete Email Close" at bounding box center [352, 314] width 668 height 49
click at [543, 303] on button "Delete Email" at bounding box center [557, 314] width 88 height 27
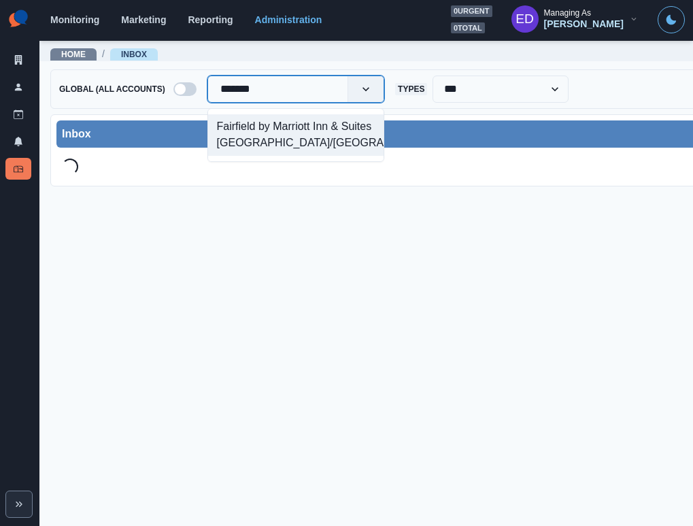
type input "********"
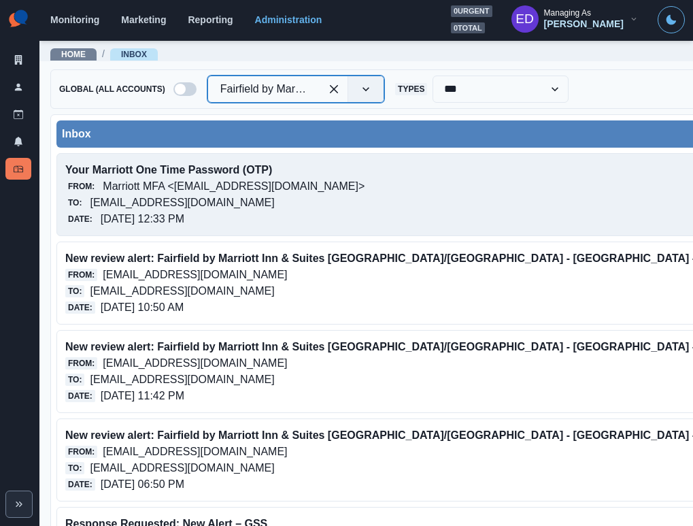
click at [363, 167] on p "Your Marriott One Time Password (OTP)" at bounding box center [420, 170] width 710 height 16
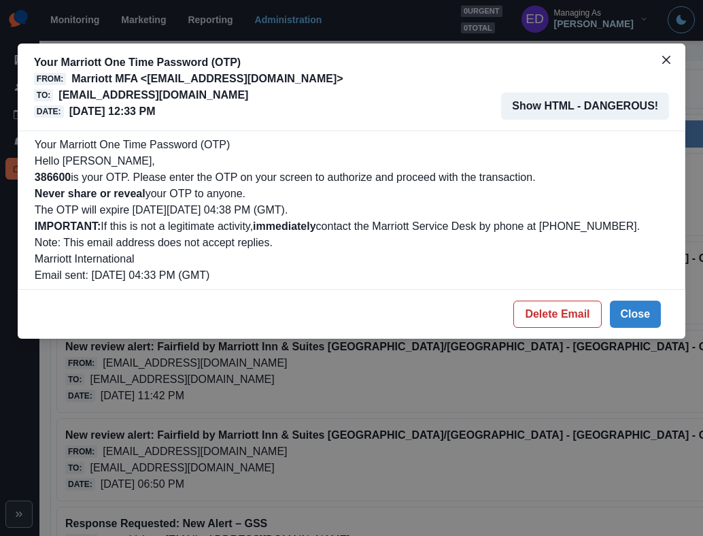
click at [58, 175] on b "386600" at bounding box center [53, 177] width 36 height 12
copy b "386600"
click at [584, 320] on button "Delete Email" at bounding box center [557, 314] width 88 height 27
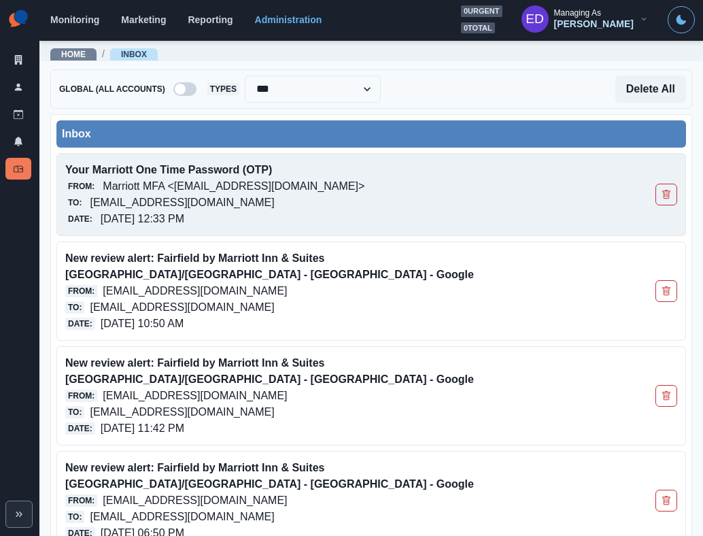
click at [172, 185] on p "Marriott MFA <[EMAIL_ADDRESS][DOMAIN_NAME]>" at bounding box center [234, 186] width 262 height 16
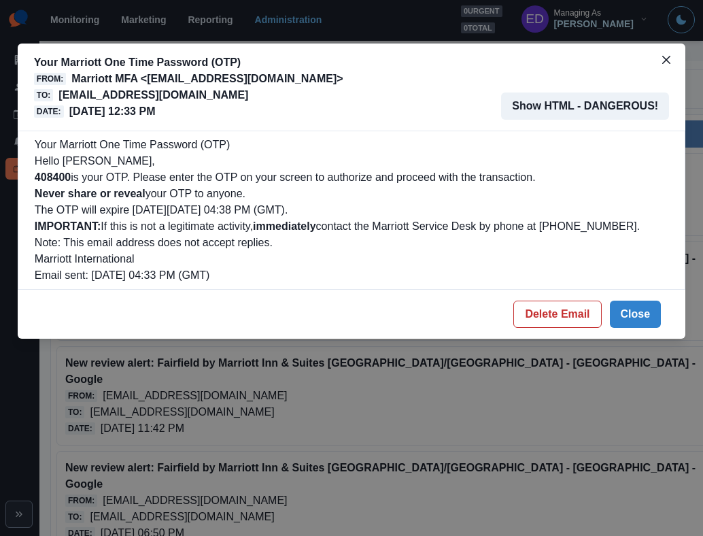
click at [54, 177] on b "408400" at bounding box center [53, 177] width 36 height 12
copy b "408400"
click at [130, 97] on p "[EMAIL_ADDRESS][DOMAIN_NAME]" at bounding box center [153, 95] width 190 height 16
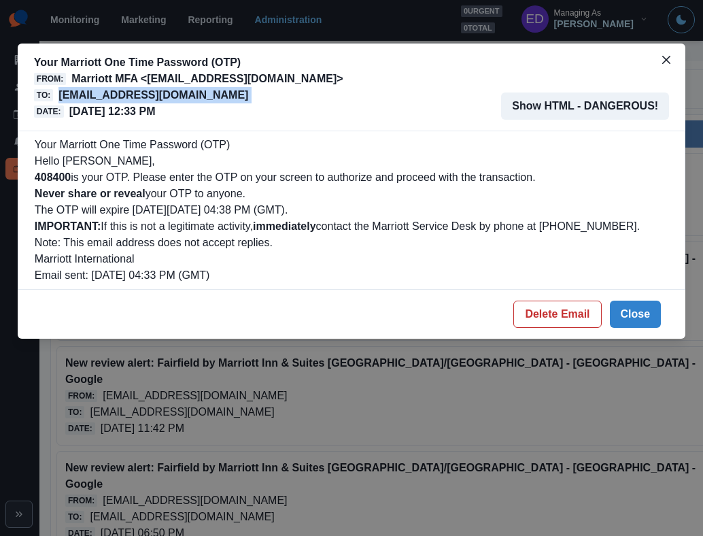
click at [130, 97] on p "[EMAIL_ADDRESS][DOMAIN_NAME]" at bounding box center [153, 95] width 190 height 16
copy p "[EMAIL_ADDRESS][DOMAIN_NAME]"
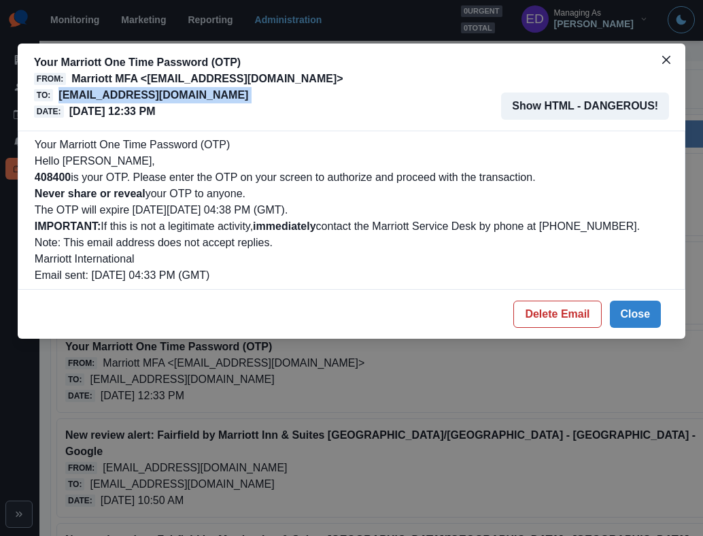
drag, startPoint x: 575, startPoint y: 315, endPoint x: 381, endPoint y: 197, distance: 226.7
click at [575, 315] on button "Delete Email" at bounding box center [557, 314] width 88 height 27
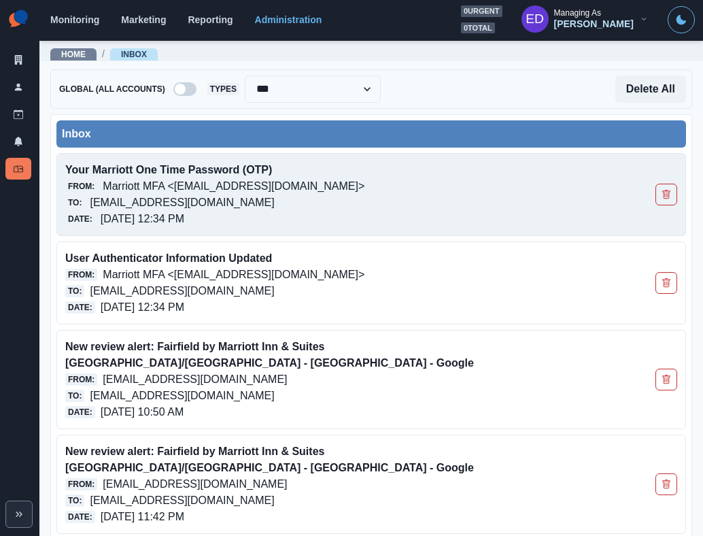
click at [207, 198] on p "[EMAIL_ADDRESS][DOMAIN_NAME]" at bounding box center [182, 202] width 184 height 16
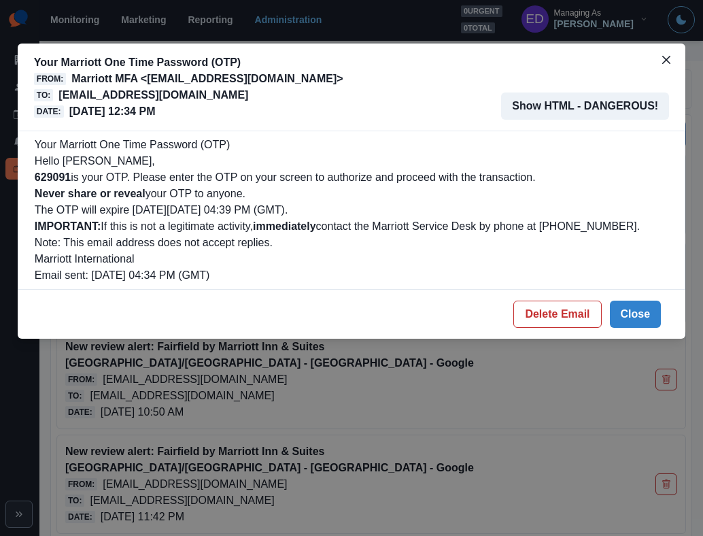
click at [57, 177] on b "629091" at bounding box center [53, 177] width 36 height 12
copy b "629091"
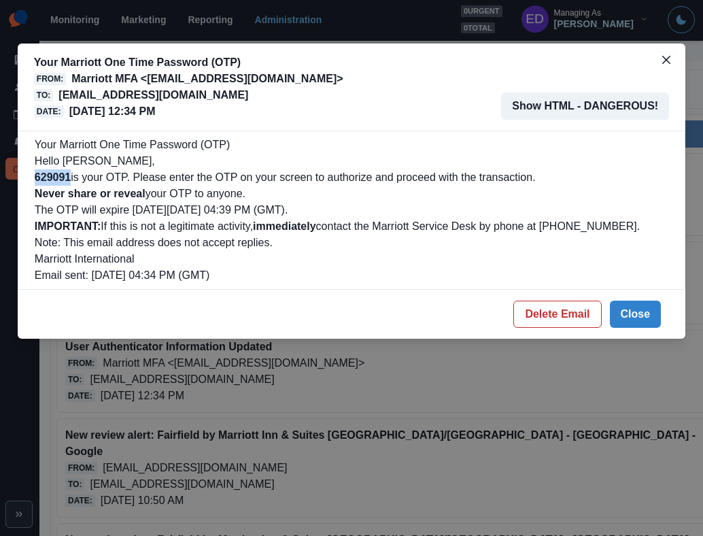
click at [562, 309] on button "Delete Email" at bounding box center [557, 314] width 88 height 27
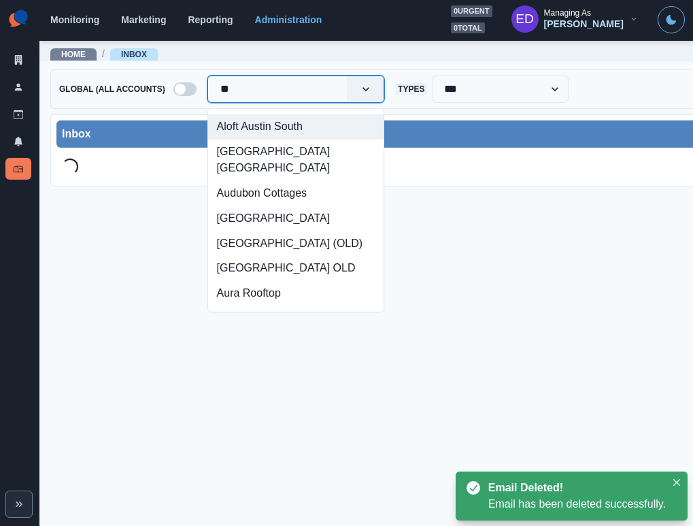
type input "***"
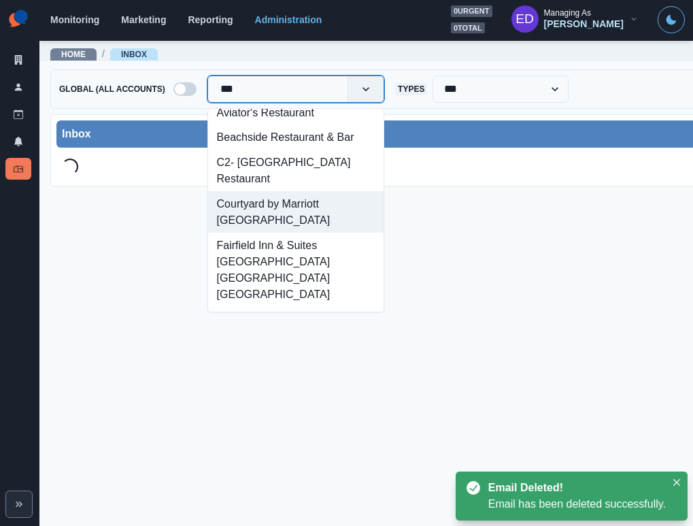
scroll to position [124, 0]
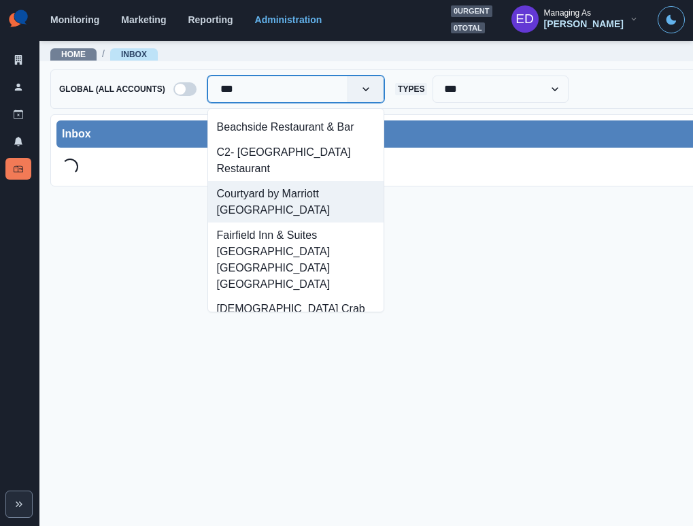
click at [290, 220] on div "Courtyard by Marriott [GEOGRAPHIC_DATA]" at bounding box center [295, 201] width 175 height 41
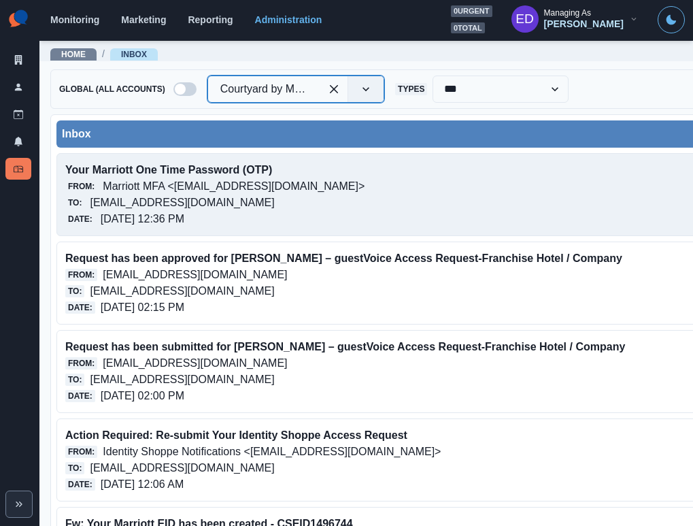
click at [216, 186] on p "Marriott MFA <[EMAIL_ADDRESS][DOMAIN_NAME]>" at bounding box center [234, 186] width 262 height 16
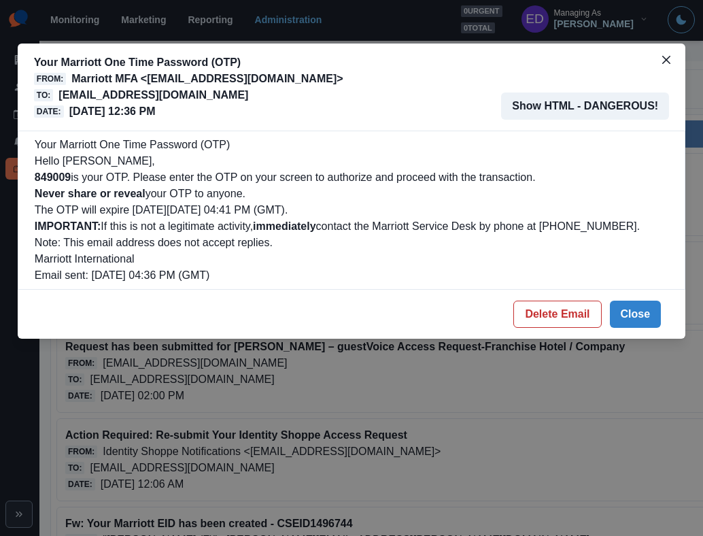
click at [32, 179] on div "Your Marriott One Time Password (OTP) Hello [PERSON_NAME], 849009 is your OTP. …" at bounding box center [352, 210] width 668 height 159
click at [45, 178] on b "849009" at bounding box center [53, 177] width 36 height 12
click at [45, 177] on b "849009" at bounding box center [53, 177] width 36 height 12
copy b "849009"
drag, startPoint x: 558, startPoint y: 304, endPoint x: 481, endPoint y: 269, distance: 84.6
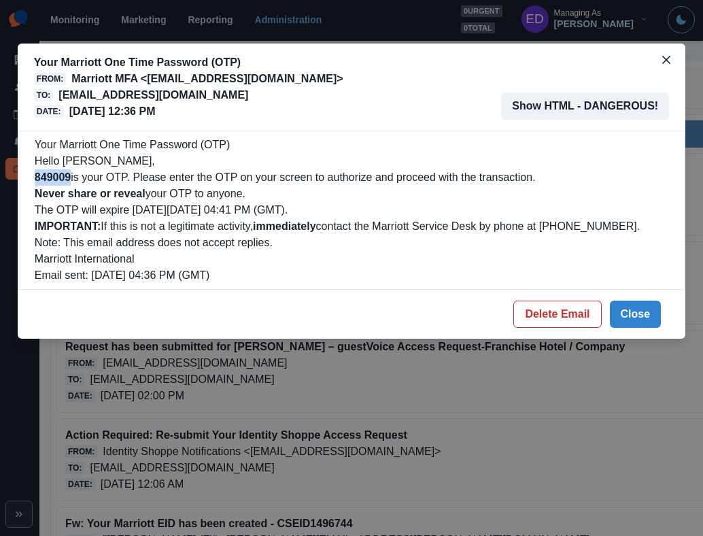
click at [558, 304] on button "Delete Email" at bounding box center [557, 314] width 88 height 27
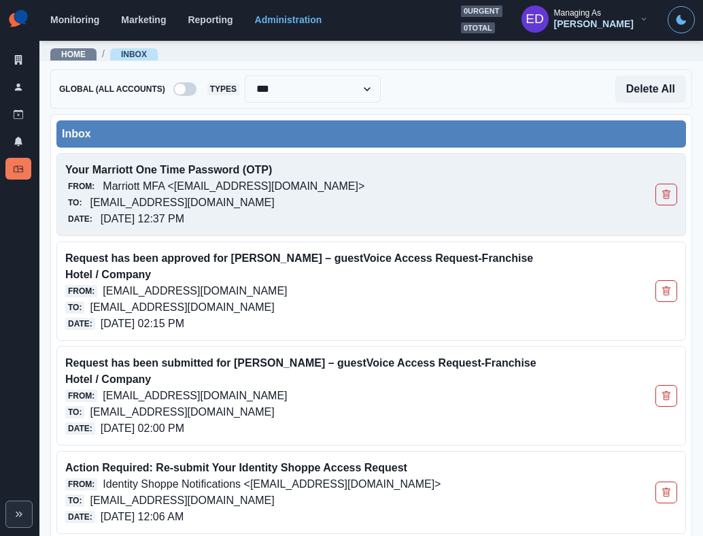
click at [184, 213] on p "10/09/2025, 12:37 PM" at bounding box center [143, 219] width 84 height 16
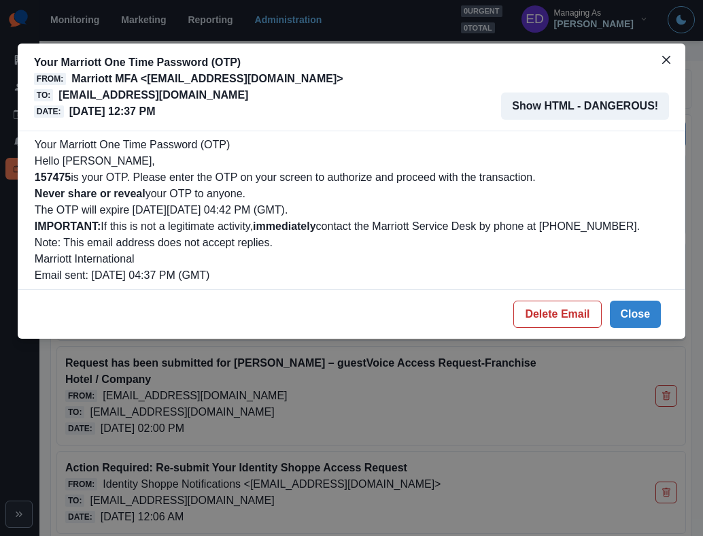
click at [64, 176] on b "157475" at bounding box center [53, 177] width 36 height 12
copy b "157475"
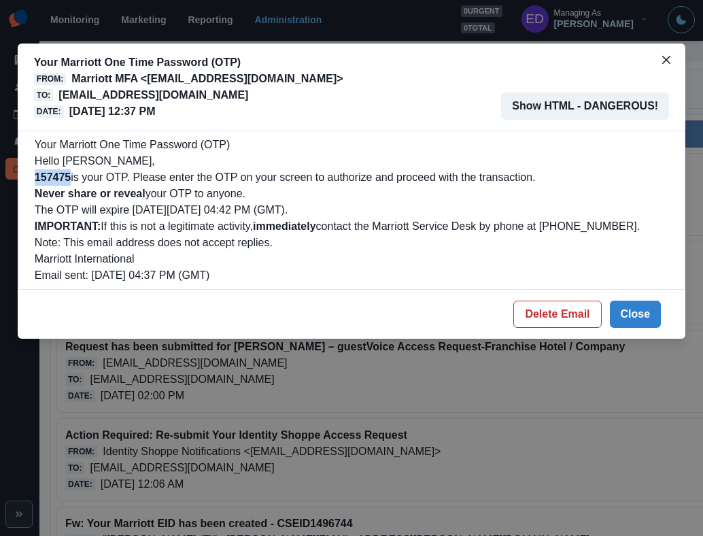
click at [114, 96] on p "courtyardbymarriottdenveraurora@properties.thesocialstation.com" at bounding box center [153, 95] width 190 height 16
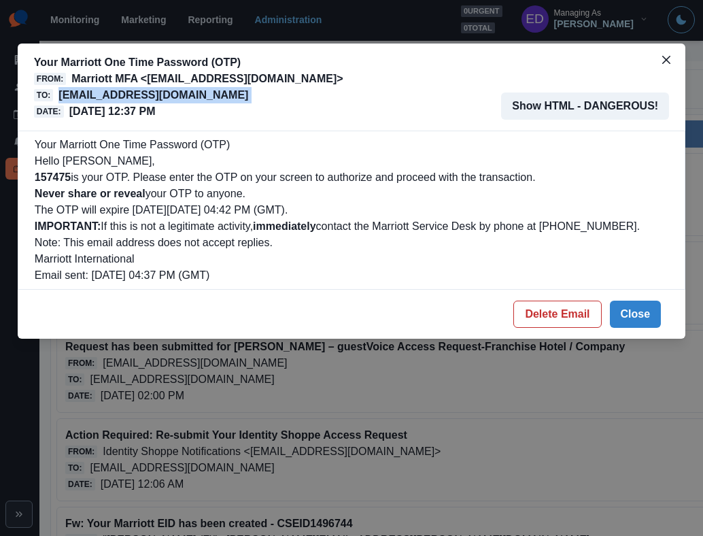
click at [114, 96] on p "courtyardbymarriottdenveraurora@properties.thesocialstation.com" at bounding box center [153, 95] width 190 height 16
copy p "courtyardbymarriottdenveraurora@properties.thesocialstation.com"
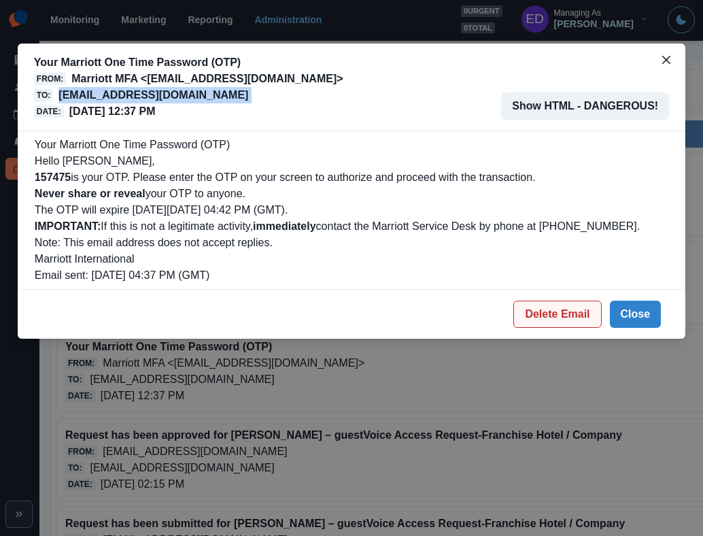
drag, startPoint x: 578, startPoint y: 314, endPoint x: 541, endPoint y: 300, distance: 39.4
click at [578, 314] on button "Delete Email" at bounding box center [557, 314] width 88 height 27
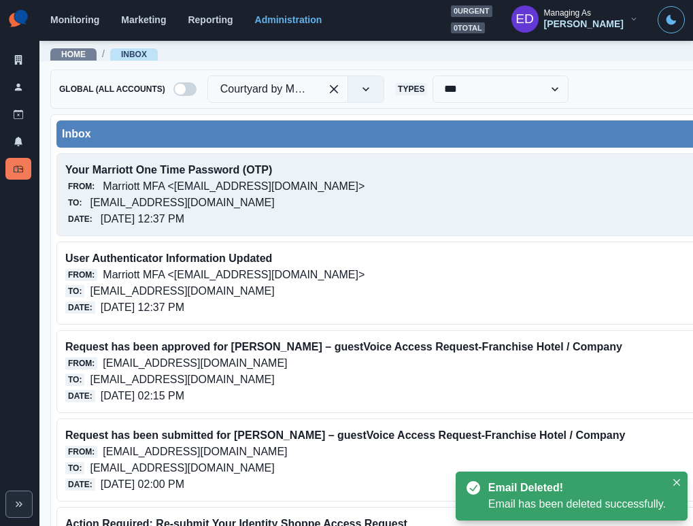
click at [209, 190] on p "Marriott MFA <[EMAIL_ADDRESS][DOMAIN_NAME]>" at bounding box center [234, 186] width 262 height 16
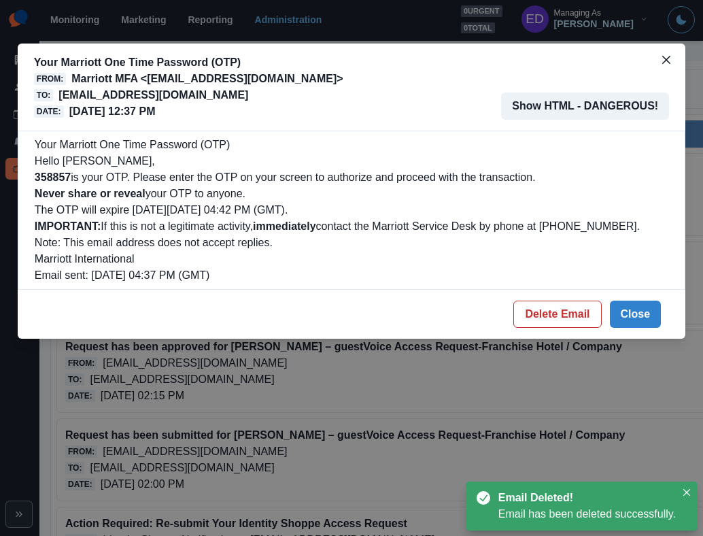
click at [66, 173] on b "358857" at bounding box center [53, 177] width 36 height 12
copy b "358857"
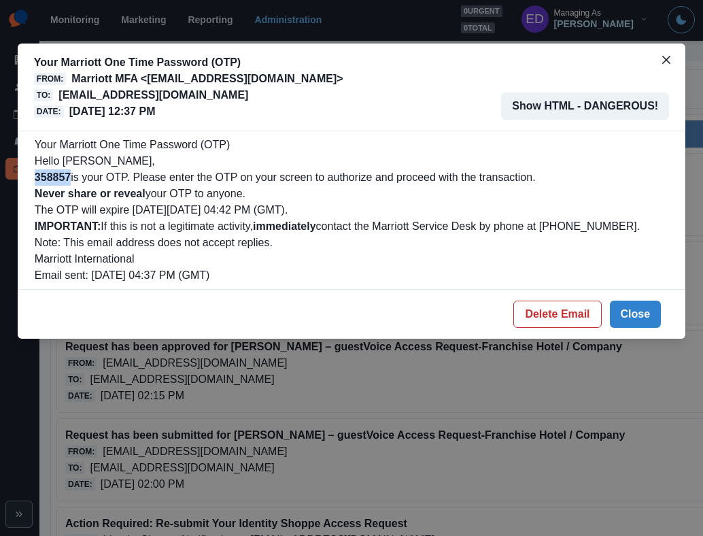
click at [155, 93] on p "courtyardbymarriottdenveraurora@properties.thesocialstation.com" at bounding box center [153, 95] width 190 height 16
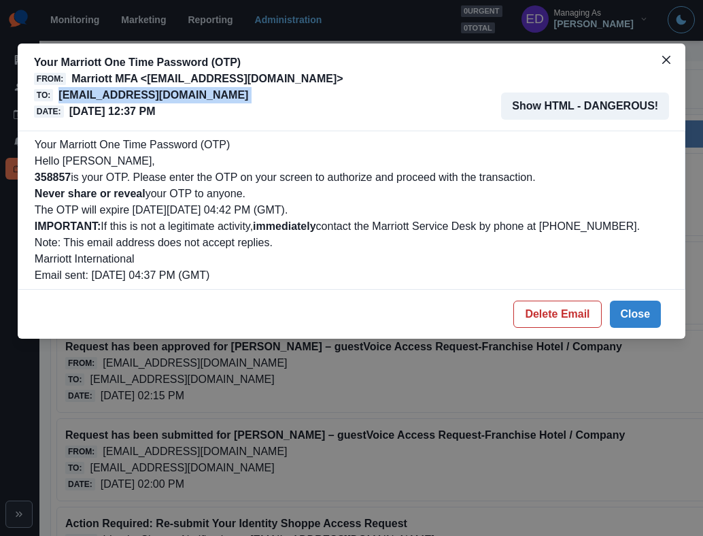
click at [155, 93] on p "courtyardbymarriottdenveraurora@properties.thesocialstation.com" at bounding box center [153, 95] width 190 height 16
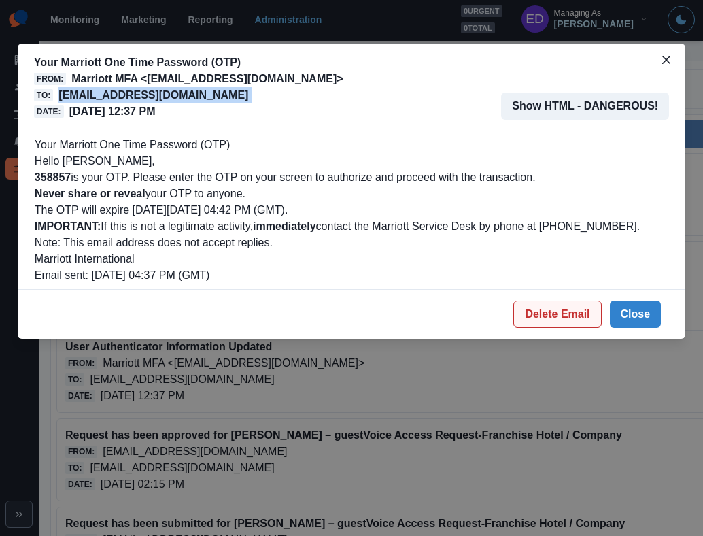
click at [581, 323] on button "Delete Email" at bounding box center [557, 314] width 88 height 27
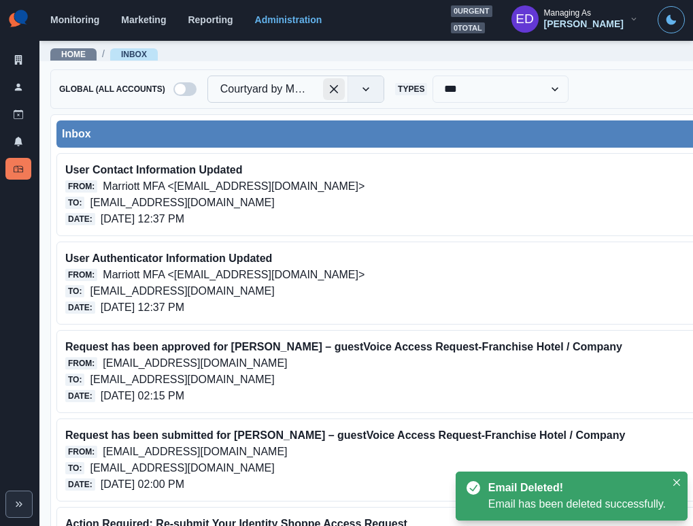
click at [302, 91] on div at bounding box center [264, 89] width 88 height 19
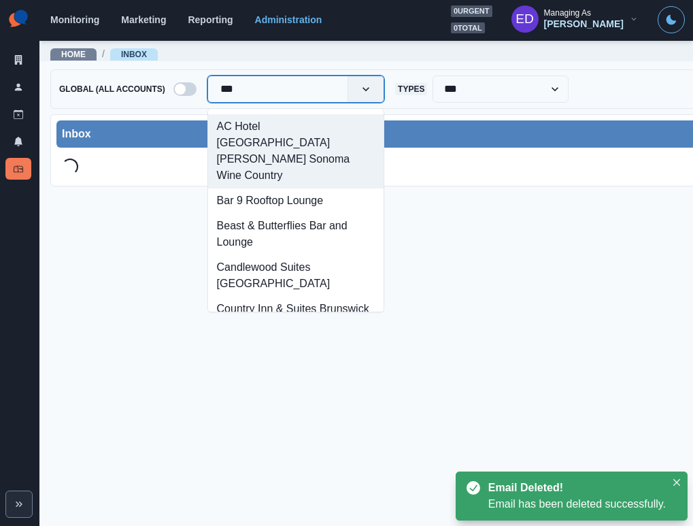
type input "****"
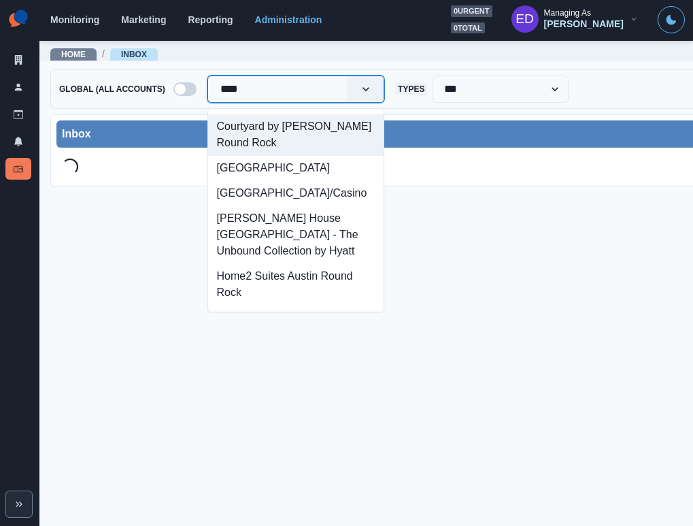
click at [302, 123] on div "Courtyard by Marriott Austin Round Rock" at bounding box center [295, 134] width 175 height 41
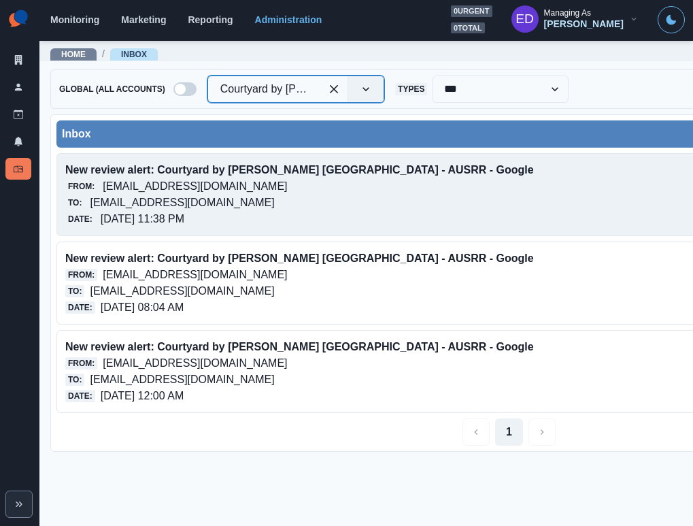
click at [169, 215] on p "10/08/2025, 11:38 PM" at bounding box center [143, 219] width 84 height 16
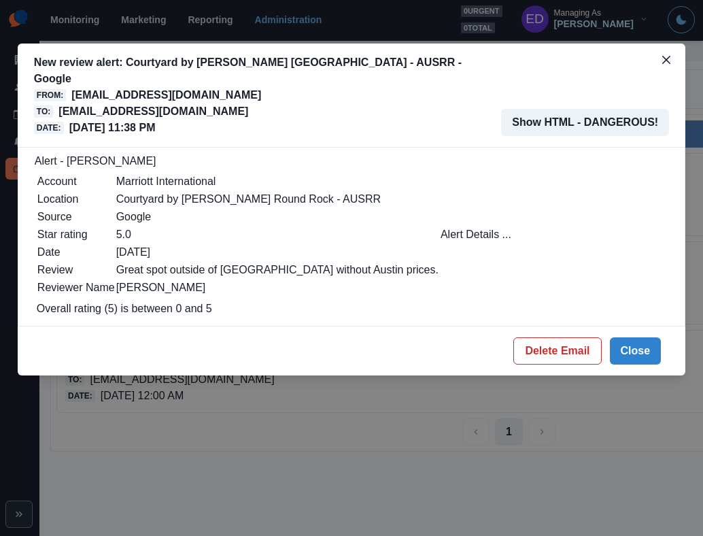
click at [188, 103] on p "courtyardbymarriottaustinroundrock@properties.thesocialstation.com" at bounding box center [153, 111] width 190 height 16
copy p "courtyardbymarriottaustinroundrock@properties.thesocialstation.com"
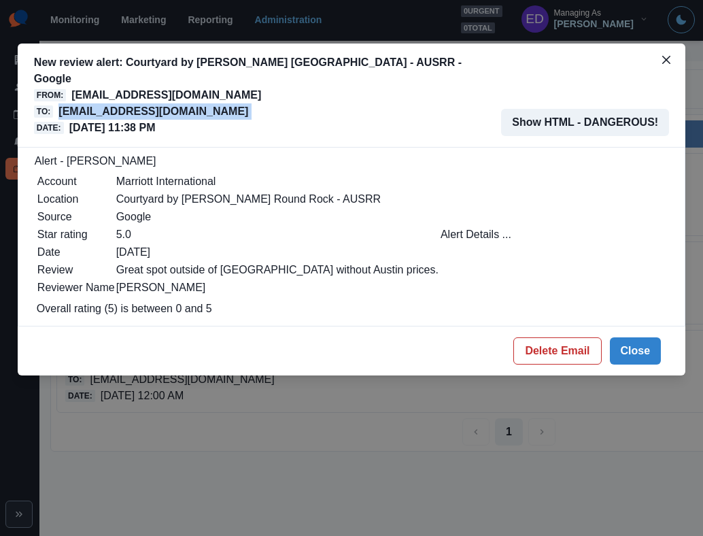
drag, startPoint x: 639, startPoint y: 331, endPoint x: 501, endPoint y: 272, distance: 150.2
click at [639, 337] on button "Close" at bounding box center [636, 350] width 52 height 27
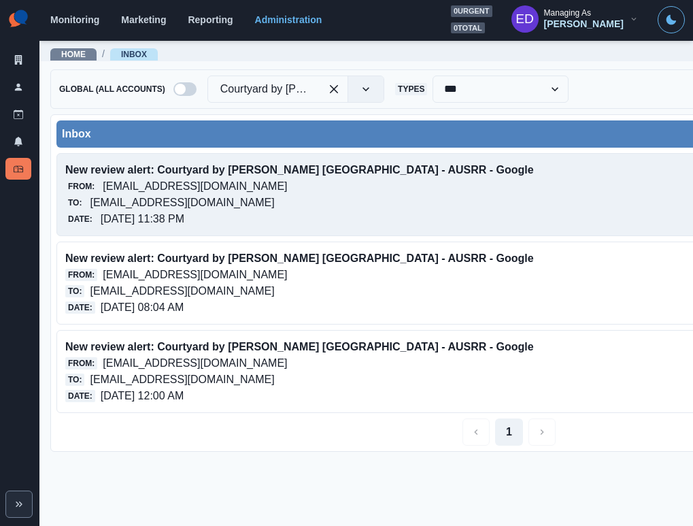
scroll to position [0, 288]
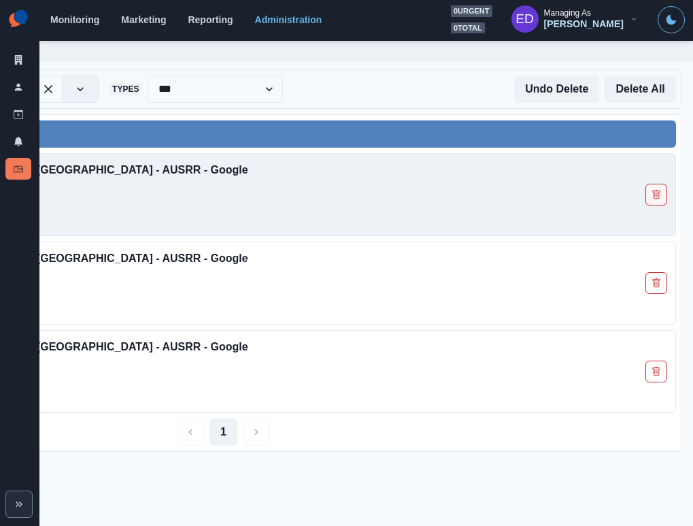
click at [657, 201] on button "Delete Email" at bounding box center [656, 195] width 22 height 22
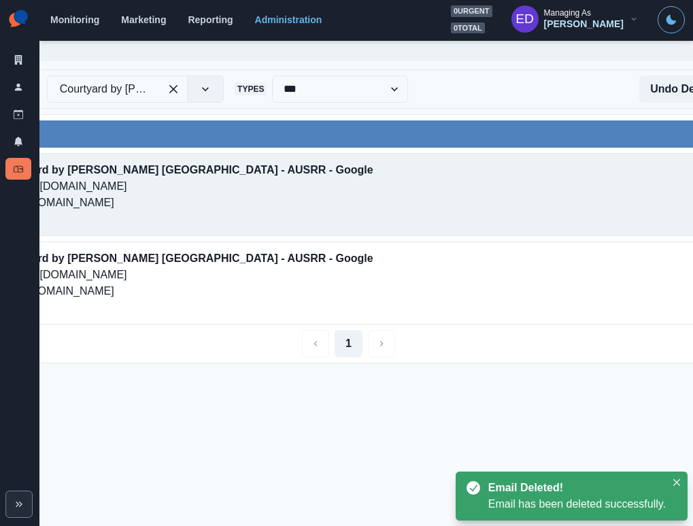
scroll to position [0, 0]
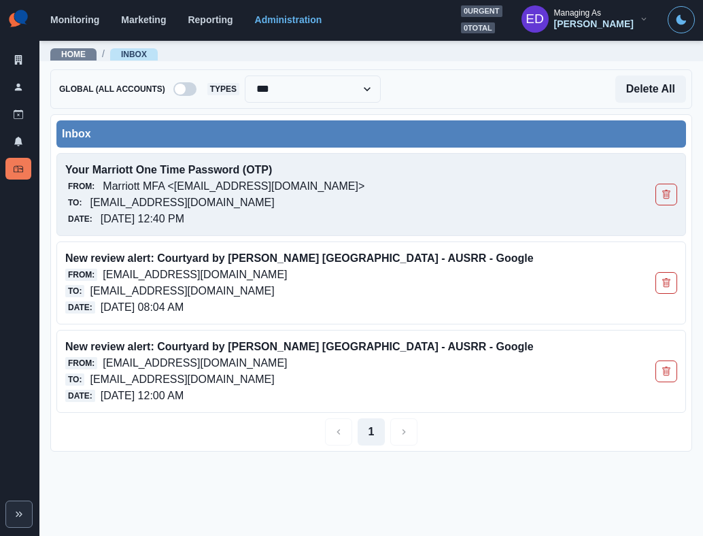
click at [311, 222] on div "Date: [DATE] 12:40 PM" at bounding box center [310, 219] width 490 height 16
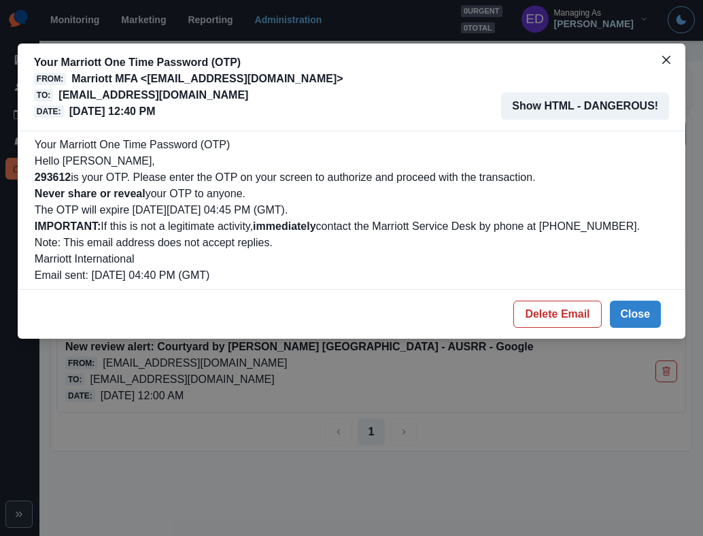
click at [41, 174] on b "293612" at bounding box center [53, 177] width 36 height 12
click at [41, 175] on b "293612" at bounding box center [53, 177] width 36 height 12
copy b "293612"
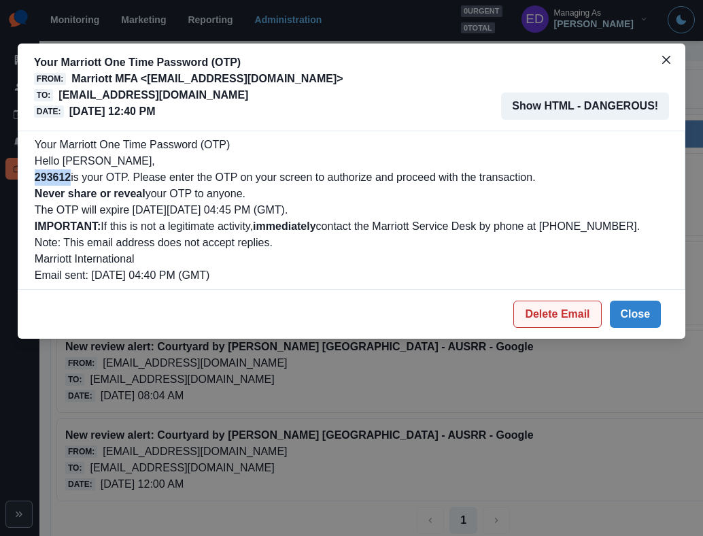
drag, startPoint x: 548, startPoint y: 313, endPoint x: 542, endPoint y: 303, distance: 11.9
click at [548, 313] on button "Delete Email" at bounding box center [557, 314] width 88 height 27
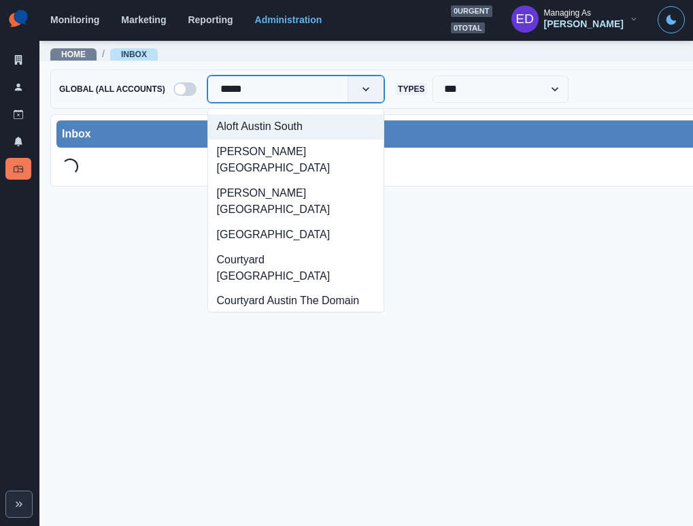
type input "******"
click at [292, 131] on div "Aloft Austin South" at bounding box center [295, 126] width 175 height 25
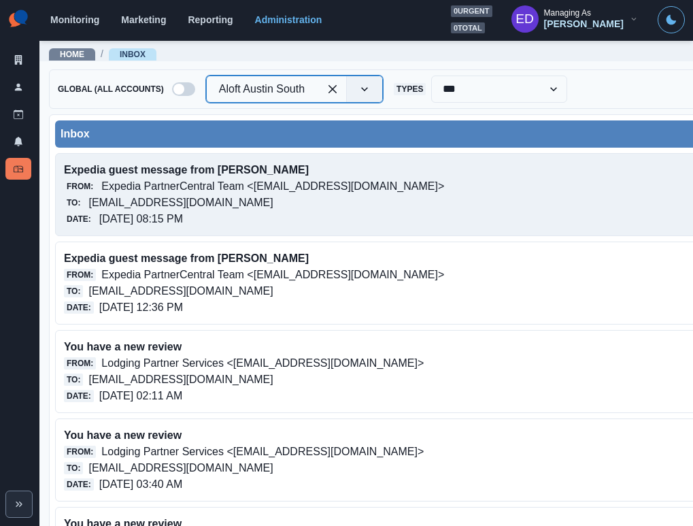
scroll to position [3, 1]
click at [247, 197] on p "[EMAIL_ADDRESS][DOMAIN_NAME]" at bounding box center [180, 202] width 184 height 16
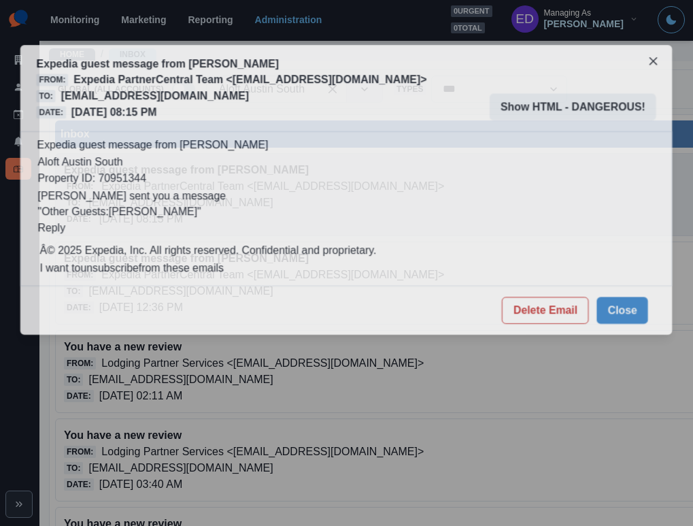
scroll to position [0, 1]
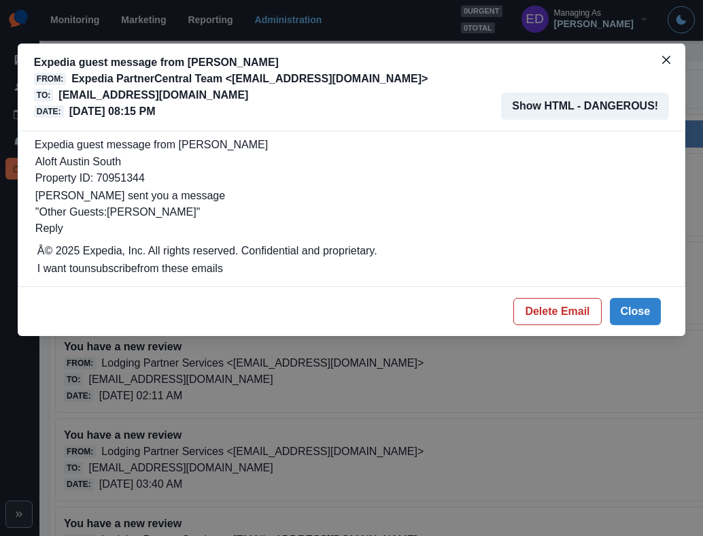
click at [148, 98] on p "[EMAIL_ADDRESS][DOMAIN_NAME]" at bounding box center [153, 95] width 190 height 16
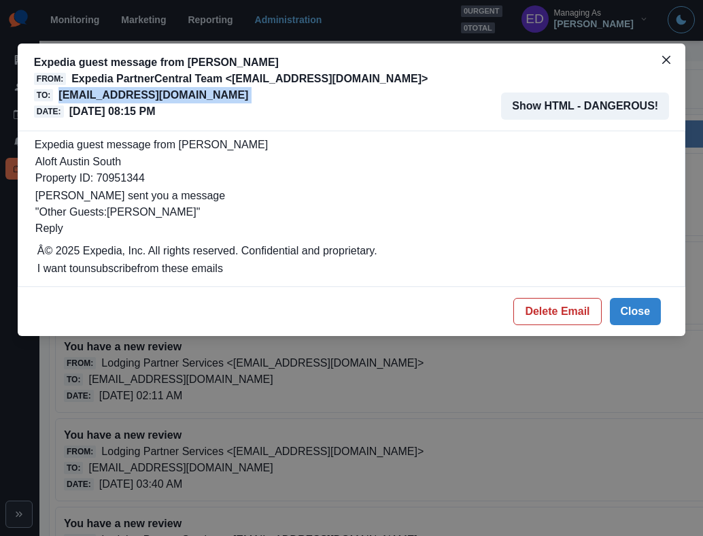
click at [148, 98] on p "[EMAIL_ADDRESS][DOMAIN_NAME]" at bounding box center [153, 95] width 190 height 16
copy p "[EMAIL_ADDRESS][DOMAIN_NAME]"
drag, startPoint x: 647, startPoint y: 303, endPoint x: 623, endPoint y: 293, distance: 25.6
click at [647, 302] on button "Close" at bounding box center [636, 311] width 52 height 27
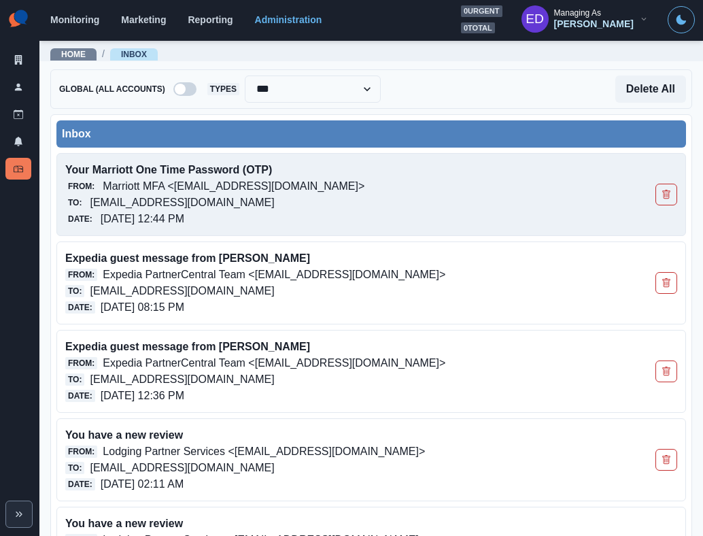
click at [424, 208] on div "To: [EMAIL_ADDRESS][DOMAIN_NAME]" at bounding box center [310, 202] width 490 height 16
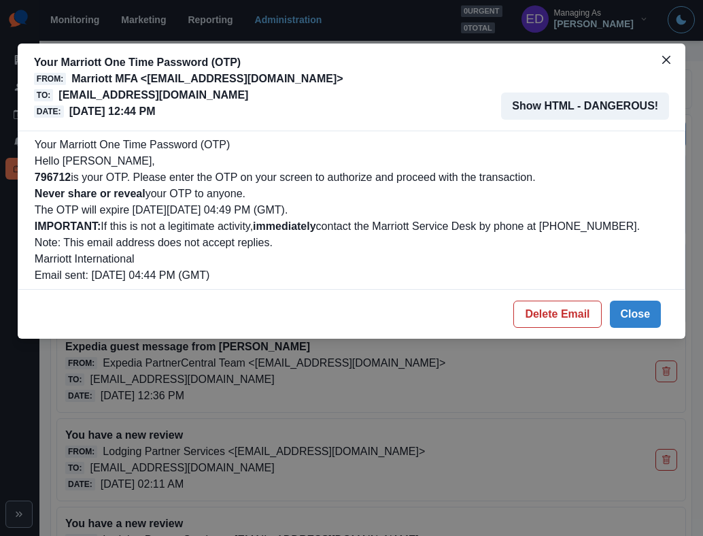
click at [56, 181] on b "796712" at bounding box center [53, 177] width 36 height 12
copy b "796712"
click at [576, 318] on button "Delete Email" at bounding box center [557, 314] width 88 height 27
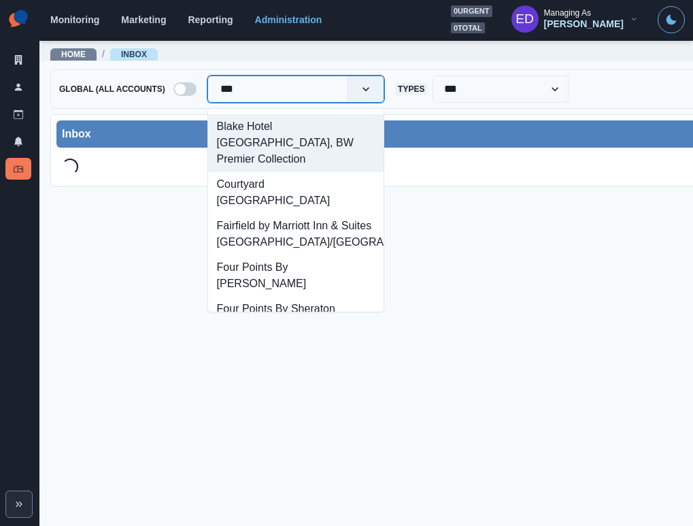
type input "****"
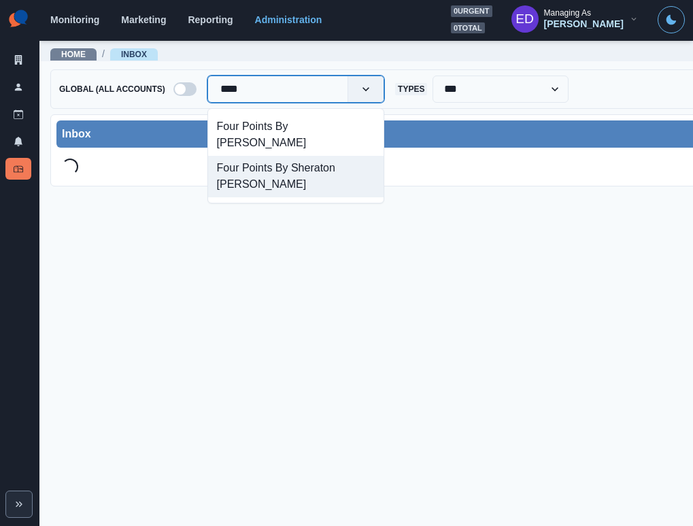
click at [315, 179] on div "Four Points By Sheraton [PERSON_NAME]" at bounding box center [295, 176] width 175 height 41
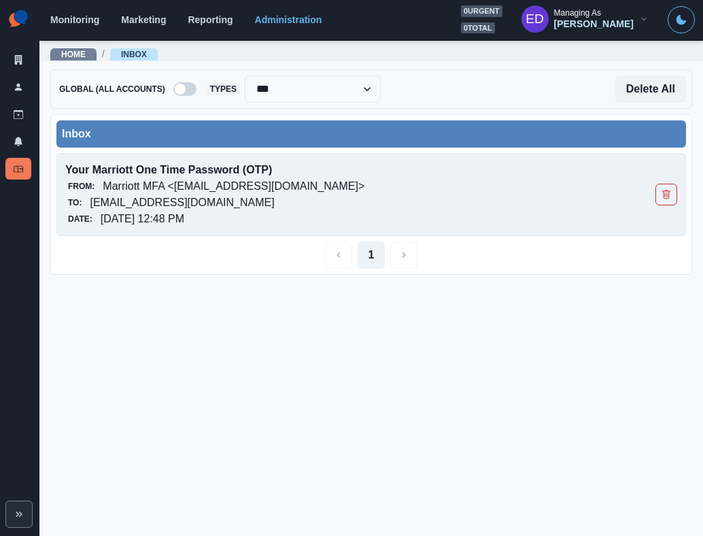
click at [291, 213] on div "Date: [DATE] 12:48 PM" at bounding box center [310, 219] width 490 height 16
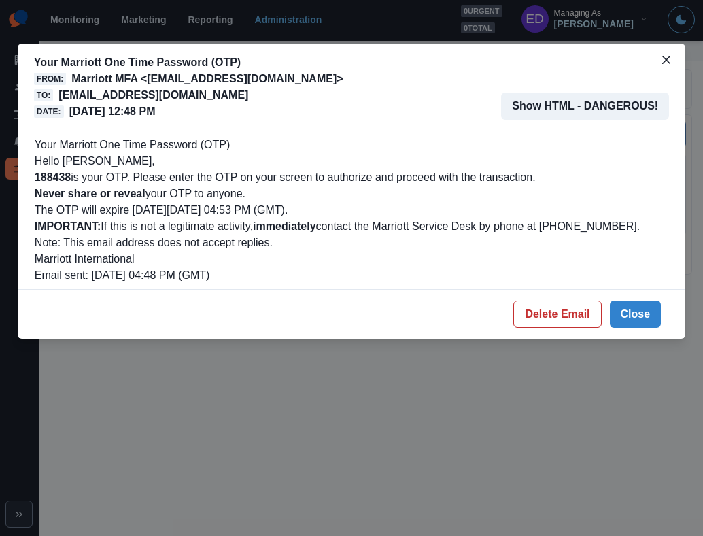
click at [58, 179] on b "188438" at bounding box center [53, 177] width 36 height 12
copy b "188438"
drag, startPoint x: 560, startPoint y: 309, endPoint x: 523, endPoint y: 301, distance: 38.3
click at [559, 309] on button "Delete Email" at bounding box center [557, 314] width 88 height 27
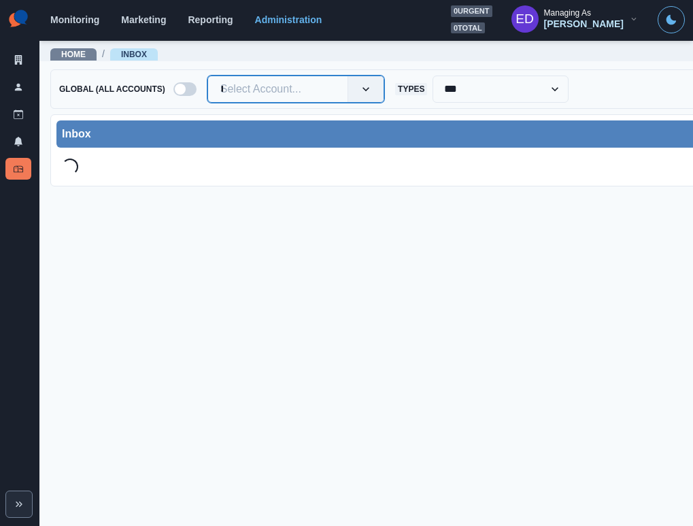
type input "******"
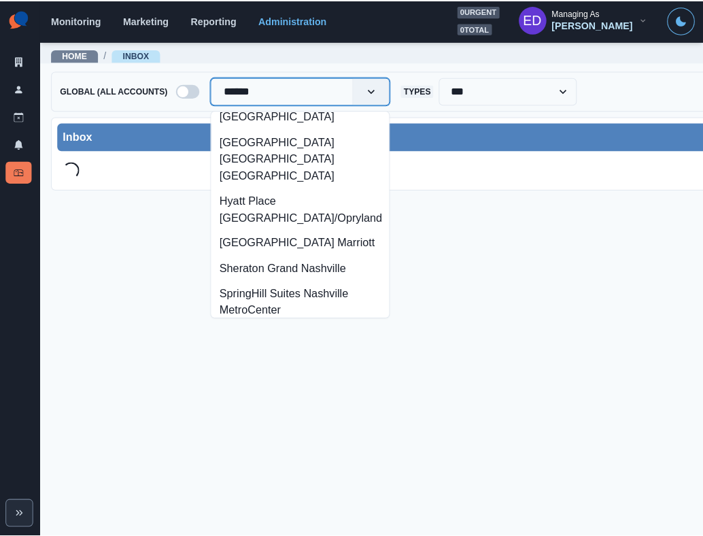
scroll to position [742, 0]
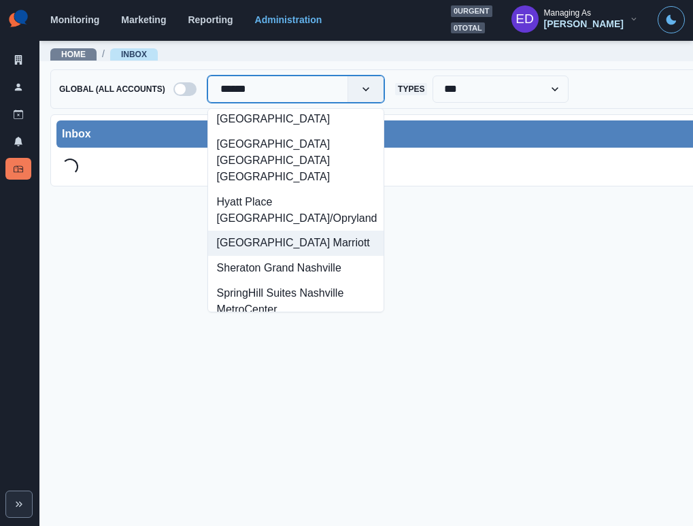
click at [304, 230] on div "[GEOGRAPHIC_DATA] Marriott" at bounding box center [295, 242] width 175 height 25
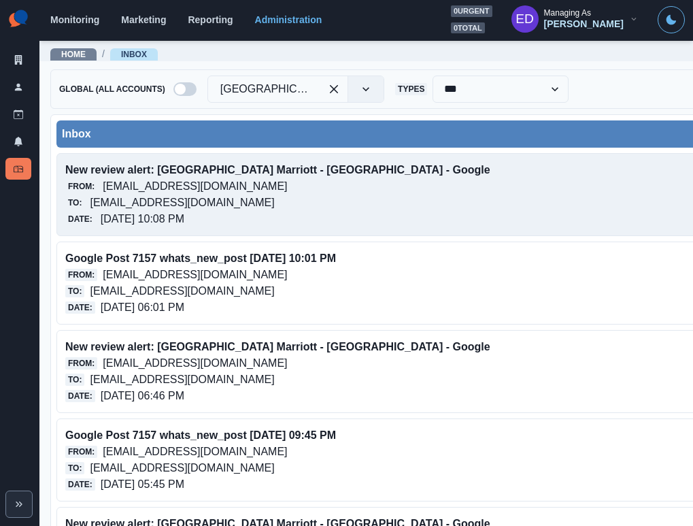
click at [274, 209] on p "[EMAIL_ADDRESS][DOMAIN_NAME]" at bounding box center [182, 202] width 184 height 16
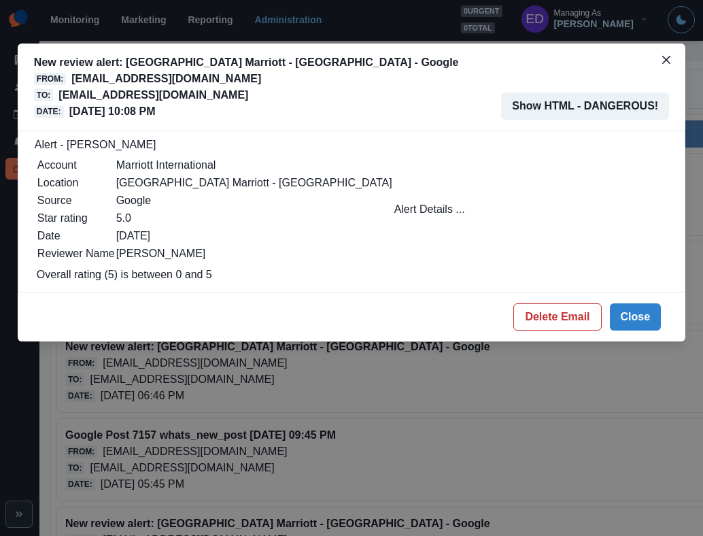
click at [568, 95] on button "Show HTML - DANGEROUS!" at bounding box center [585, 105] width 168 height 27
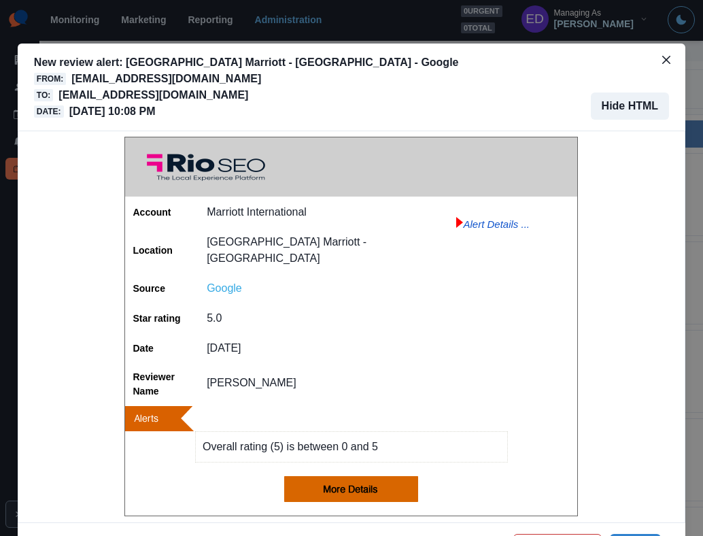
scroll to position [49, 0]
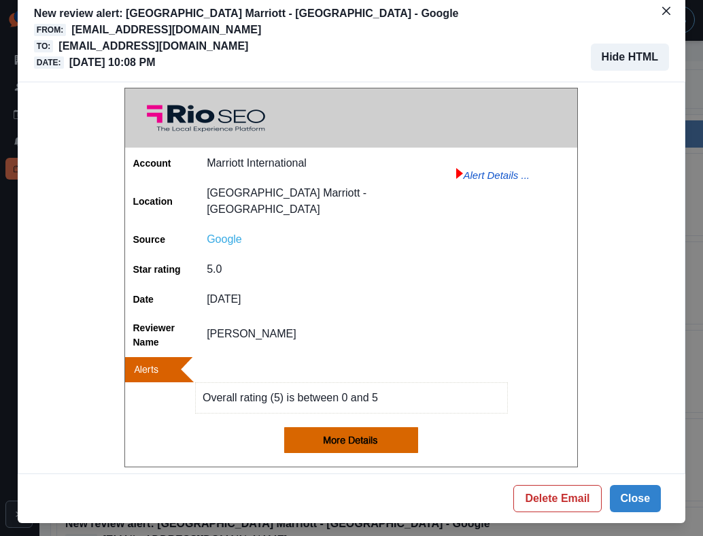
click at [624, 49] on button "Hide HTML" at bounding box center [630, 57] width 79 height 27
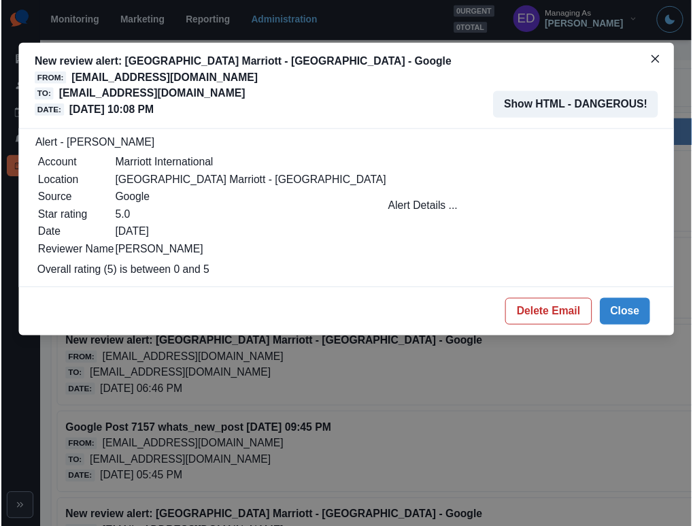
scroll to position [0, 0]
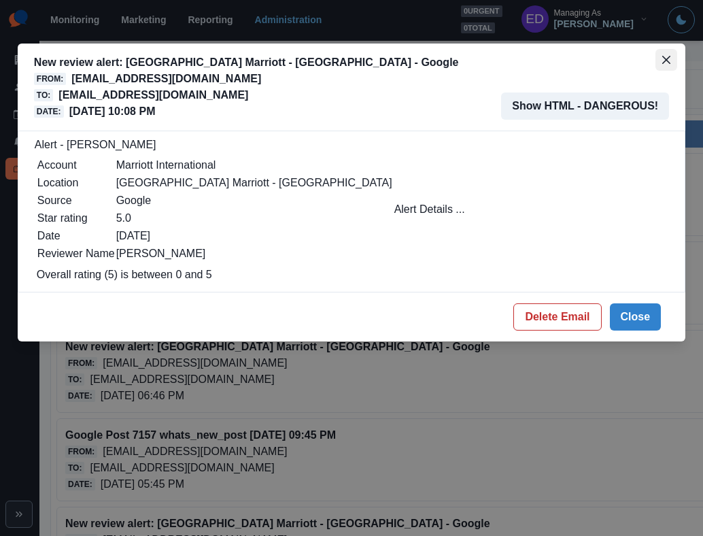
click at [660, 54] on button "Close" at bounding box center [666, 60] width 22 height 22
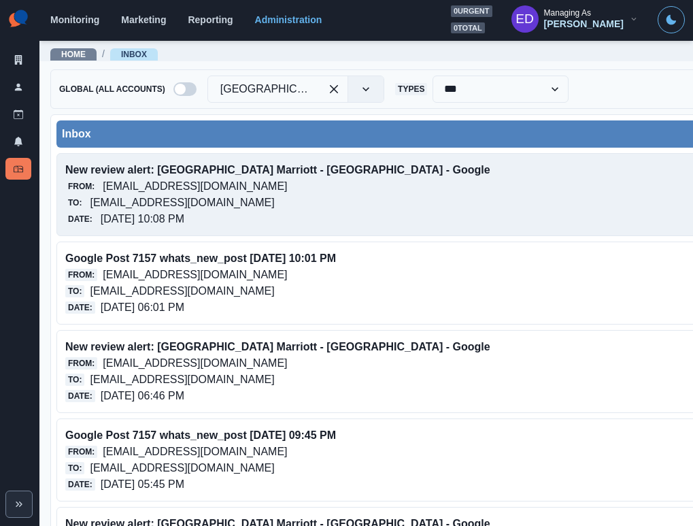
click at [228, 201] on p "[EMAIL_ADDRESS][DOMAIN_NAME]" at bounding box center [182, 202] width 184 height 16
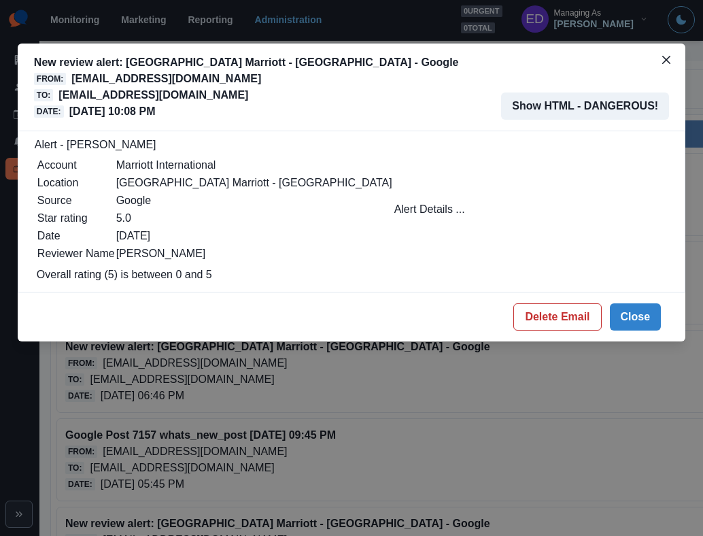
click at [184, 98] on p "[EMAIL_ADDRESS][DOMAIN_NAME]" at bounding box center [153, 95] width 190 height 16
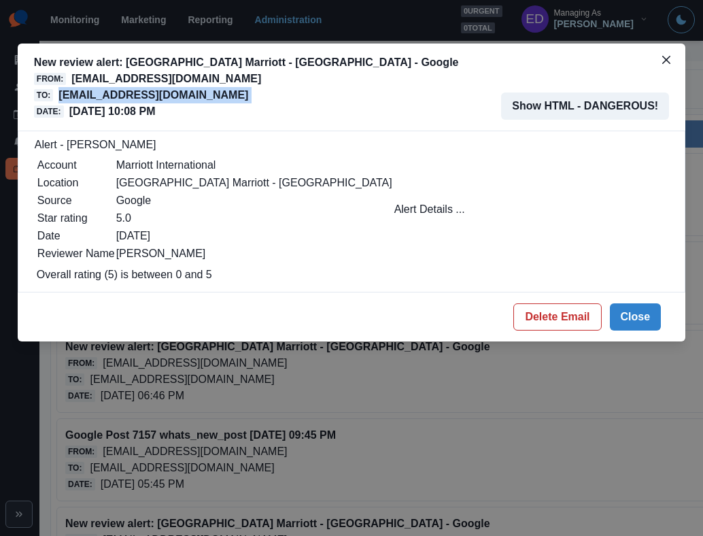
click at [184, 98] on p "nashvilleairportmarriott@properties.thesocialstation.com" at bounding box center [153, 95] width 190 height 16
copy p "nashvilleairportmarriott@properties.thesocialstation.com"
drag, startPoint x: 585, startPoint y: 327, endPoint x: 555, endPoint y: 318, distance: 30.5
click at [583, 327] on button "Delete Email" at bounding box center [557, 316] width 88 height 27
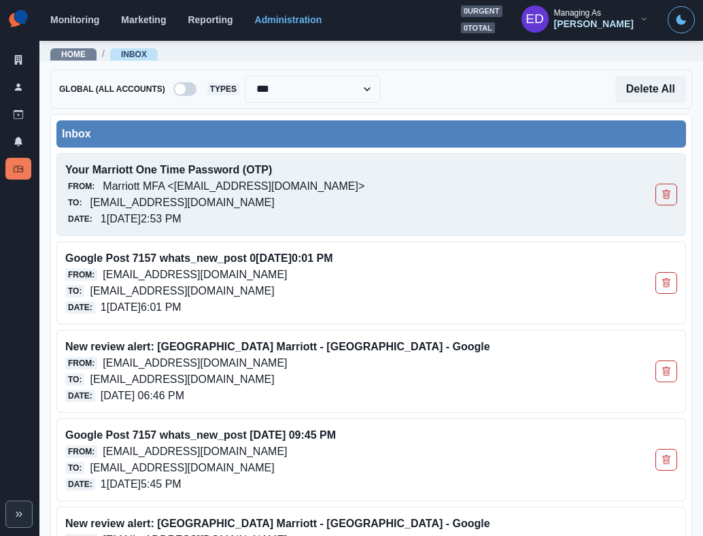
click at [232, 189] on p "Marriott MFA <[EMAIL_ADDRESS][DOMAIN_NAME]>" at bounding box center [234, 186] width 262 height 16
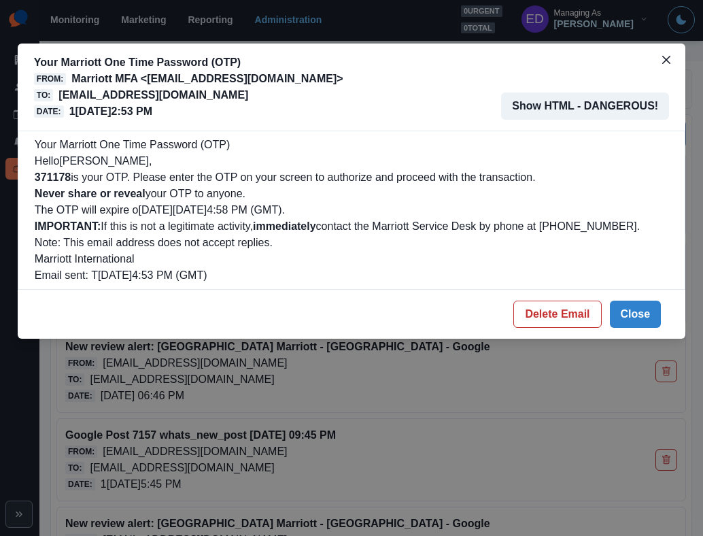
click at [52, 177] on b "371178" at bounding box center [53, 177] width 36 height 12
copy b "371178"
click at [633, 316] on button "Close" at bounding box center [636, 314] width 52 height 27
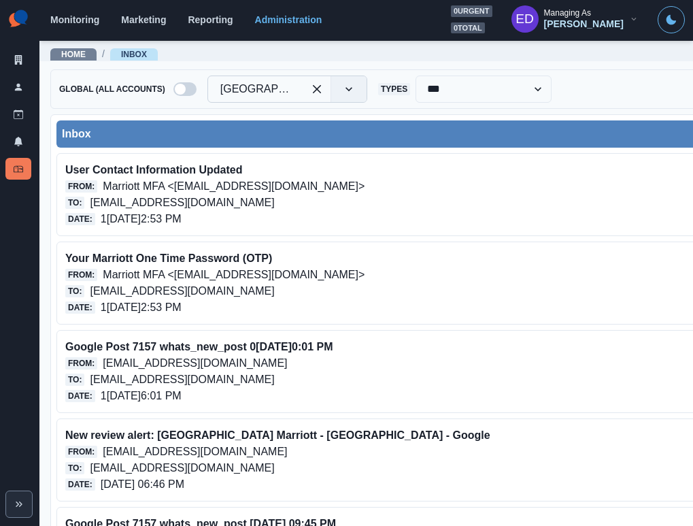
drag, startPoint x: 304, startPoint y: 88, endPoint x: 294, endPoint y: 92, distance: 11.0
click at [305, 88] on div "Nashville Airport Marriott" at bounding box center [287, 88] width 160 height 27
click at [291, 88] on div at bounding box center [255, 89] width 71 height 19
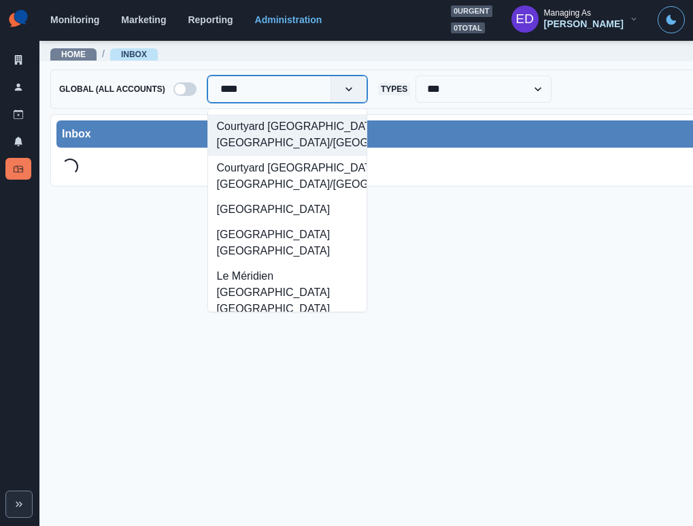
type input "*****"
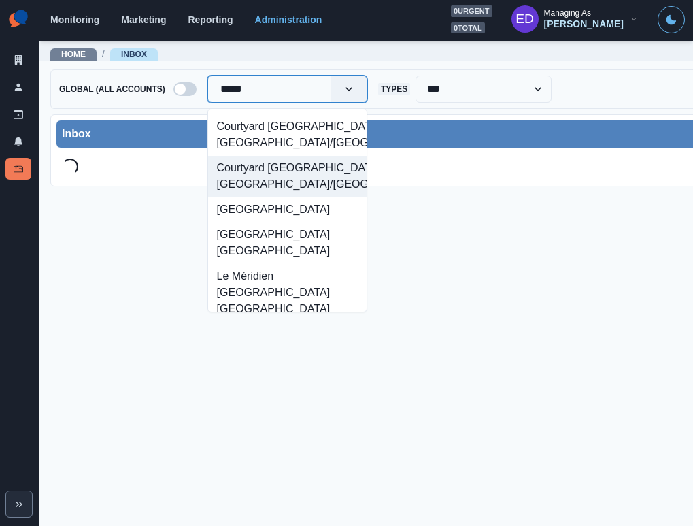
click at [284, 171] on div "Courtyard Los Angeles Pasadena/Old Town" at bounding box center [287, 176] width 158 height 41
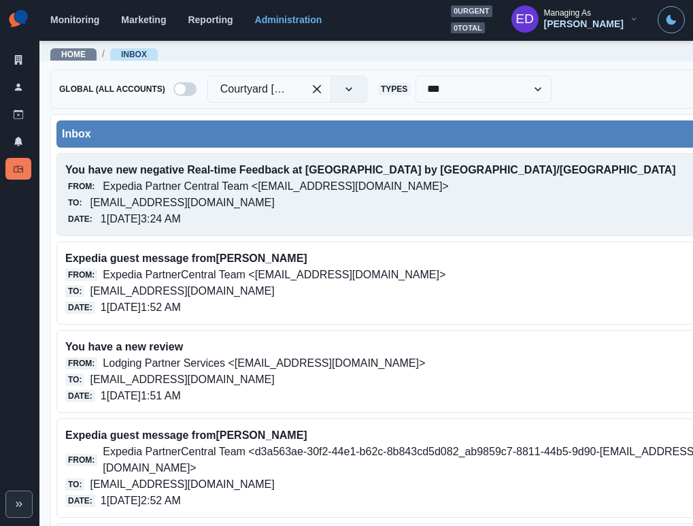
click at [271, 179] on p "Expedia Partner Central Team <noreply@expediapartnercentral.com>" at bounding box center [275, 186] width 345 height 16
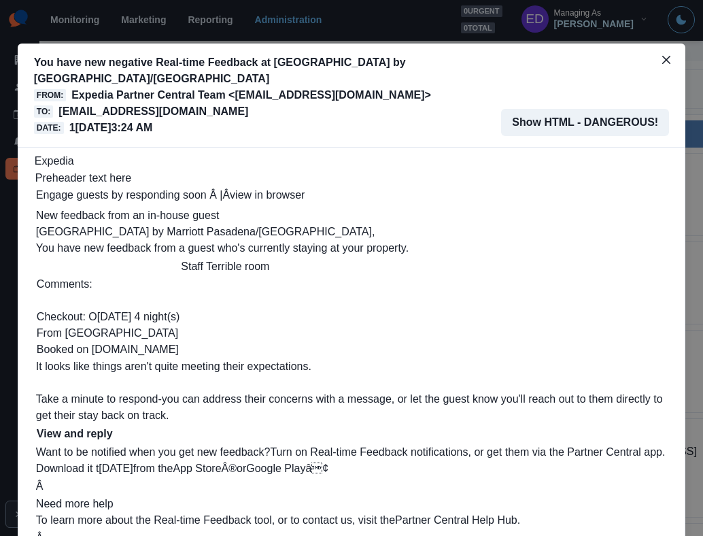
click at [143, 103] on p "courtyardlosangelespasadenaoldtown@properties.thesocialstation.com" at bounding box center [153, 111] width 190 height 16
copy p "courtyardlosangelespasadenaoldtown@properties.thesocialstation.com"
click at [655, 65] on button "Close" at bounding box center [666, 60] width 22 height 22
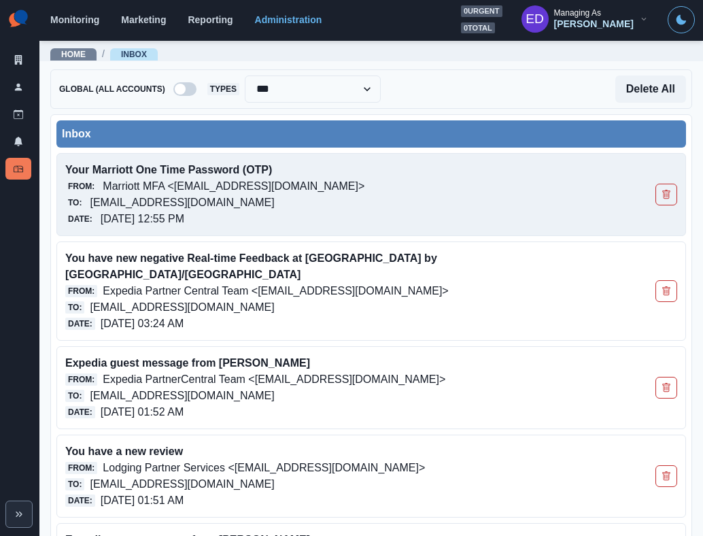
click at [193, 190] on p "Marriott MFA <[EMAIL_ADDRESS][DOMAIN_NAME]>" at bounding box center [234, 186] width 262 height 16
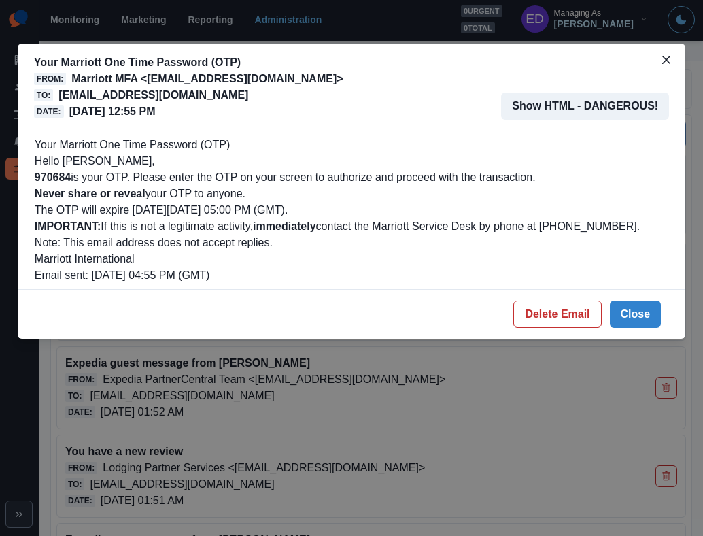
click at [54, 175] on b "970684" at bounding box center [53, 177] width 36 height 12
copy b "970684"
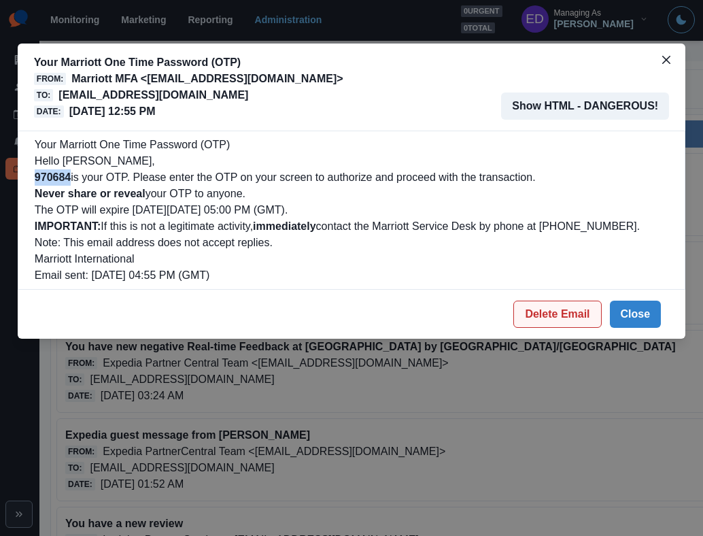
click at [575, 320] on button "Delete Email" at bounding box center [557, 314] width 88 height 27
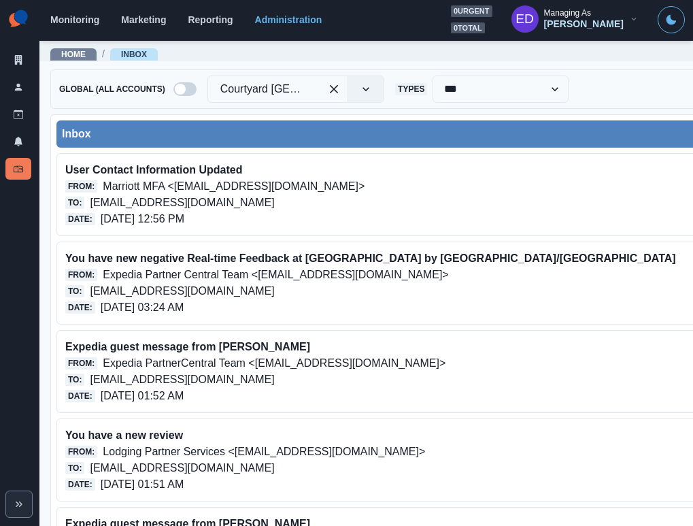
drag, startPoint x: 332, startPoint y: 90, endPoint x: 142, endPoint y: 48, distance: 194.3
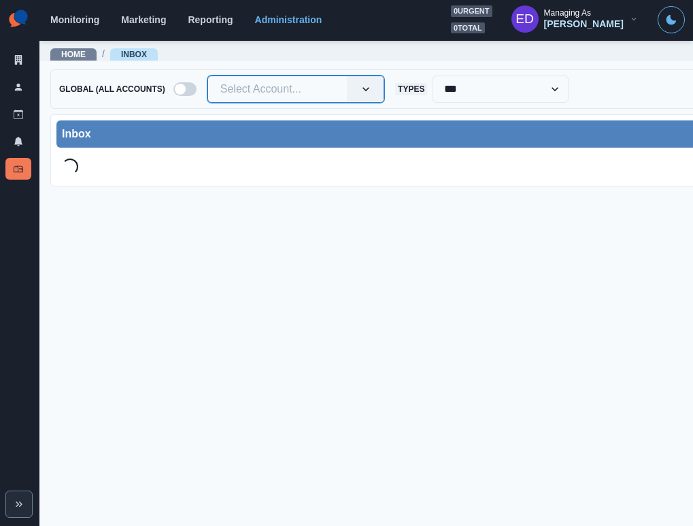
click at [269, 88] on div at bounding box center [277, 89] width 115 height 19
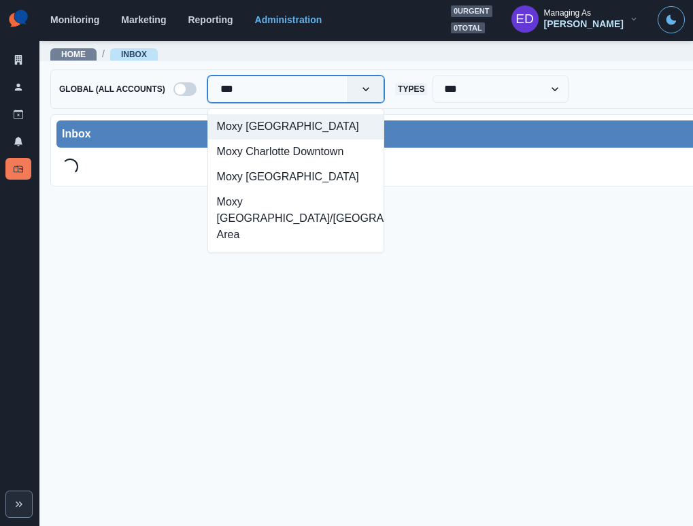
type input "****"
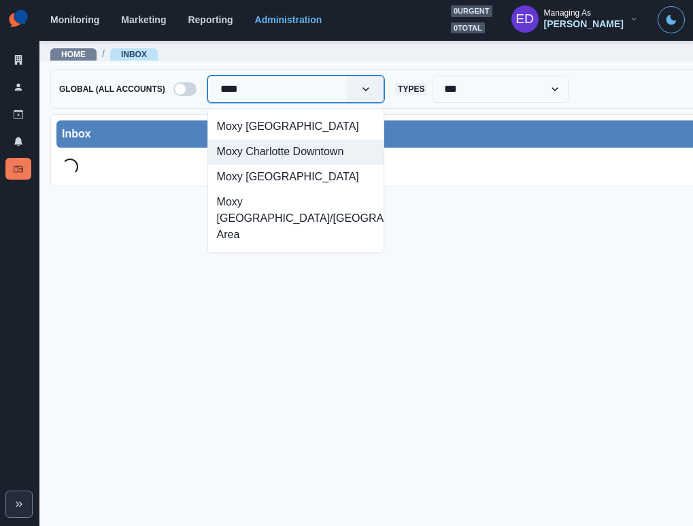
drag, startPoint x: 242, startPoint y: 152, endPoint x: 184, endPoint y: 150, distance: 58.5
click at [242, 152] on div "Moxy Charlotte Downtown" at bounding box center [295, 151] width 175 height 25
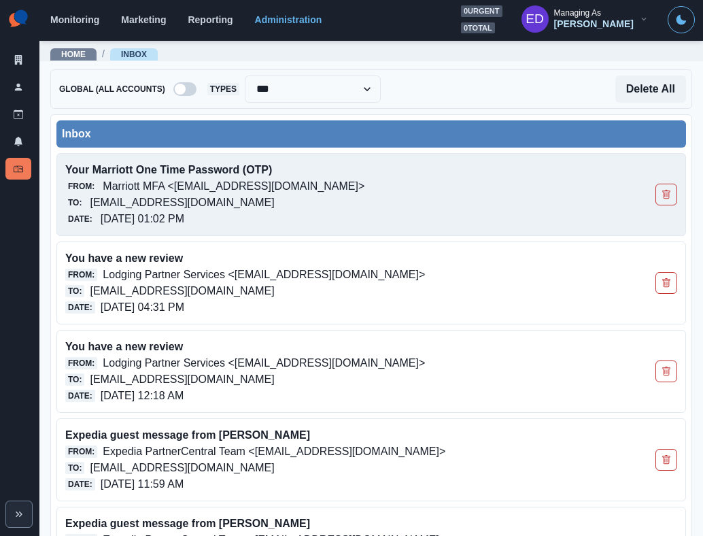
click at [188, 204] on p "moxycharlottedowntown@properties.thesocialstation.com" at bounding box center [182, 202] width 184 height 16
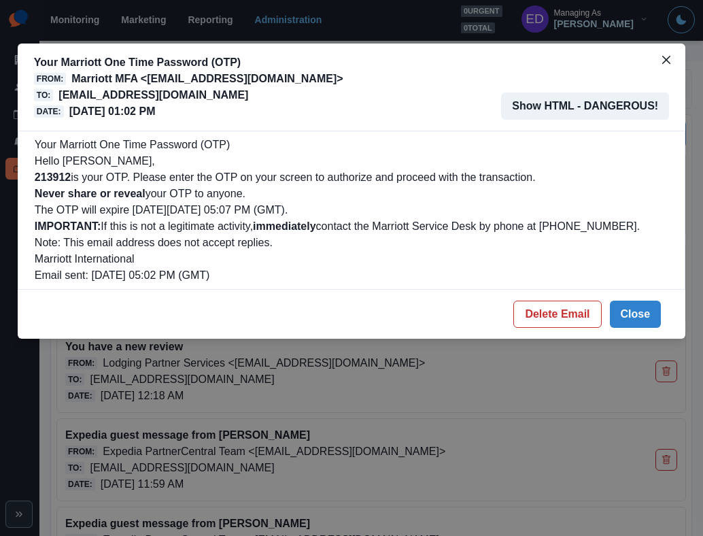
click at [67, 182] on b "213912" at bounding box center [53, 177] width 36 height 12
copy b "213912"
drag, startPoint x: 546, startPoint y: 309, endPoint x: 471, endPoint y: 288, distance: 77.5
click at [545, 309] on button "Delete Email" at bounding box center [557, 314] width 88 height 27
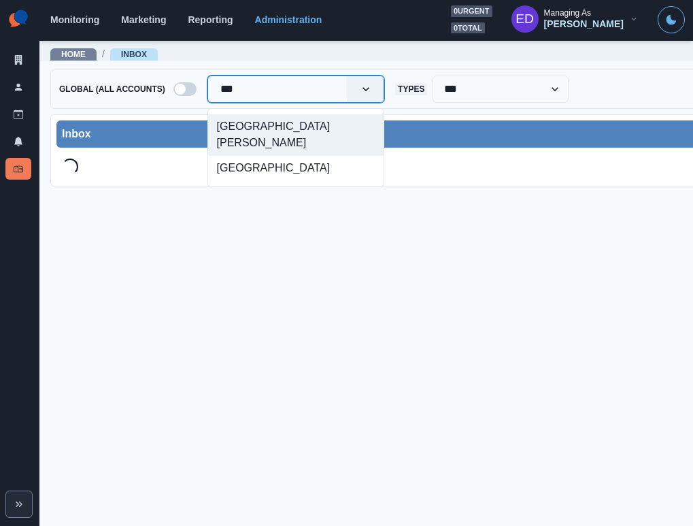
type input "****"
click at [232, 137] on div "[GEOGRAPHIC_DATA][PERSON_NAME]" at bounding box center [295, 134] width 175 height 41
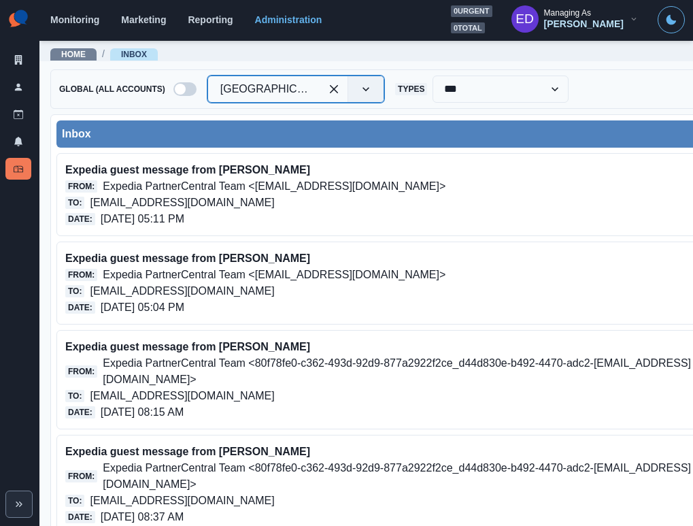
scroll to position [2, 0]
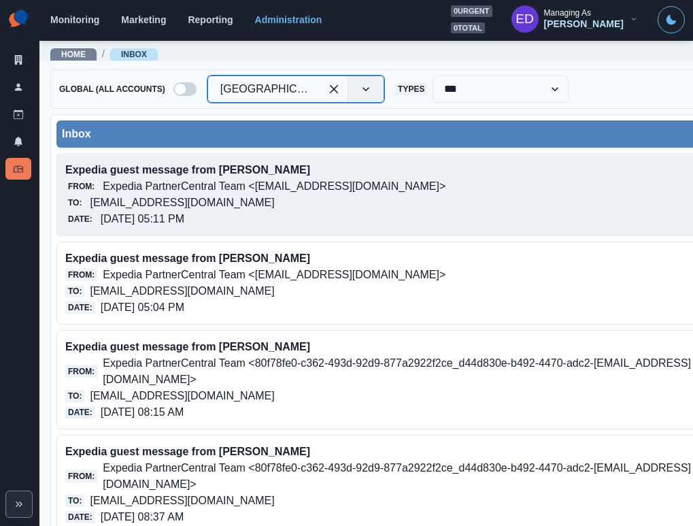
click at [262, 198] on p "achotelsanrafael@properties.thesocialstation.com" at bounding box center [182, 202] width 184 height 16
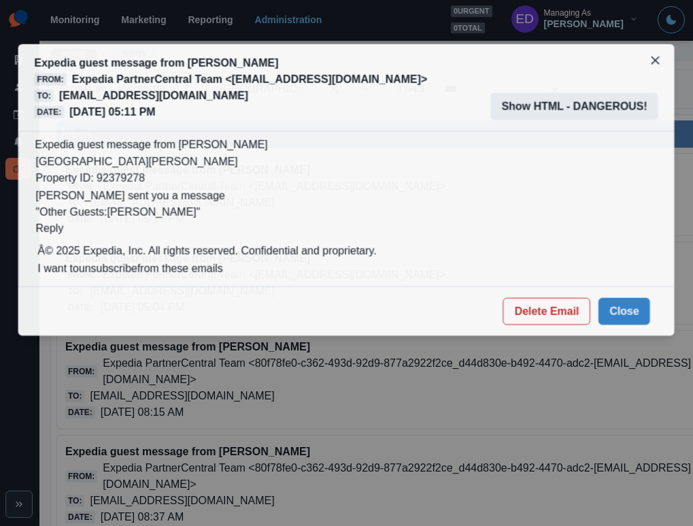
scroll to position [0, 0]
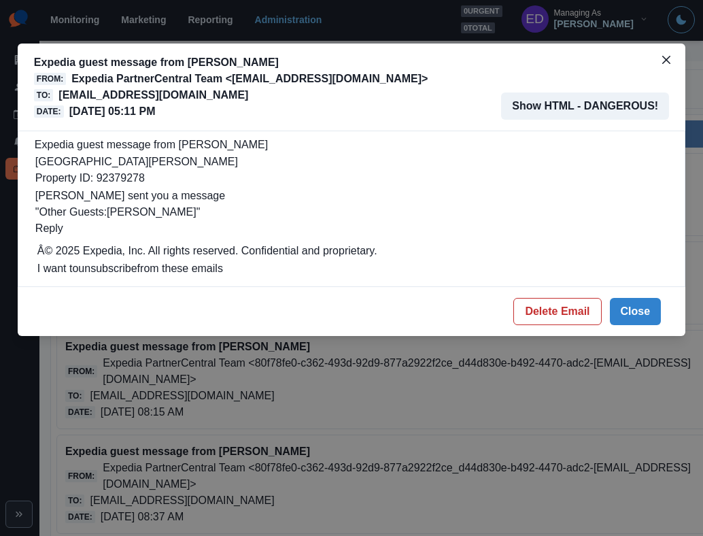
click at [168, 93] on p "achotelsanrafael@properties.thesocialstation.com" at bounding box center [153, 95] width 190 height 16
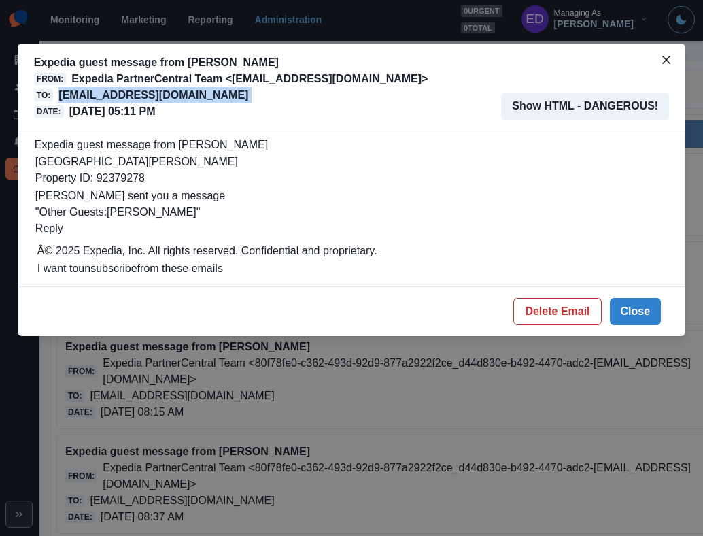
click at [168, 93] on p "achotelsanrafael@properties.thesocialstation.com" at bounding box center [153, 95] width 190 height 16
copy p "achotelsanrafael@properties.thesocialstation.com"
click at [633, 308] on button "Close" at bounding box center [636, 311] width 52 height 27
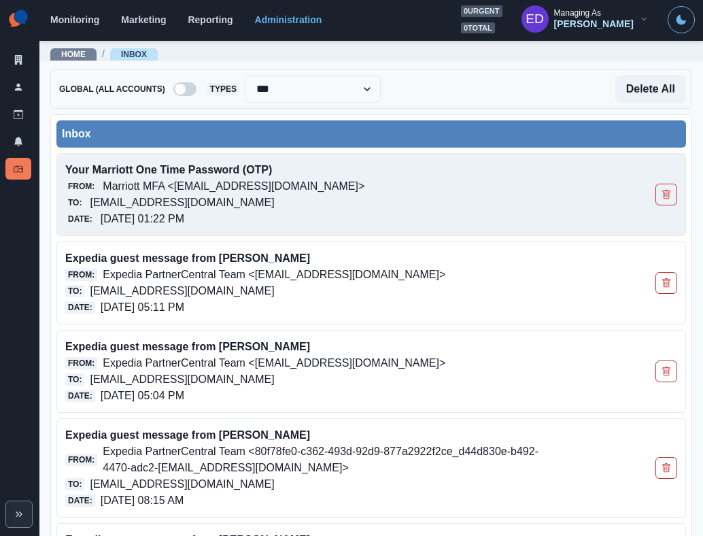
click at [258, 192] on p "Marriott MFA <[EMAIL_ADDRESS][DOMAIN_NAME]>" at bounding box center [234, 186] width 262 height 16
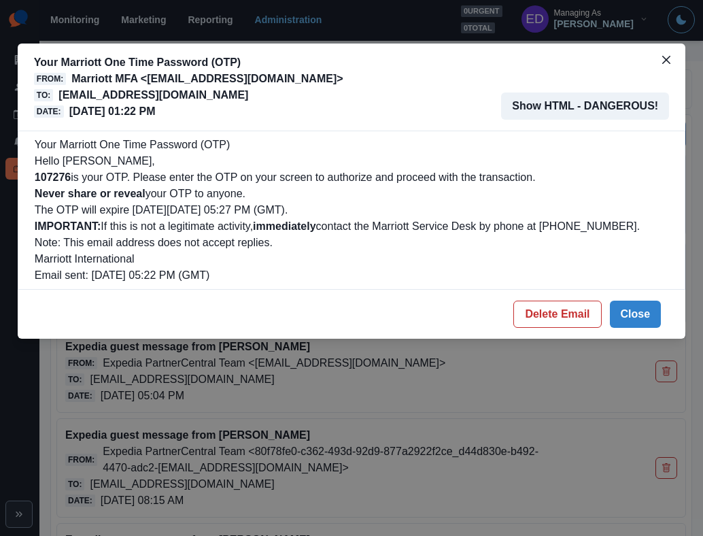
click at [54, 178] on b "107276" at bounding box center [53, 177] width 36 height 12
copy b "107276"
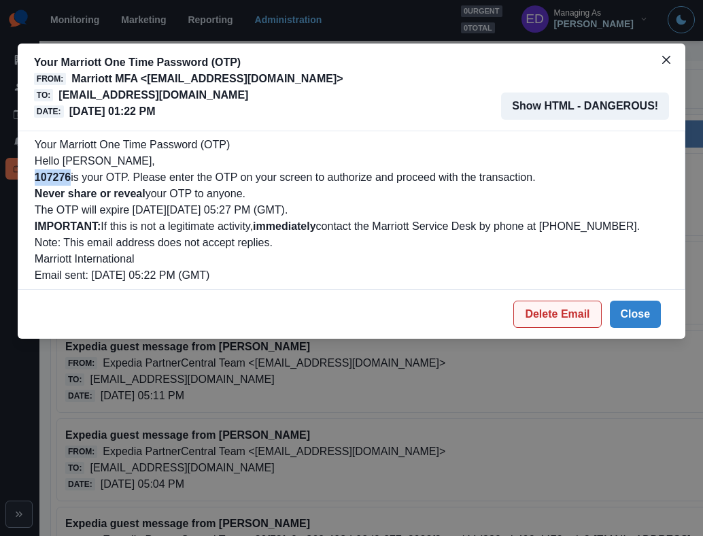
click at [564, 313] on button "Delete Email" at bounding box center [557, 314] width 88 height 27
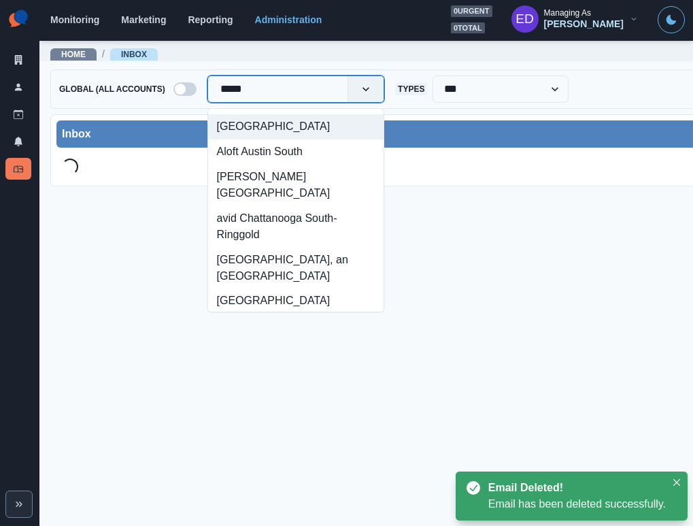
type input "******"
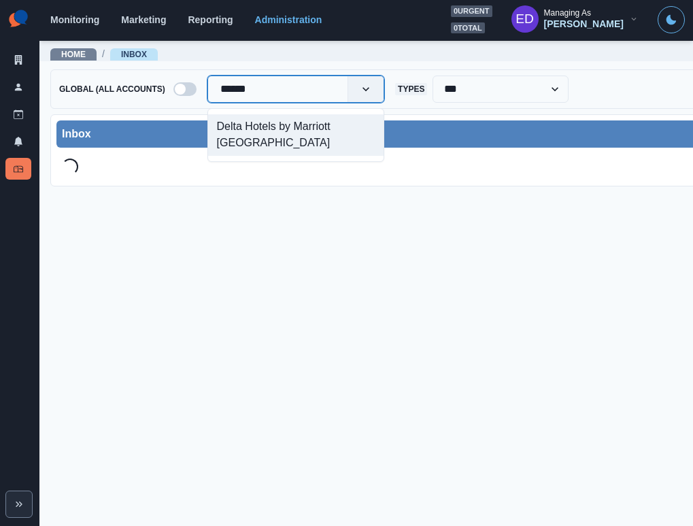
click at [325, 123] on div "Delta Hotels by Marriott [GEOGRAPHIC_DATA]" at bounding box center [295, 134] width 175 height 41
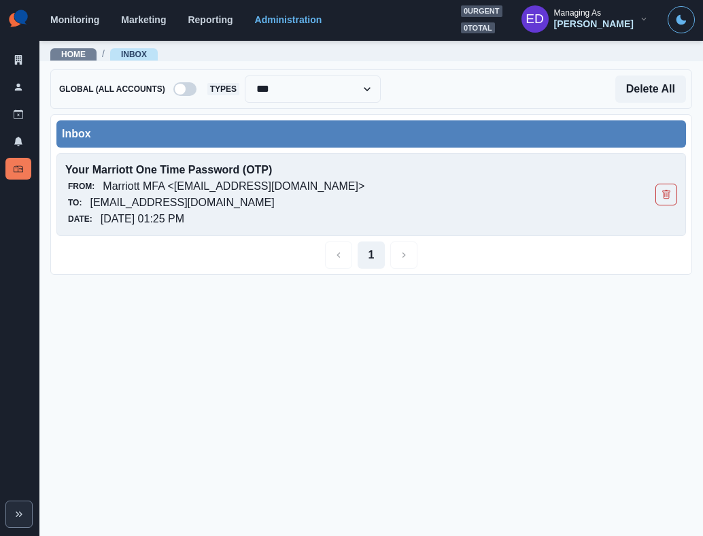
click at [154, 187] on p "Marriott MFA <[EMAIL_ADDRESS][DOMAIN_NAME]>" at bounding box center [234, 186] width 262 height 16
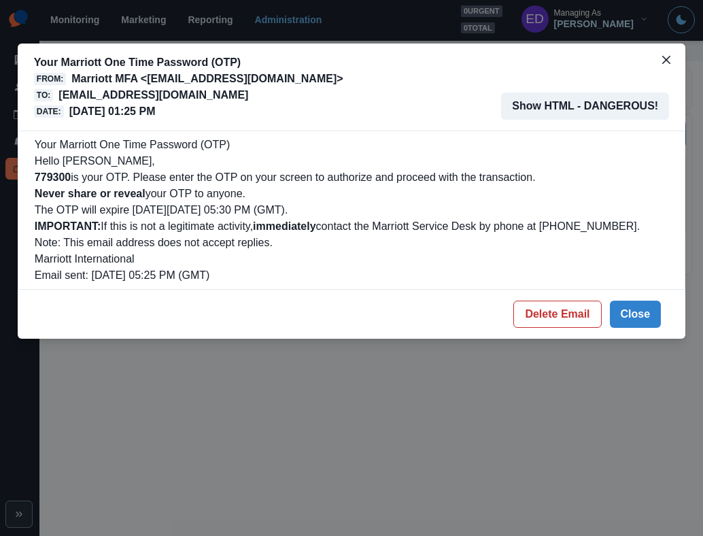
click at [54, 176] on b "779300" at bounding box center [53, 177] width 36 height 12
copy b "779300"
drag, startPoint x: 585, startPoint y: 313, endPoint x: 536, endPoint y: 301, distance: 50.5
click at [585, 313] on button "Delete Email" at bounding box center [557, 314] width 88 height 27
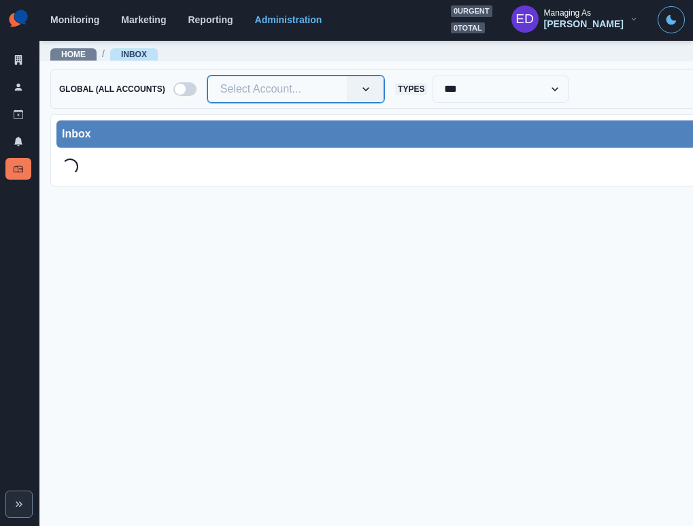
click at [309, 92] on div at bounding box center [277, 89] width 115 height 19
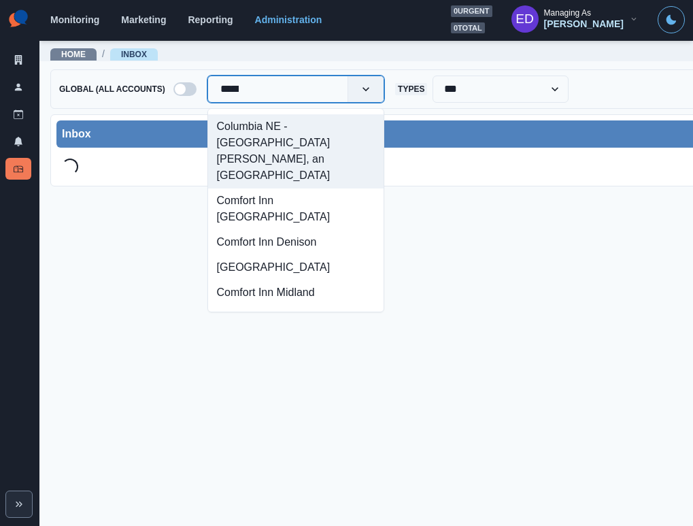
type input "******"
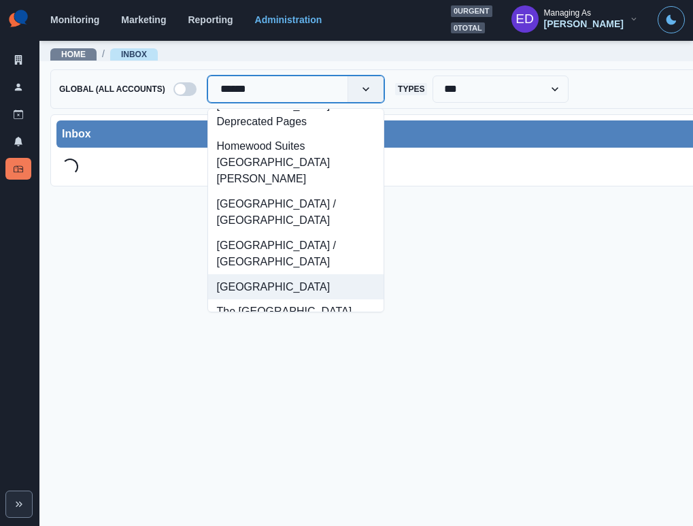
scroll to position [672, 0]
click at [290, 399] on div "The Worthington Renaissance Fort Worth Hotel" at bounding box center [295, 419] width 175 height 41
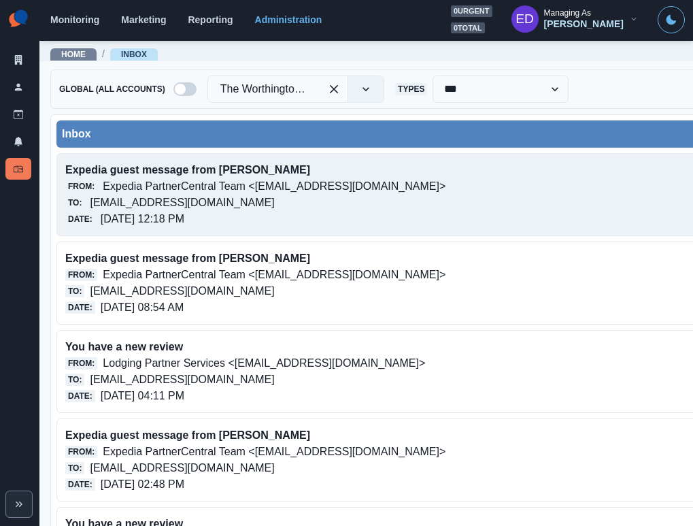
click at [303, 176] on p "Expedia guest message from Ann McCarthy" at bounding box center [420, 170] width 710 height 16
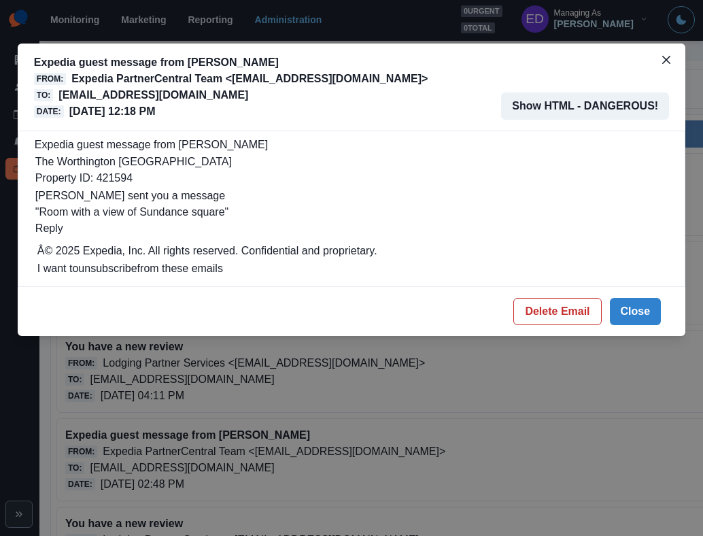
click at [162, 94] on p "theworthingtonrenaissancefortworthhotel@properties.thesocialstation.com" at bounding box center [153, 95] width 190 height 16
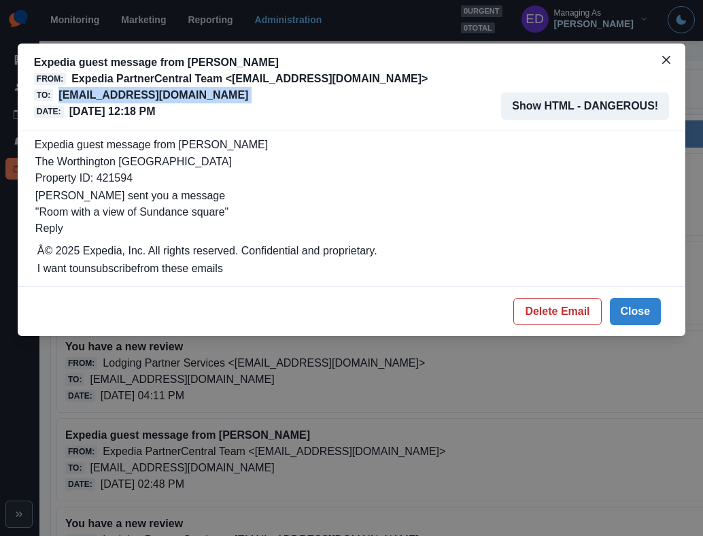
click at [162, 94] on p "theworthingtonrenaissancefortworthhotel@properties.thesocialstation.com" at bounding box center [153, 95] width 190 height 16
copy p "theworthingtonrenaissancefortworthhotel@properties.thesocialstation.com"
drag, startPoint x: 631, startPoint y: 307, endPoint x: 562, endPoint y: 272, distance: 76.9
click at [631, 307] on button "Close" at bounding box center [636, 311] width 52 height 27
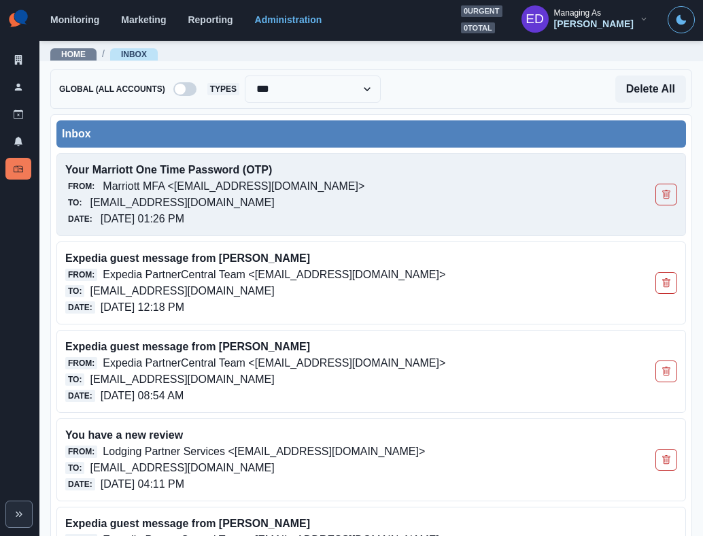
click at [349, 171] on p "Your Marriott One Time Password (OTP)" at bounding box center [310, 170] width 490 height 16
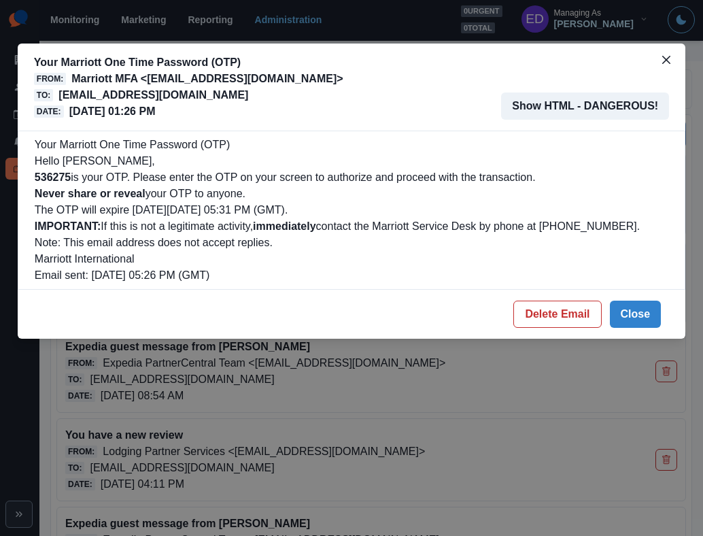
click at [57, 172] on b "536275" at bounding box center [53, 177] width 36 height 12
copy b "536275"
click at [576, 305] on button "Delete Email" at bounding box center [557, 314] width 88 height 27
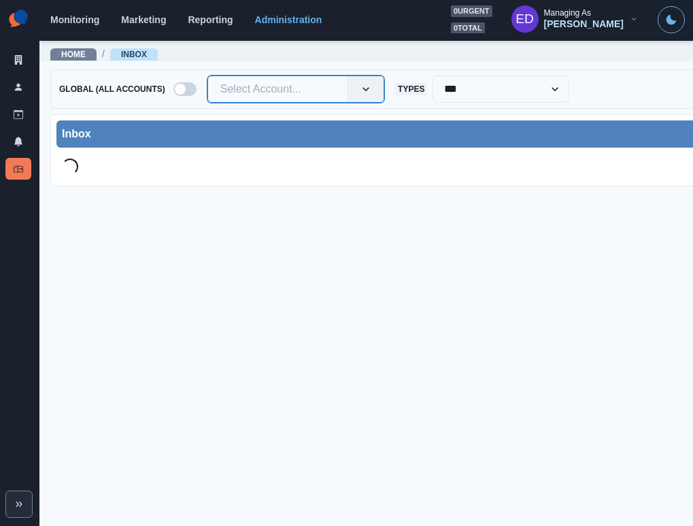
drag, startPoint x: 337, startPoint y: 86, endPoint x: 238, endPoint y: 62, distance: 102.2
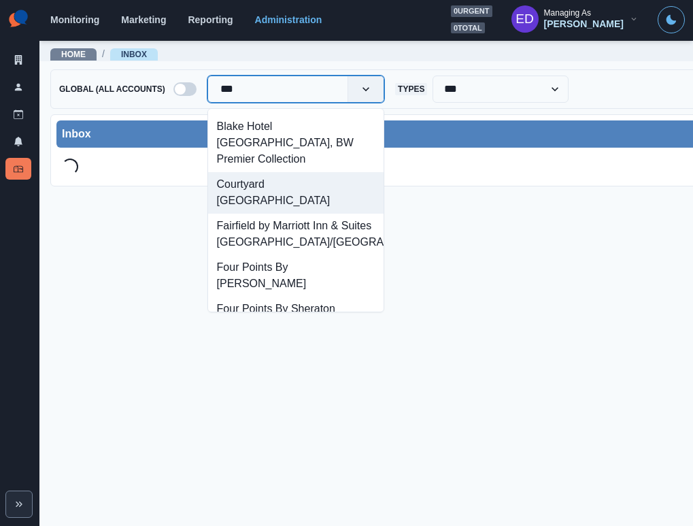
type input "****"
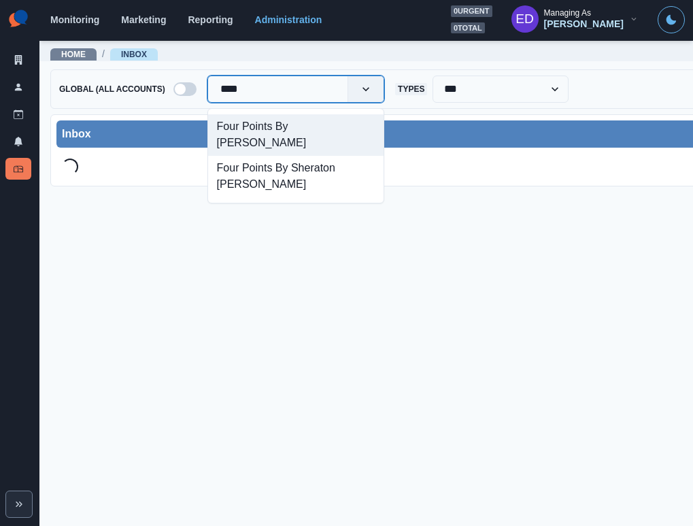
click at [309, 139] on div "Four Points By [PERSON_NAME]" at bounding box center [295, 134] width 175 height 41
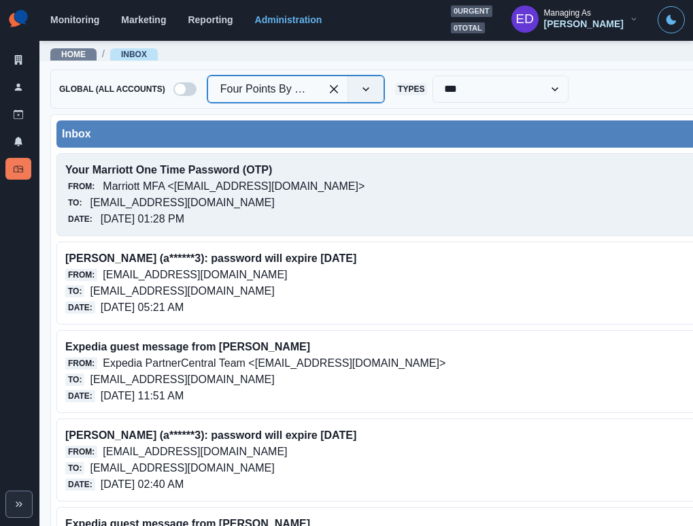
click at [274, 200] on p "grandluxorhotelcostablanca@properties.thesocialstation.com" at bounding box center [182, 202] width 184 height 16
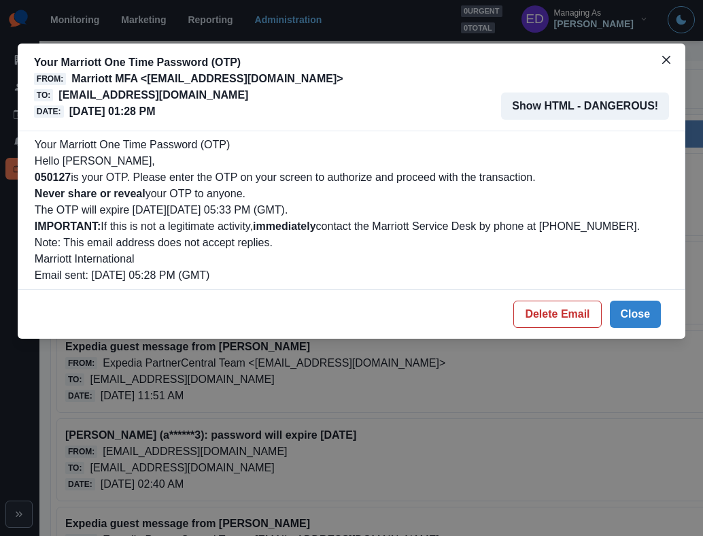
click at [71, 179] on b "050127" at bounding box center [53, 177] width 36 height 12
click at [66, 180] on b "050127" at bounding box center [53, 177] width 36 height 12
copy b "050127"
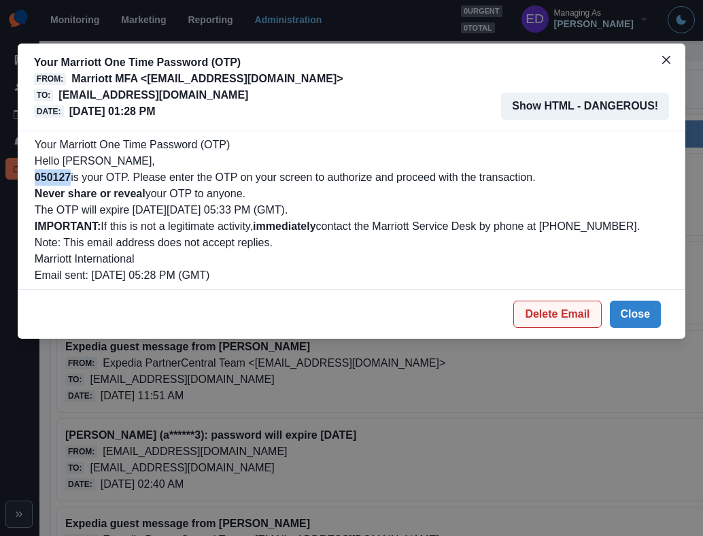
click at [558, 309] on button "Delete Email" at bounding box center [557, 314] width 88 height 27
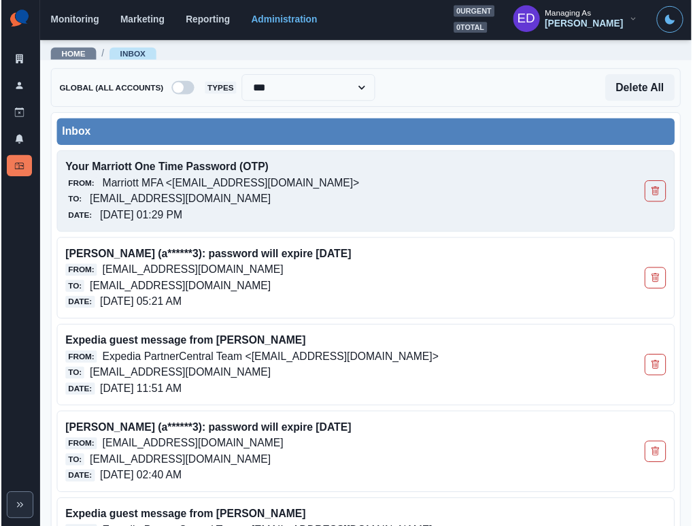
scroll to position [1, 0]
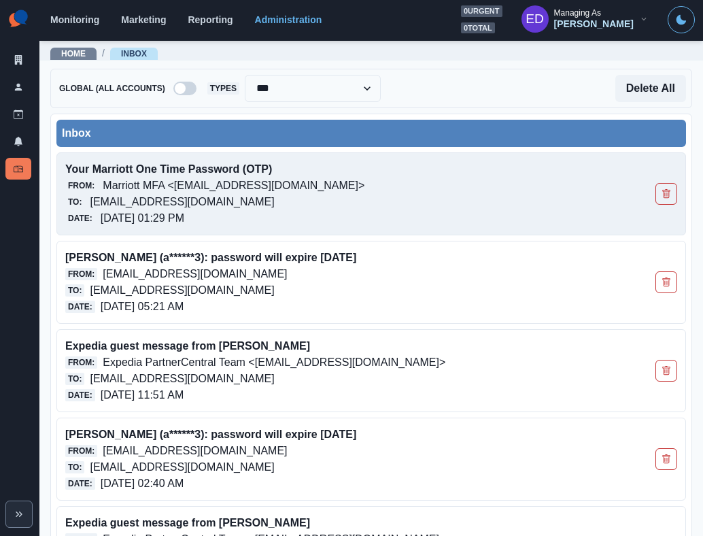
click at [162, 195] on p "[EMAIL_ADDRESS][DOMAIN_NAME]" at bounding box center [182, 202] width 184 height 16
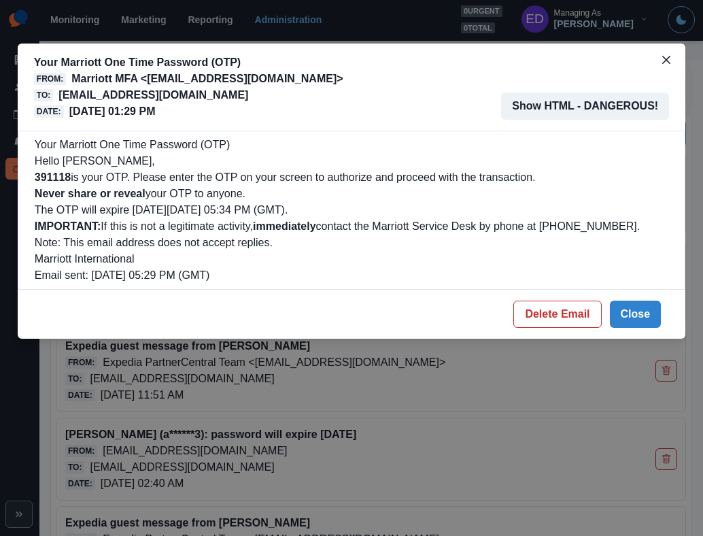
click at [61, 179] on b "391118" at bounding box center [53, 177] width 36 height 12
copy b "391118"
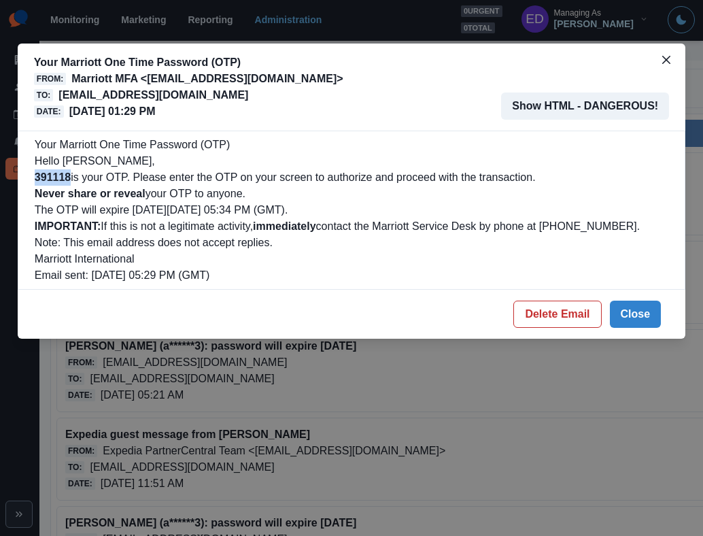
drag, startPoint x: 533, startPoint y: 317, endPoint x: 499, endPoint y: 296, distance: 39.6
click at [533, 317] on button "Delete Email" at bounding box center [557, 314] width 88 height 27
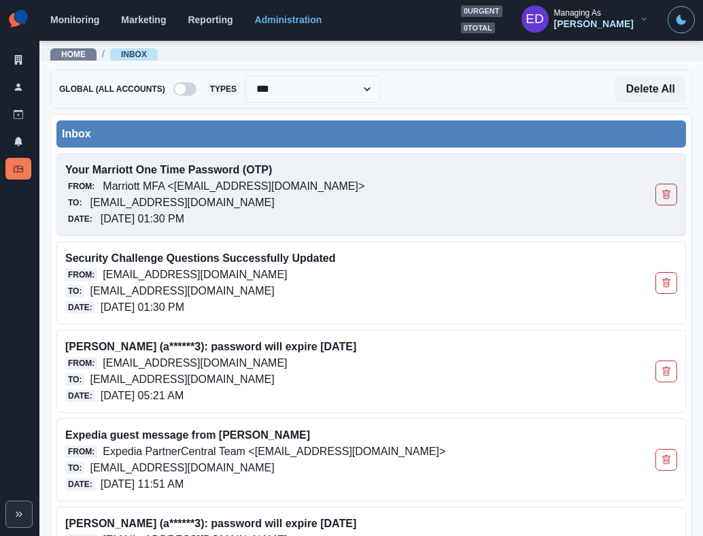
click at [266, 189] on p "Marriott MFA <[EMAIL_ADDRESS][DOMAIN_NAME]>" at bounding box center [234, 186] width 262 height 16
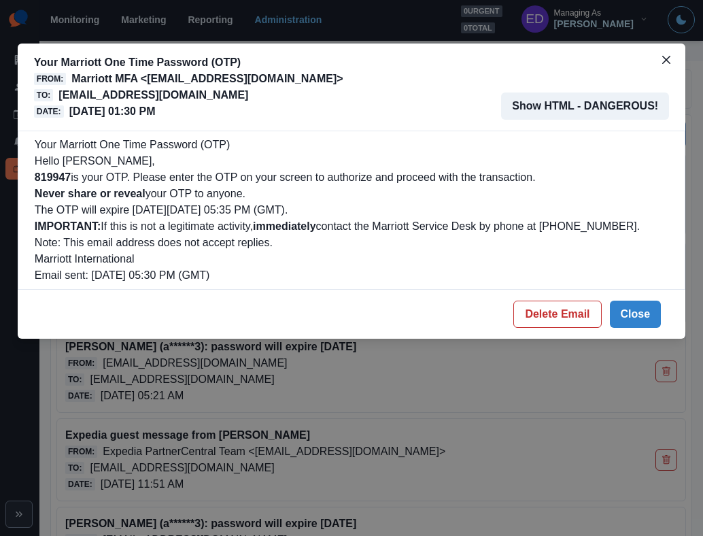
click at [45, 173] on b "819947" at bounding box center [53, 177] width 36 height 12
copy b "819947"
drag, startPoint x: 532, startPoint y: 314, endPoint x: 520, endPoint y: 305, distance: 15.0
click at [532, 314] on button "Delete Email" at bounding box center [557, 314] width 88 height 27
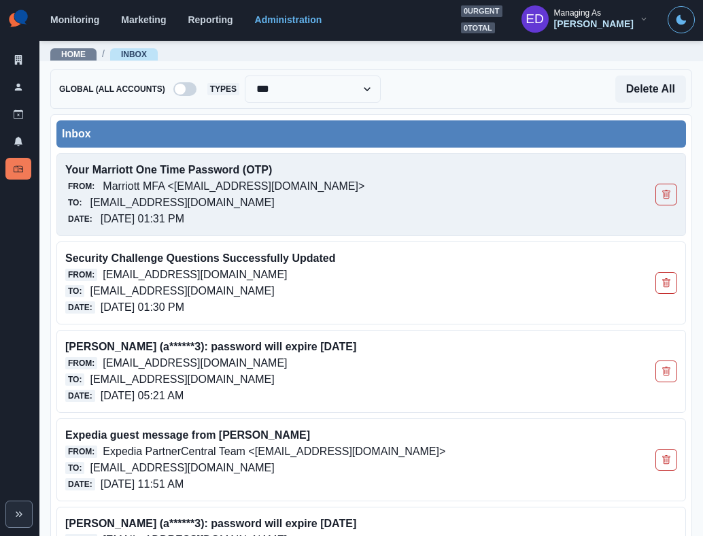
click at [264, 208] on p "[EMAIL_ADDRESS][DOMAIN_NAME]" at bounding box center [182, 202] width 184 height 16
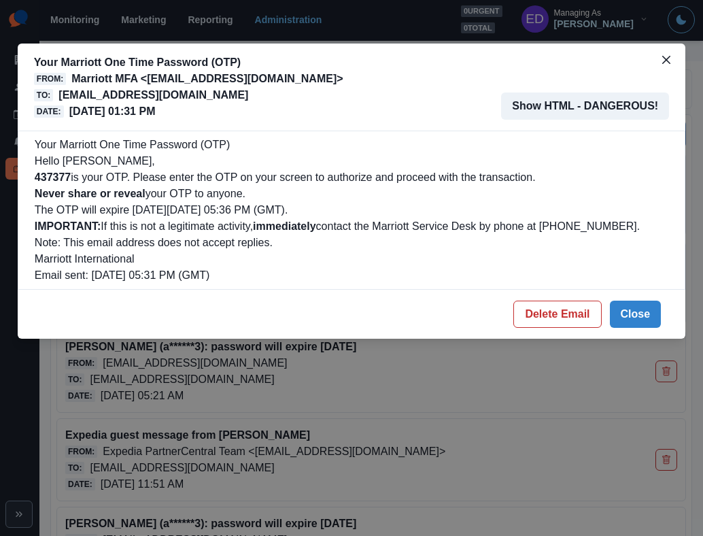
click at [62, 173] on b "437377" at bounding box center [53, 177] width 36 height 12
click at [62, 172] on b "437377" at bounding box center [53, 177] width 36 height 12
copy b "437377"
click at [189, 93] on p "grandluxorhotelcostablanca@properties.thesocialstation.com" at bounding box center [153, 95] width 190 height 16
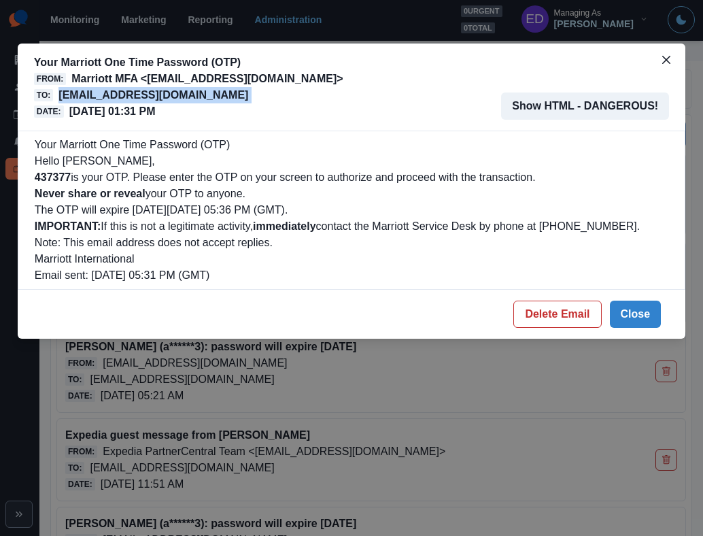
click at [189, 93] on p "grandluxorhotelcostablanca@properties.thesocialstation.com" at bounding box center [153, 95] width 190 height 16
copy p "grandluxorhotelcostablanca@properties.thesocialstation.com"
click at [539, 308] on button "Delete Email" at bounding box center [557, 314] width 88 height 27
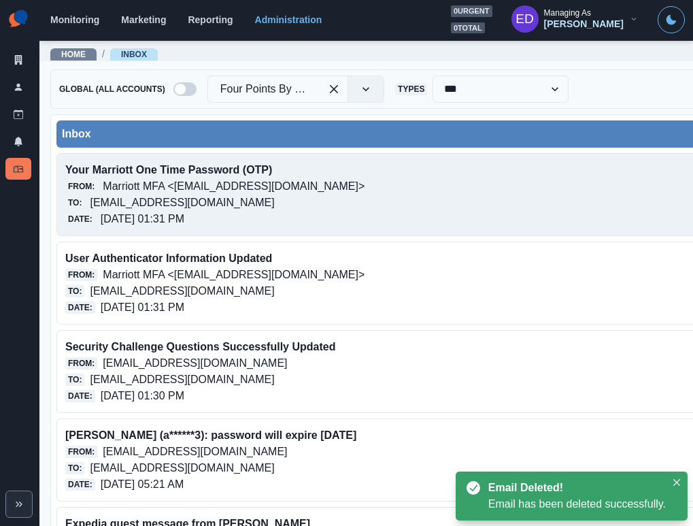
click at [182, 220] on p "10/09/2025, 01:31 PM" at bounding box center [143, 219] width 84 height 16
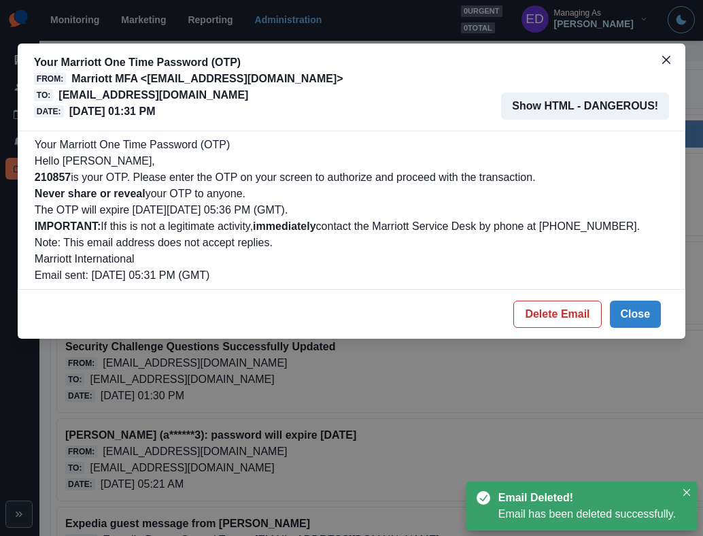
click at [48, 177] on b "210857" at bounding box center [53, 177] width 36 height 12
copy b "210857"
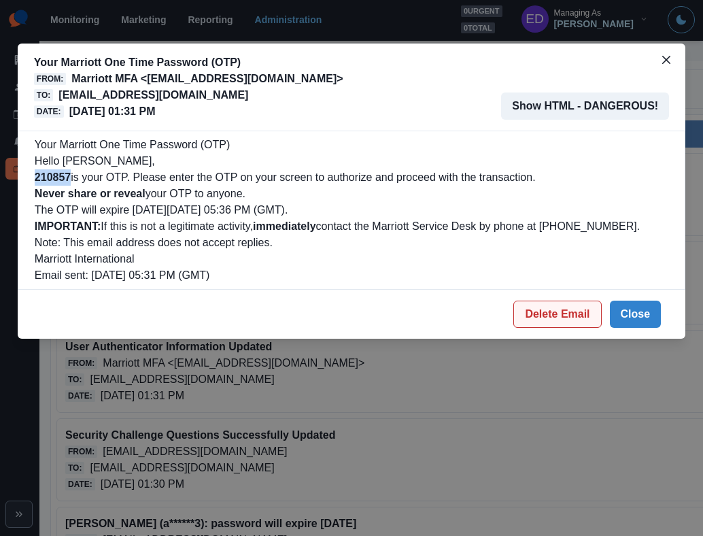
click at [570, 307] on button "Delete Email" at bounding box center [557, 314] width 88 height 27
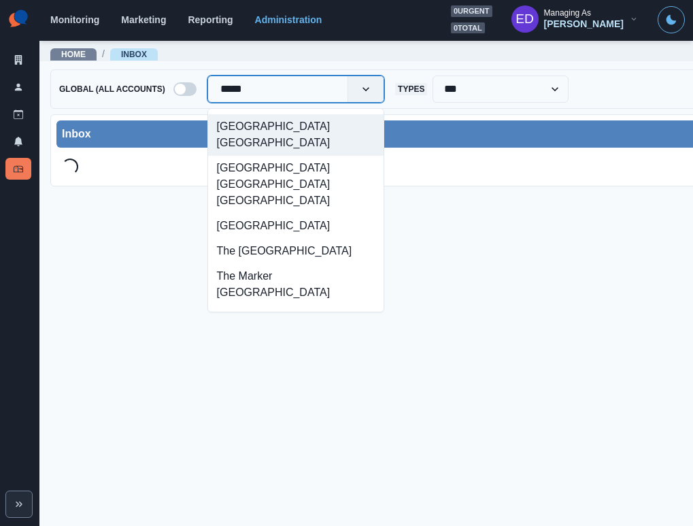
type input "******"
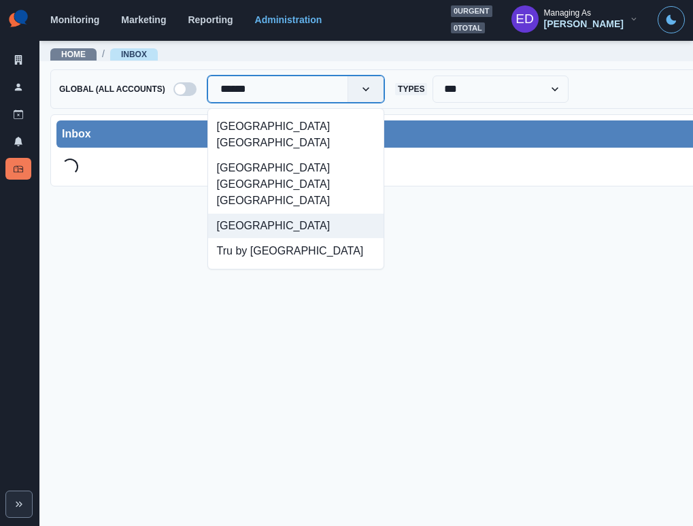
click at [298, 213] on div "[GEOGRAPHIC_DATA]" at bounding box center [295, 225] width 175 height 25
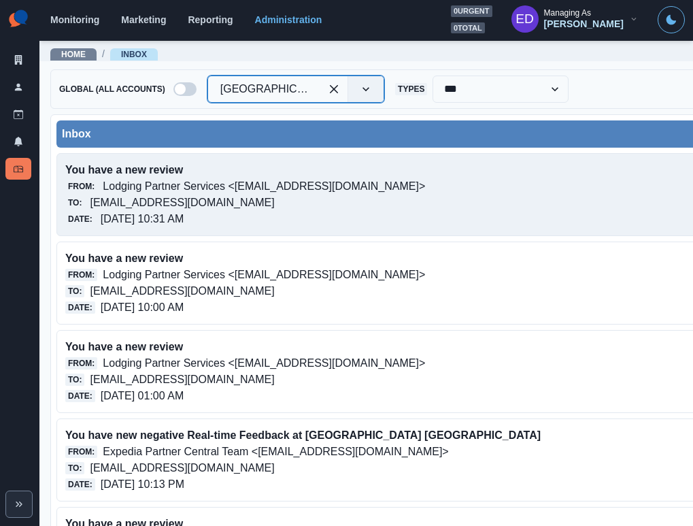
click at [251, 196] on p "[EMAIL_ADDRESS][DOMAIN_NAME]" at bounding box center [182, 202] width 184 height 16
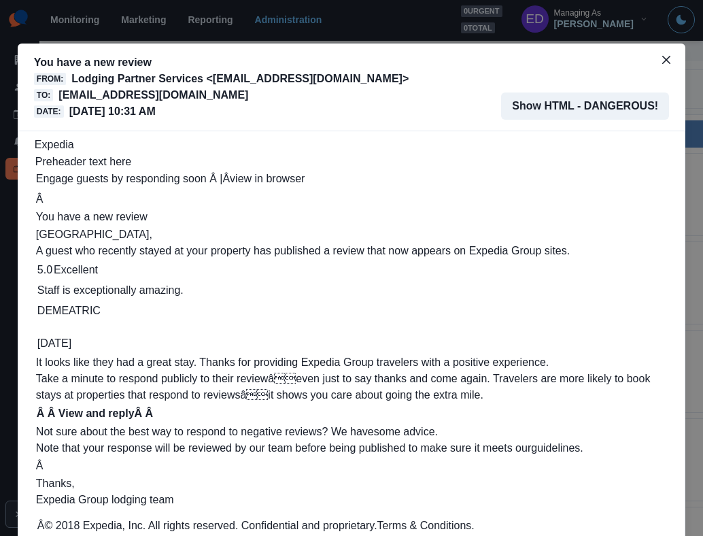
click at [146, 101] on p "[EMAIL_ADDRESS][DOMAIN_NAME]" at bounding box center [153, 95] width 190 height 16
click at [145, 97] on p "[EMAIL_ADDRESS][DOMAIN_NAME]" at bounding box center [153, 95] width 190 height 16
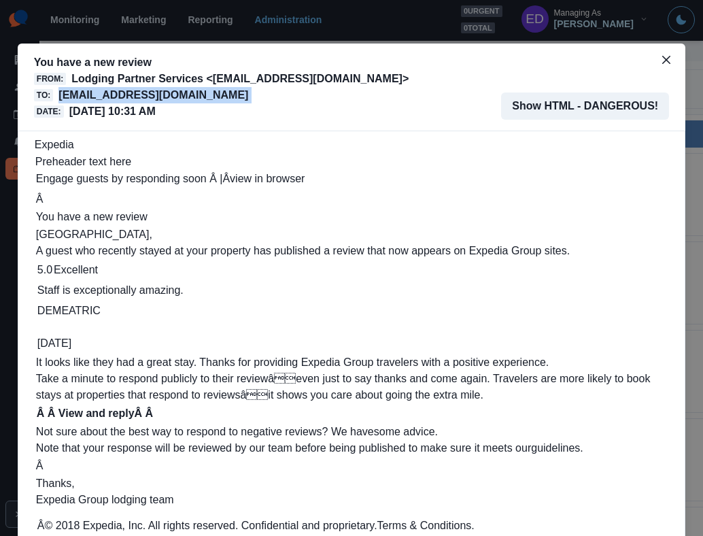
click at [143, 97] on p "[EMAIL_ADDRESS][DOMAIN_NAME]" at bounding box center [153, 95] width 190 height 16
copy p "[EMAIL_ADDRESS][DOMAIN_NAME]"
click at [670, 69] on button "Close" at bounding box center [666, 60] width 22 height 22
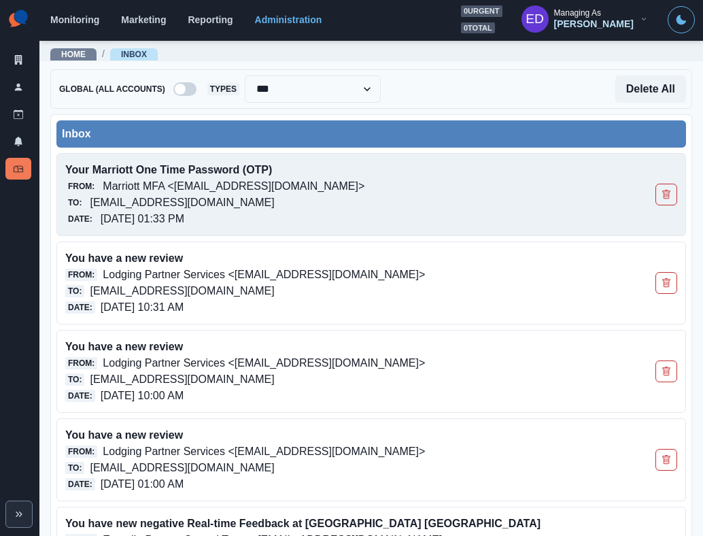
click at [239, 191] on p "Marriott MFA <[EMAIL_ADDRESS][DOMAIN_NAME]>" at bounding box center [234, 186] width 262 height 16
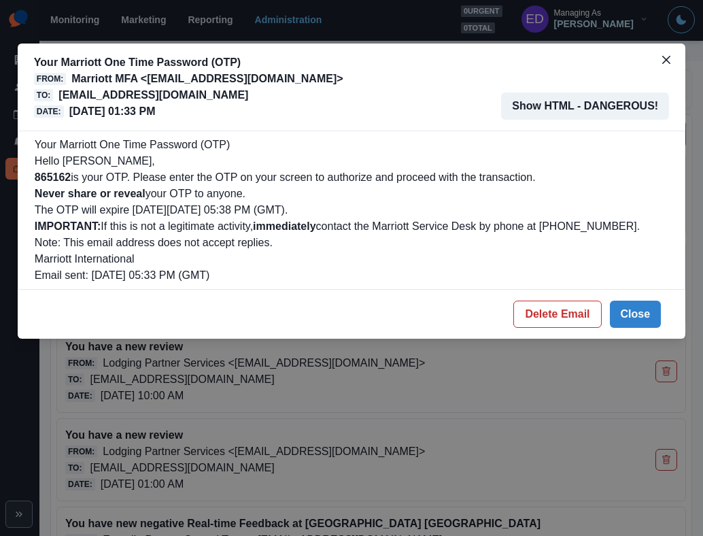
click at [51, 182] on b "865162" at bounding box center [53, 177] width 36 height 12
copy b "865162"
drag, startPoint x: 653, startPoint y: 313, endPoint x: 515, endPoint y: 265, distance: 146.2
click at [653, 313] on button "Close" at bounding box center [636, 314] width 52 height 27
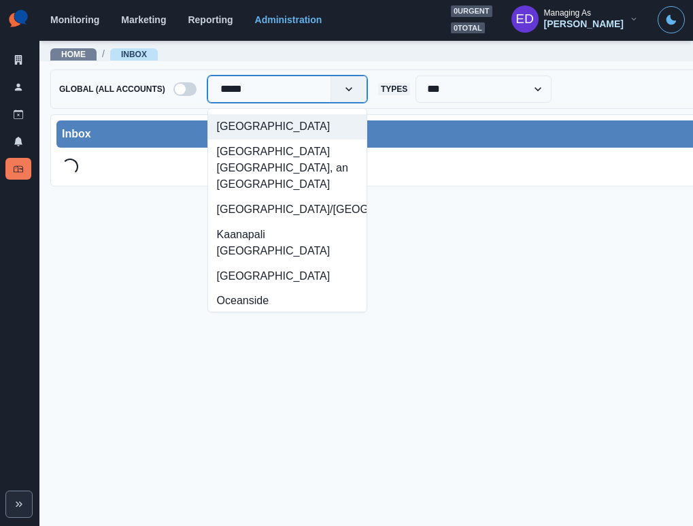
type input "******"
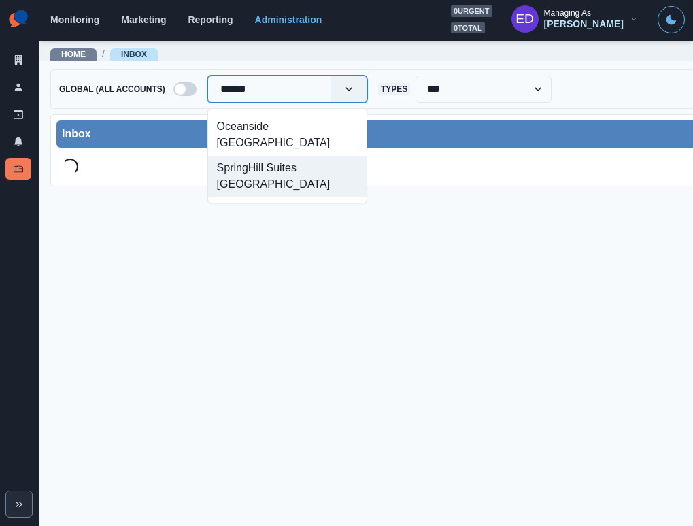
click at [324, 170] on div "SpringHill Suites [GEOGRAPHIC_DATA]" at bounding box center [287, 176] width 158 height 41
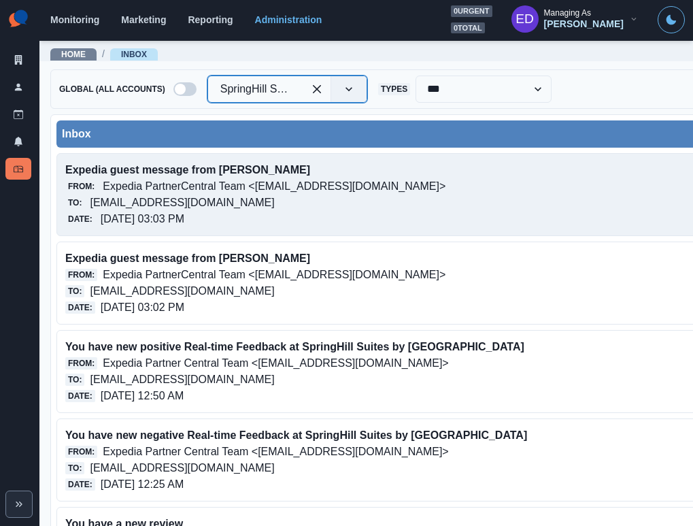
click at [243, 229] on div "Expedia guest message from [PERSON_NAME] From: Expedia PartnerCentral Team <[EM…" at bounding box center [463, 194] width 814 height 83
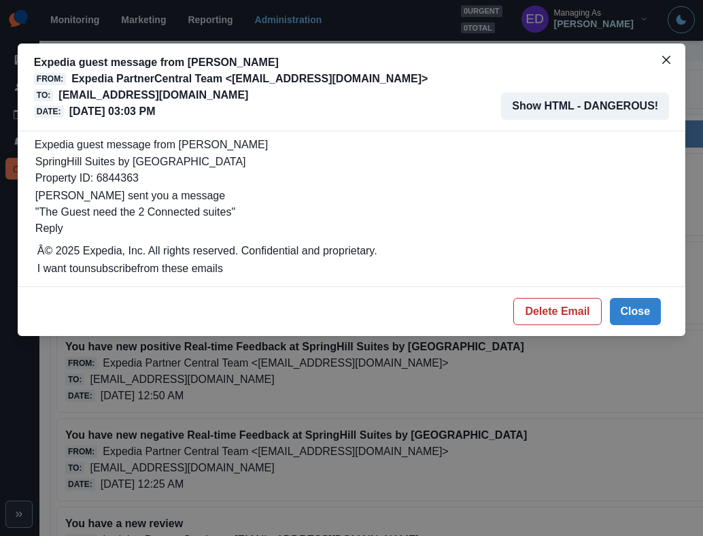
click at [132, 99] on p "[EMAIL_ADDRESS][DOMAIN_NAME]" at bounding box center [153, 95] width 190 height 16
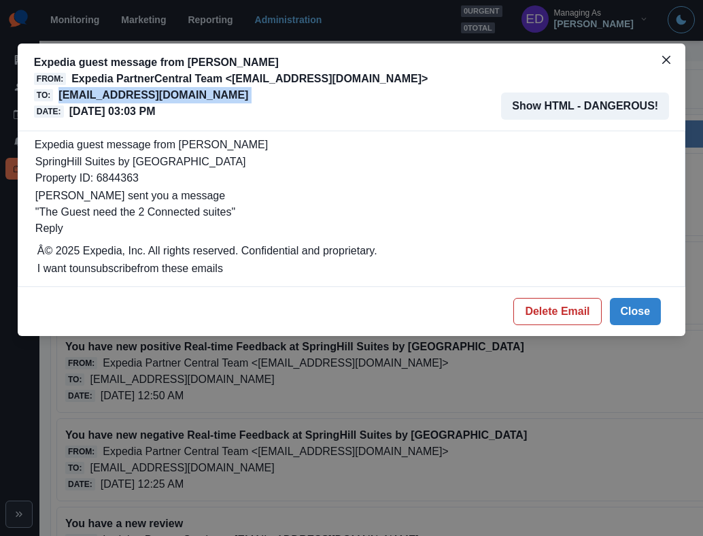
click at [132, 99] on p "[EMAIL_ADDRESS][DOMAIN_NAME]" at bounding box center [153, 95] width 190 height 16
copy p "[EMAIL_ADDRESS][DOMAIN_NAME]"
drag, startPoint x: 636, startPoint y: 316, endPoint x: 484, endPoint y: 434, distance: 192.3
click at [636, 316] on button "Close" at bounding box center [636, 311] width 52 height 27
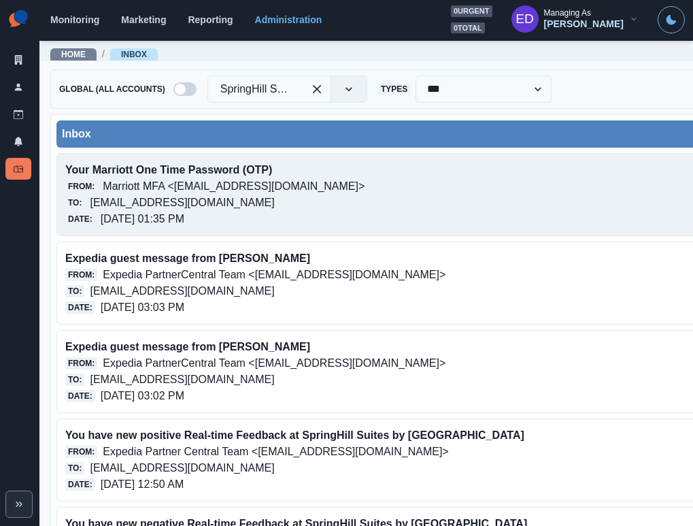
click at [167, 186] on p "Marriott MFA <[EMAIL_ADDRESS][DOMAIN_NAME]>" at bounding box center [234, 186] width 262 height 16
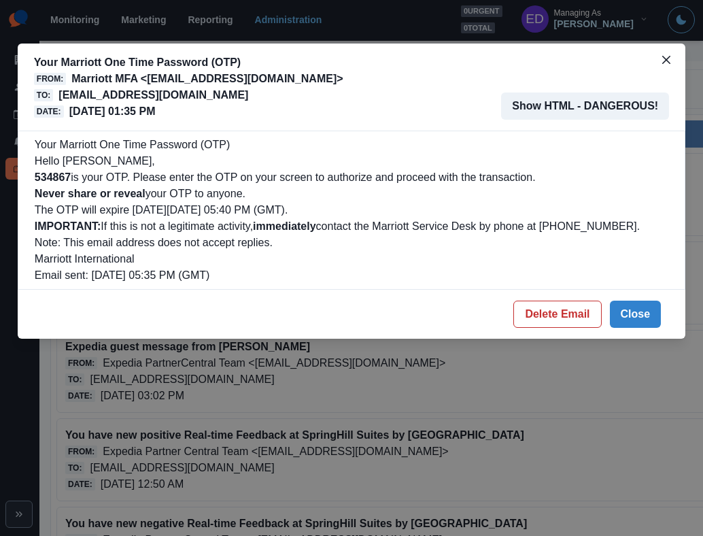
click at [58, 176] on b "534867" at bounding box center [53, 177] width 36 height 12
copy b "534867"
click at [562, 322] on button "Delete Email" at bounding box center [557, 314] width 88 height 27
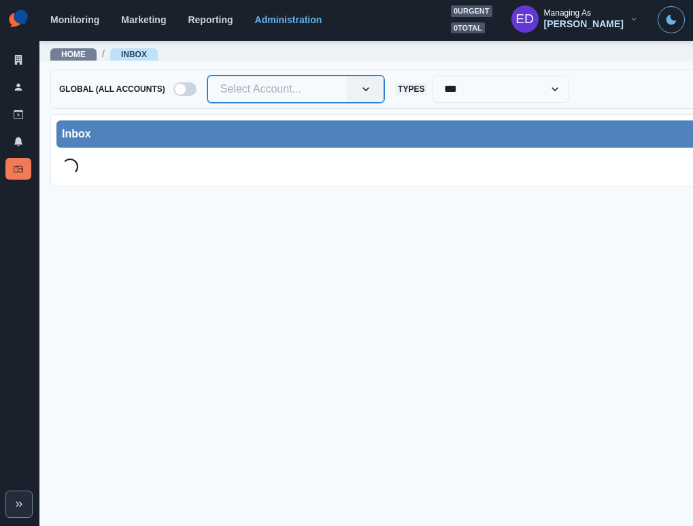
click at [297, 92] on div at bounding box center [277, 89] width 115 height 19
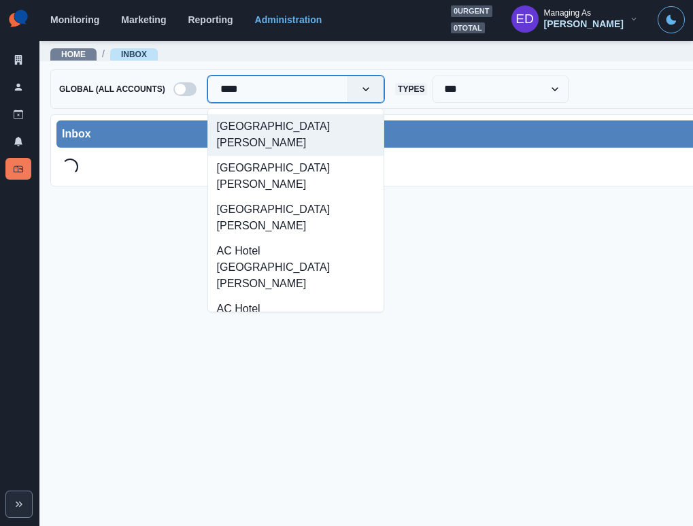
type input "*****"
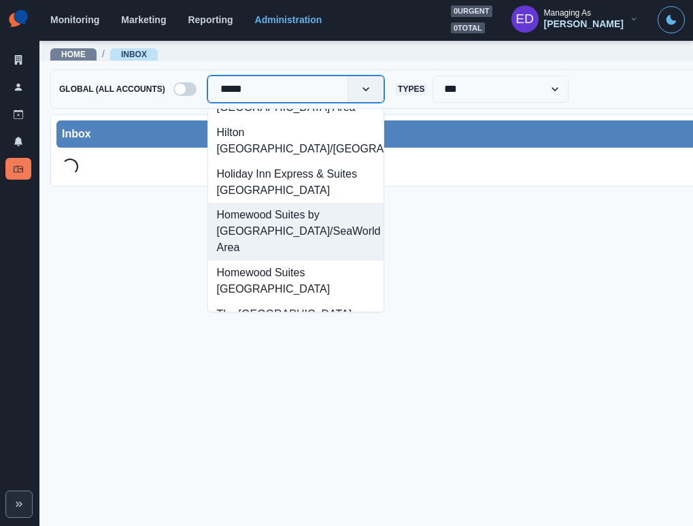
scroll to position [173, 0]
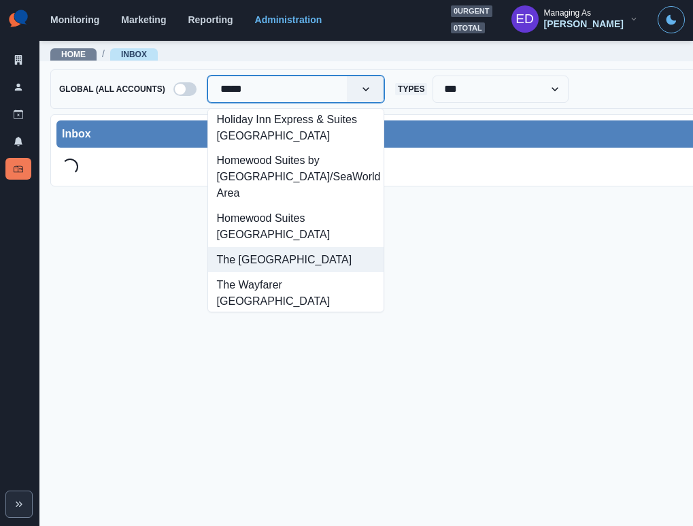
click at [264, 247] on div "The [GEOGRAPHIC_DATA]" at bounding box center [295, 259] width 175 height 25
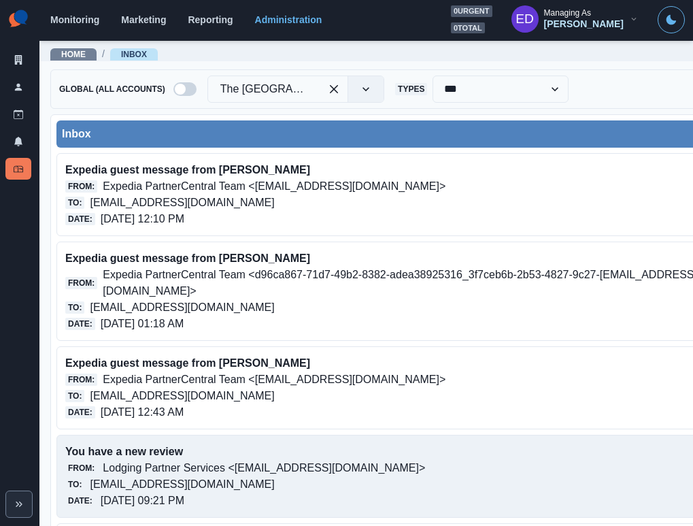
click at [168, 483] on p "[EMAIL_ADDRESS][DOMAIN_NAME]" at bounding box center [182, 484] width 184 height 16
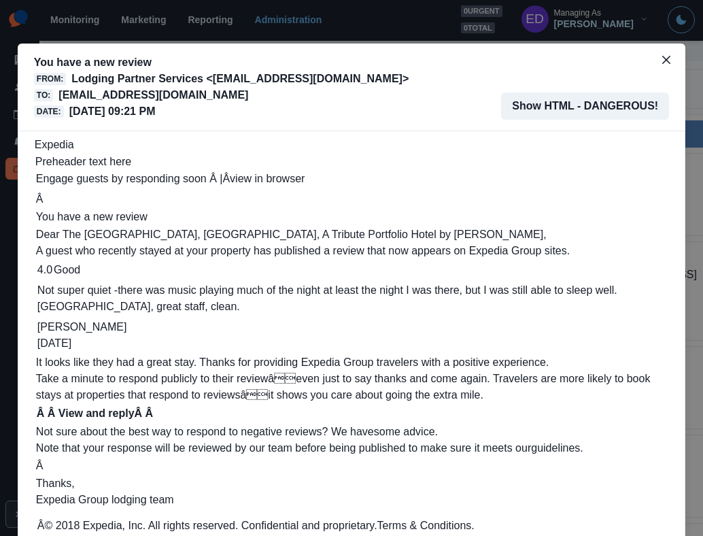
click at [163, 96] on p "[EMAIL_ADDRESS][DOMAIN_NAME]" at bounding box center [153, 95] width 190 height 16
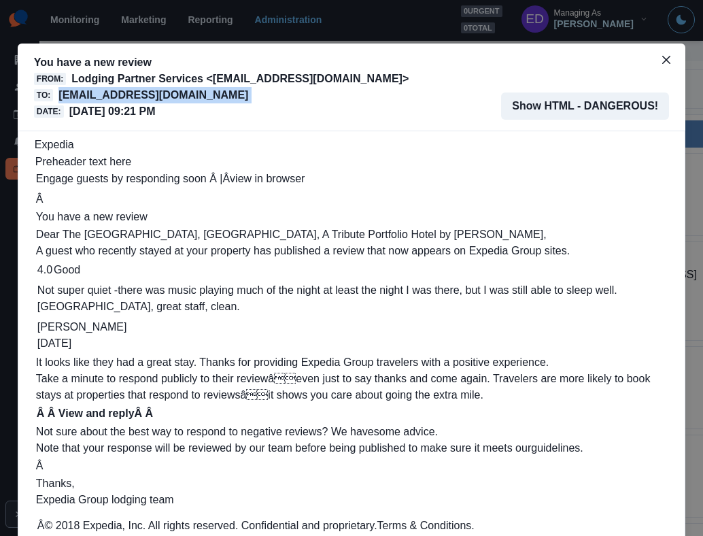
click at [163, 96] on p "[EMAIL_ADDRESS][DOMAIN_NAME]" at bounding box center [153, 95] width 190 height 16
copy p "[EMAIL_ADDRESS][DOMAIN_NAME]"
click at [669, 65] on button "Close" at bounding box center [666, 60] width 22 height 22
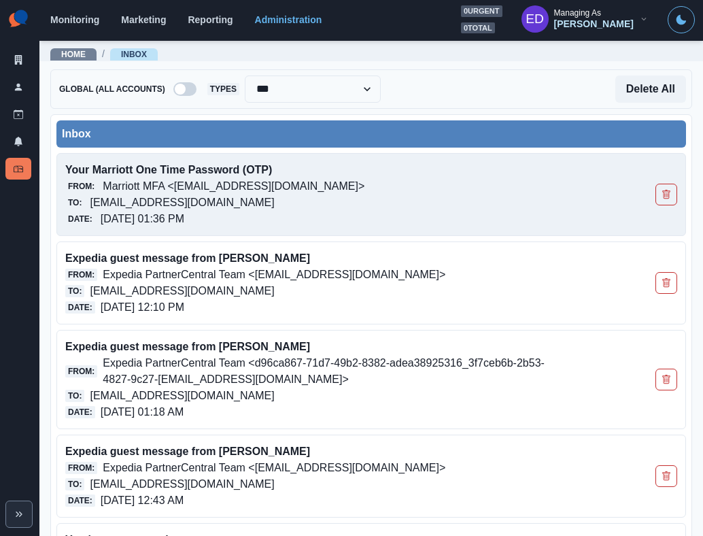
click at [404, 183] on div "From: Marriott MFA <[EMAIL_ADDRESS][DOMAIN_NAME]>" at bounding box center [310, 186] width 490 height 16
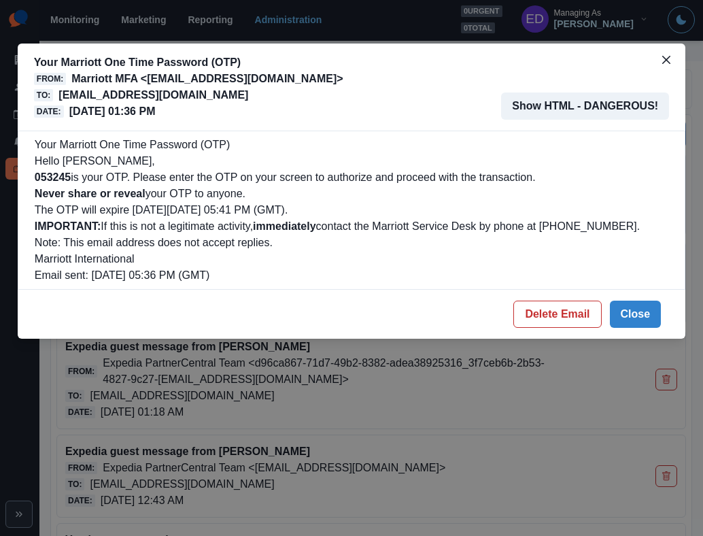
click at [37, 169] on p "053245 is your OTP. Please enter the OTP on your screen to authorize and procee…" at bounding box center [352, 177] width 634 height 16
click at [37, 171] on b "053245" at bounding box center [53, 177] width 36 height 12
copy b "053245"
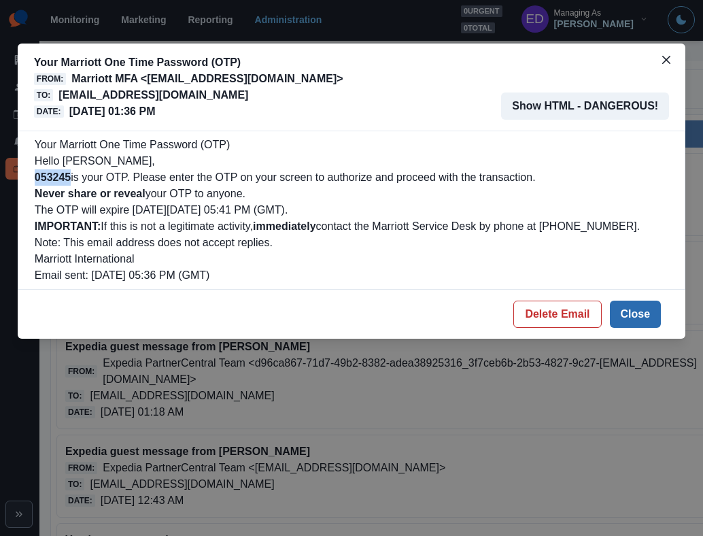
drag, startPoint x: 637, startPoint y: 312, endPoint x: 621, endPoint y: 307, distance: 16.6
click at [637, 312] on button "Close" at bounding box center [636, 314] width 52 height 27
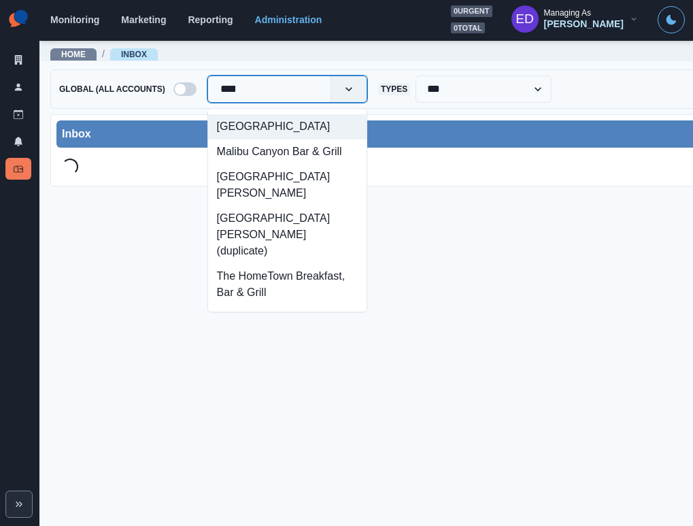
type input "*****"
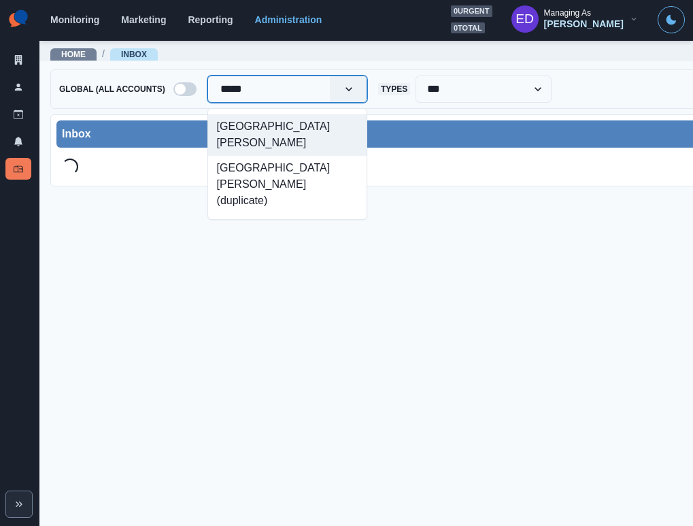
click at [289, 132] on div "[GEOGRAPHIC_DATA][PERSON_NAME]" at bounding box center [287, 134] width 158 height 41
